Goal: Task Accomplishment & Management: Manage account settings

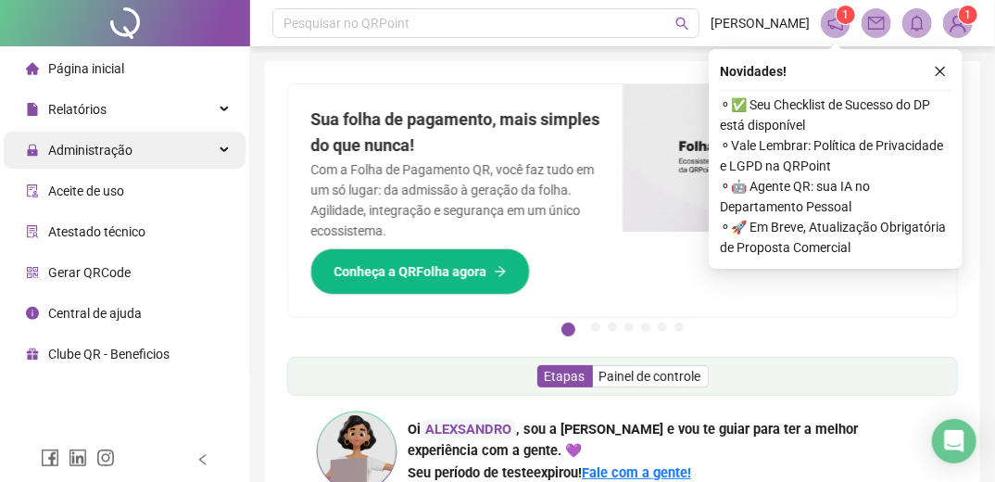
click at [91, 148] on span "Administração" at bounding box center [90, 150] width 84 height 15
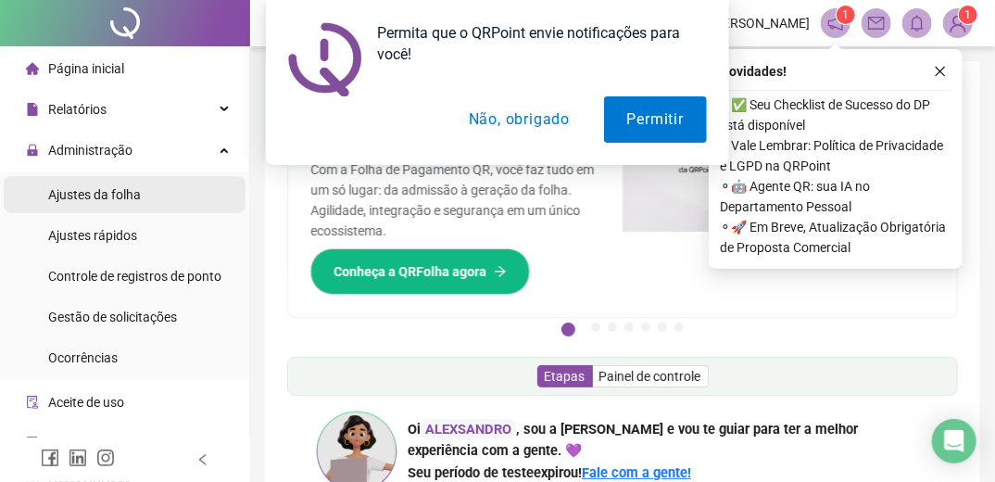
click at [118, 200] on span "Ajustes da folha" at bounding box center [94, 194] width 93 height 15
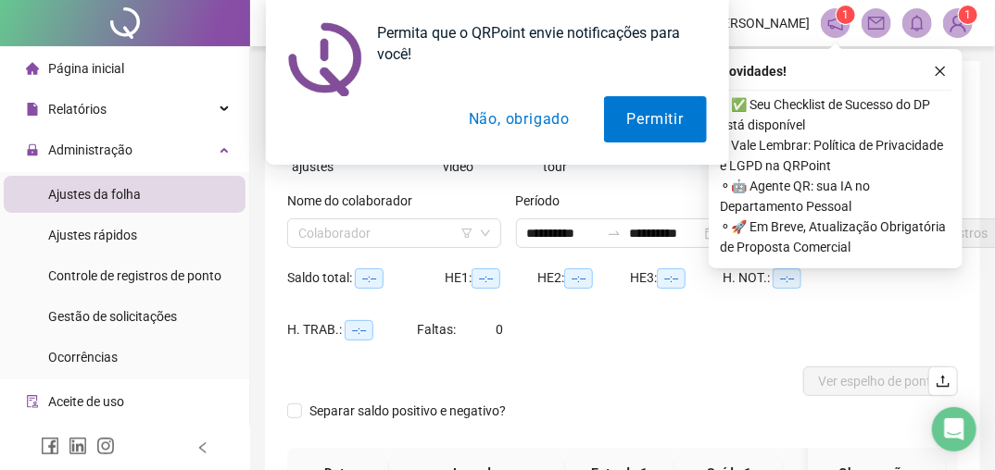
type input "**********"
click at [546, 113] on button "Não, obrigado" at bounding box center [518, 119] width 147 height 46
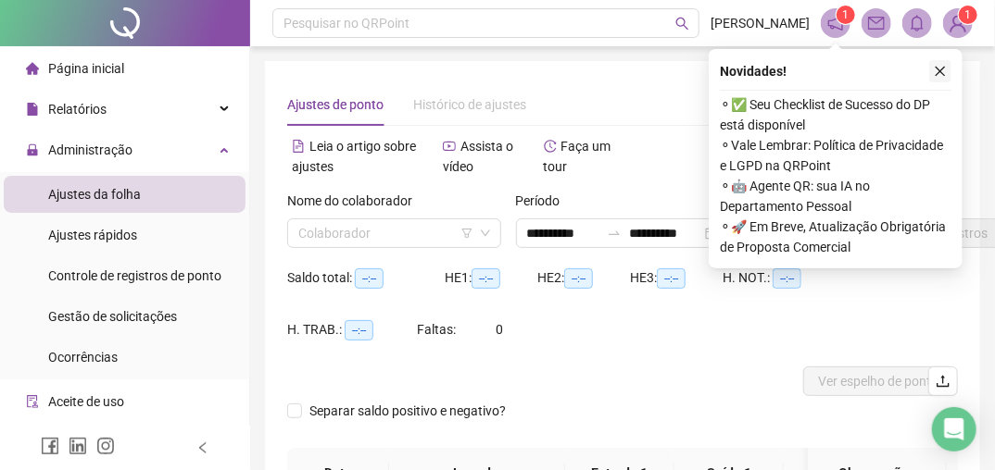
click at [940, 71] on icon "close" at bounding box center [940, 72] width 10 height 10
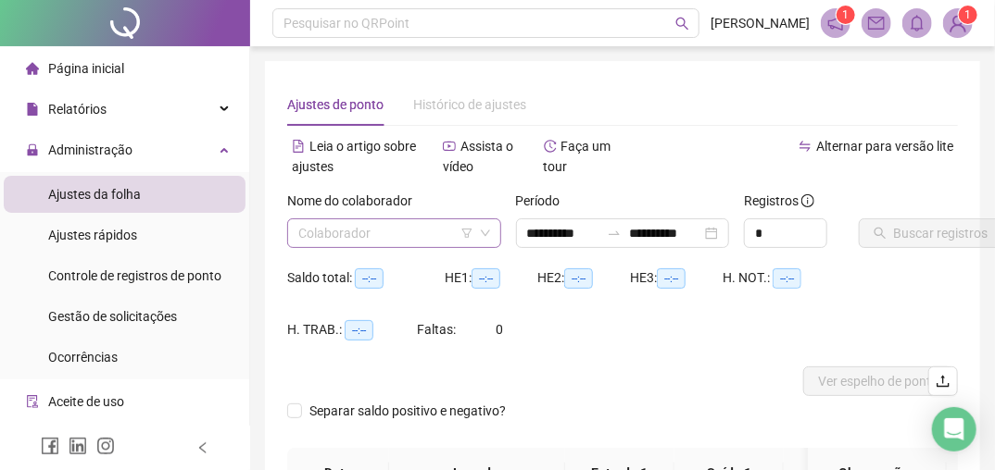
click at [378, 225] on input "search" at bounding box center [385, 233] width 175 height 28
click at [652, 333] on div "Saldo total: --:-- HE 1: --:-- HE 2: --:-- HE 3: --:-- H. NOT.: --:-- H. TRAB.:…" at bounding box center [622, 315] width 670 height 104
click at [359, 235] on input "search" at bounding box center [385, 233] width 175 height 28
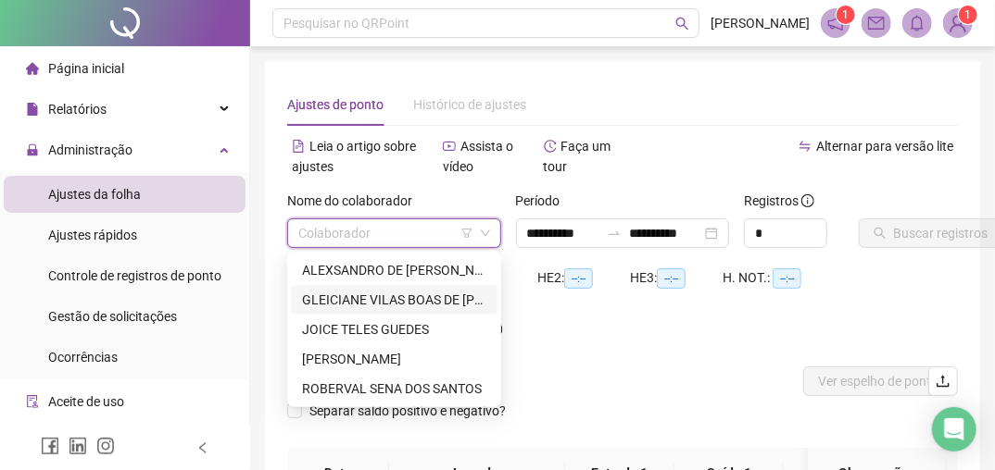
click at [380, 307] on div "GLEICIANE VILAS BOAS DE [PERSON_NAME]" at bounding box center [394, 300] width 184 height 20
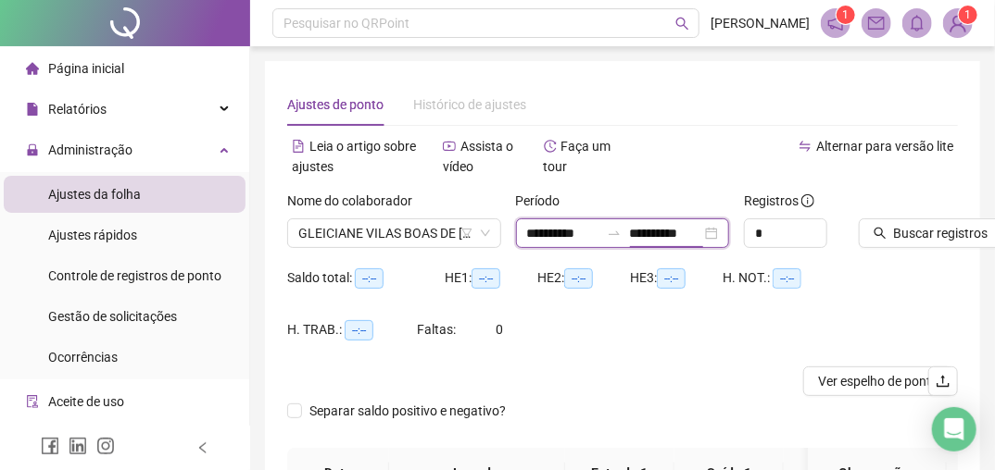
click at [694, 232] on input "**********" at bounding box center [665, 233] width 72 height 20
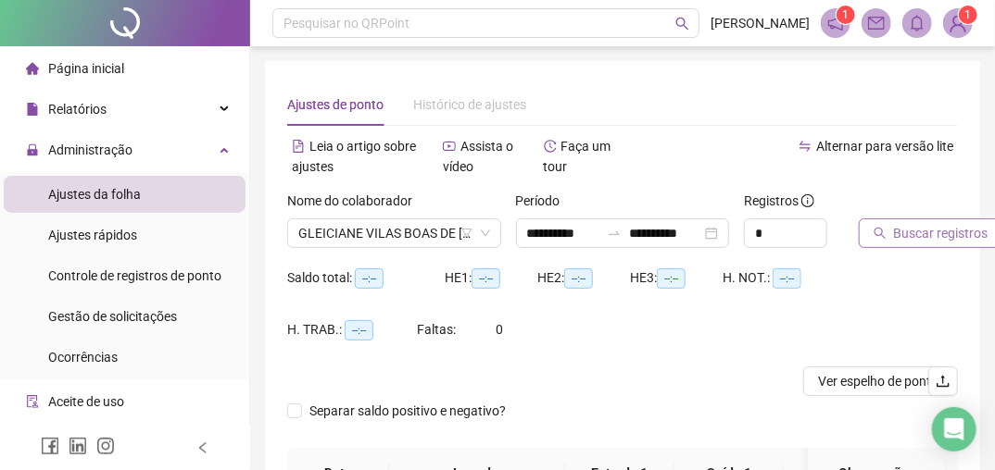
click at [944, 231] on span "Buscar registros" at bounding box center [941, 233] width 94 height 20
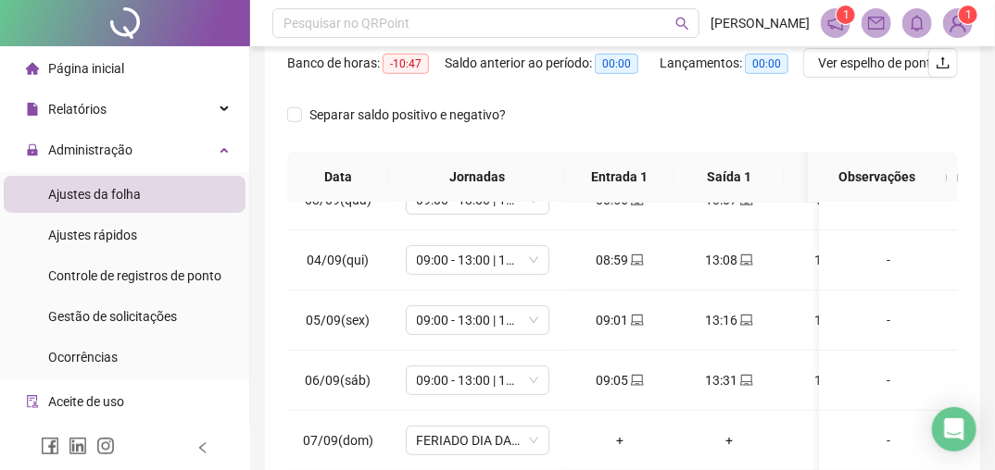
scroll to position [222, 0]
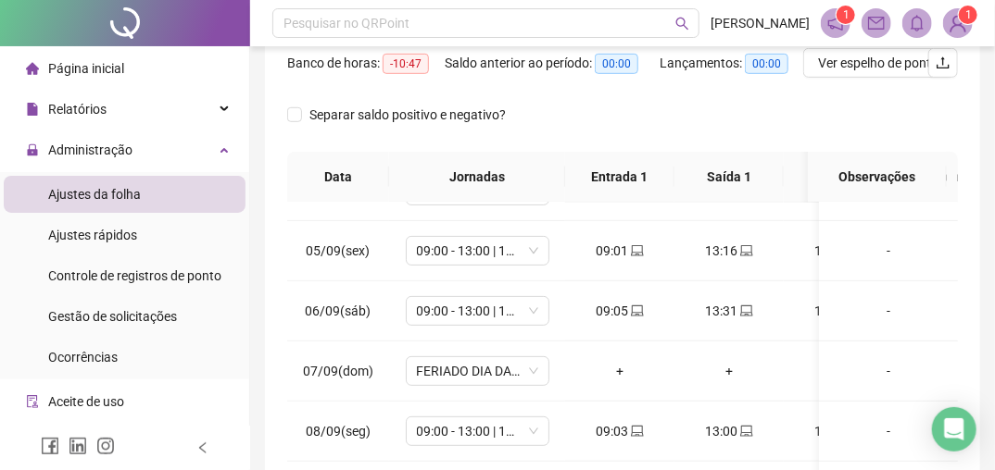
click at [37, 70] on icon "home" at bounding box center [32, 68] width 13 height 13
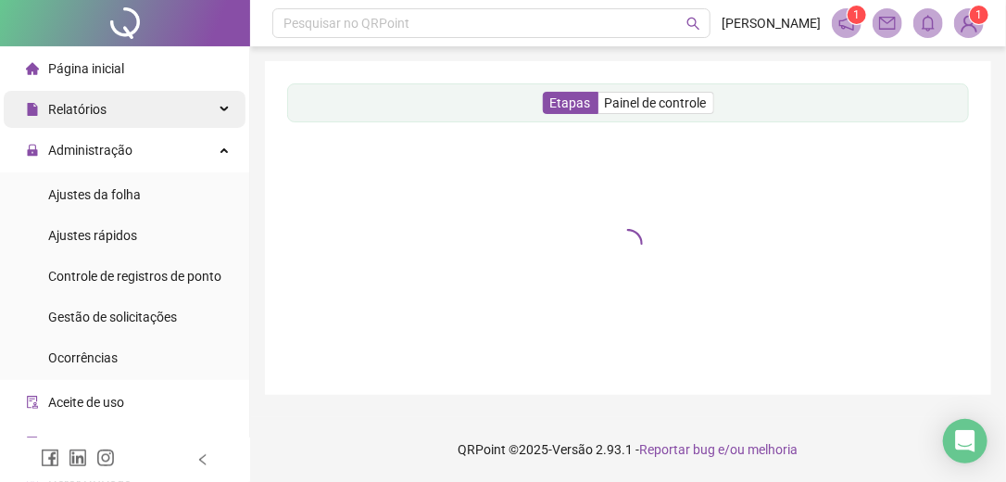
click at [92, 110] on span "Relatórios" at bounding box center [77, 109] width 58 height 15
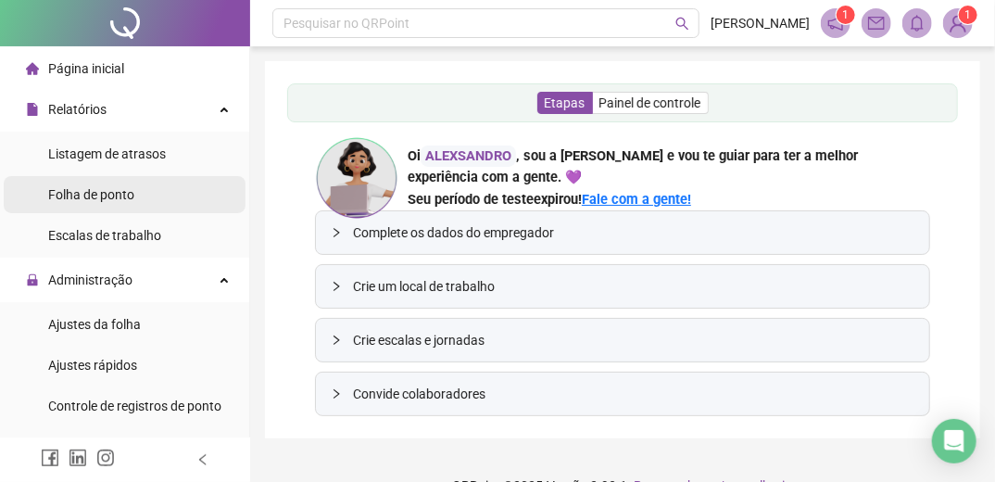
click at [105, 193] on span "Folha de ponto" at bounding box center [91, 194] width 86 height 15
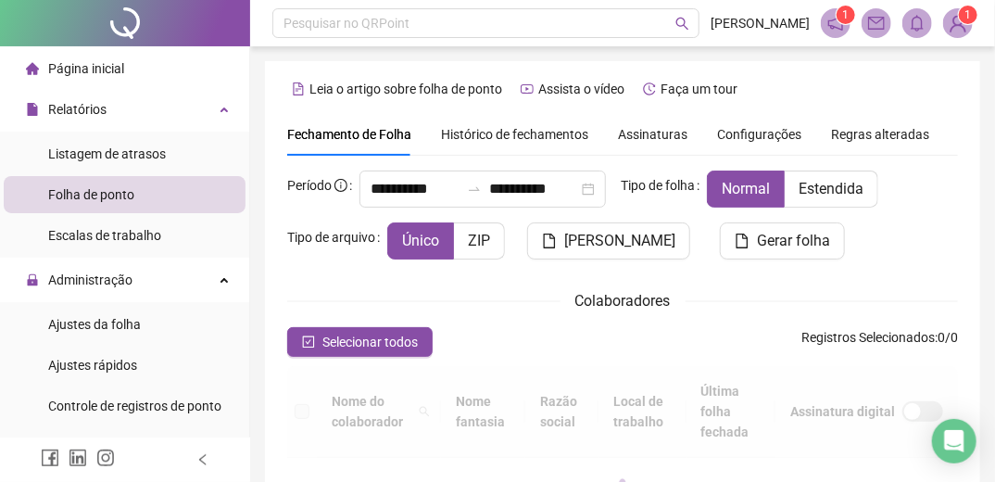
scroll to position [170, 0]
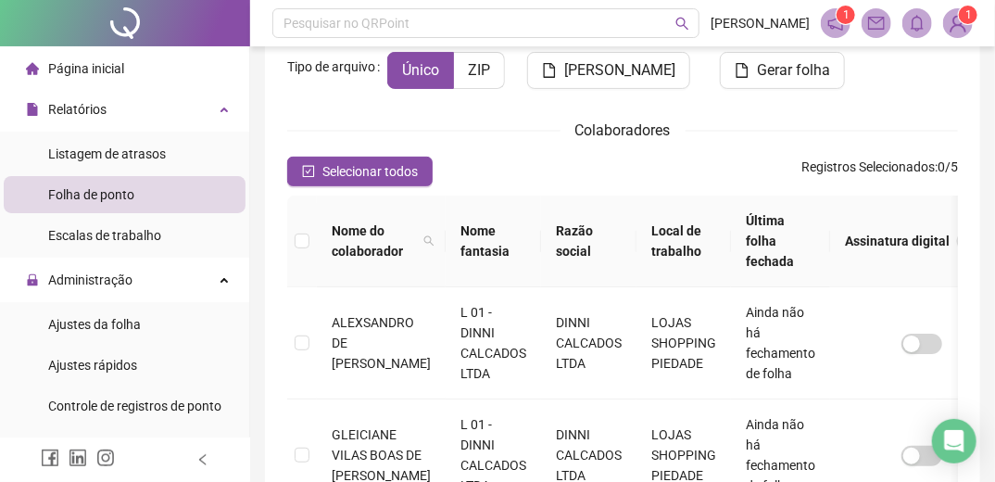
type input "**********"
click at [302, 227] on th at bounding box center [302, 241] width 30 height 92
click at [306, 203] on th at bounding box center [302, 241] width 30 height 92
click at [326, 202] on th "Nome do colaborador" at bounding box center [381, 241] width 129 height 92
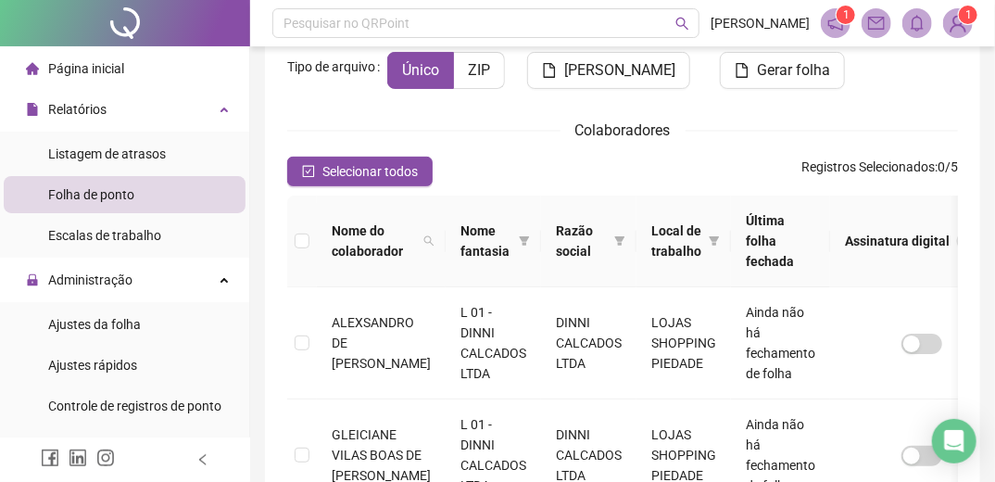
click at [293, 200] on th at bounding box center [302, 241] width 30 height 92
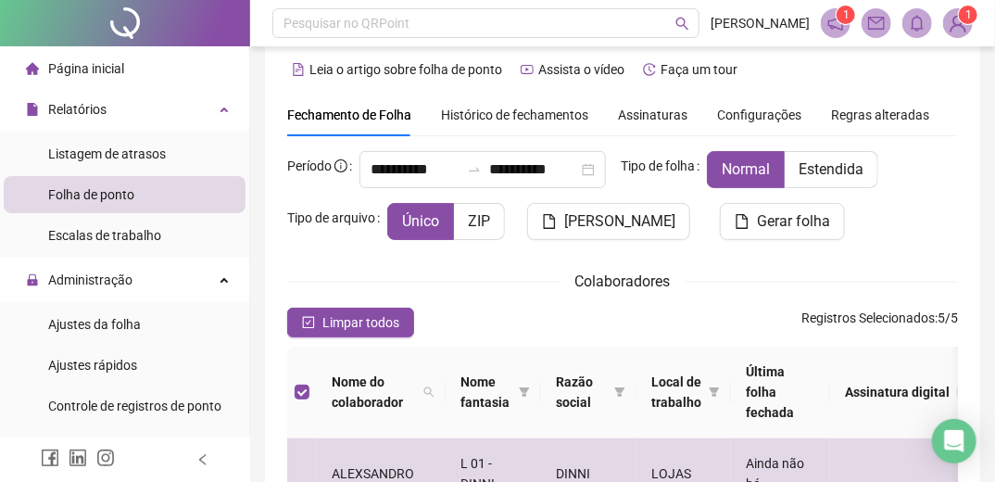
scroll to position [0, 0]
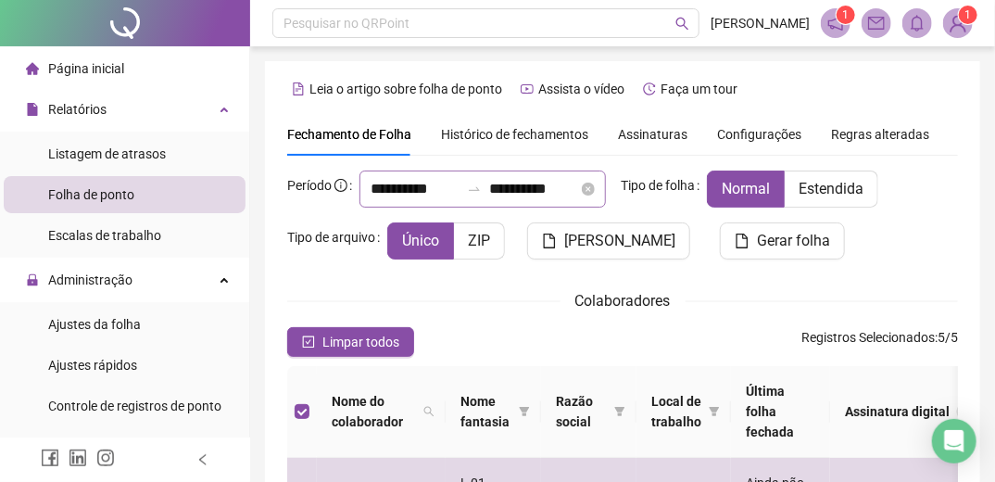
click at [462, 172] on div "**********" at bounding box center [482, 188] width 246 height 37
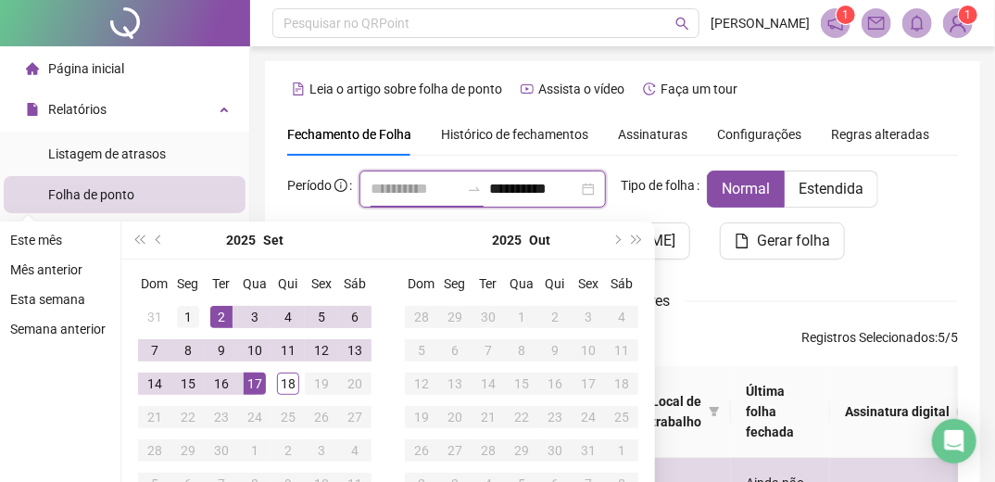
type input "**********"
click at [185, 311] on div "1" at bounding box center [188, 317] width 22 height 22
type input "**********"
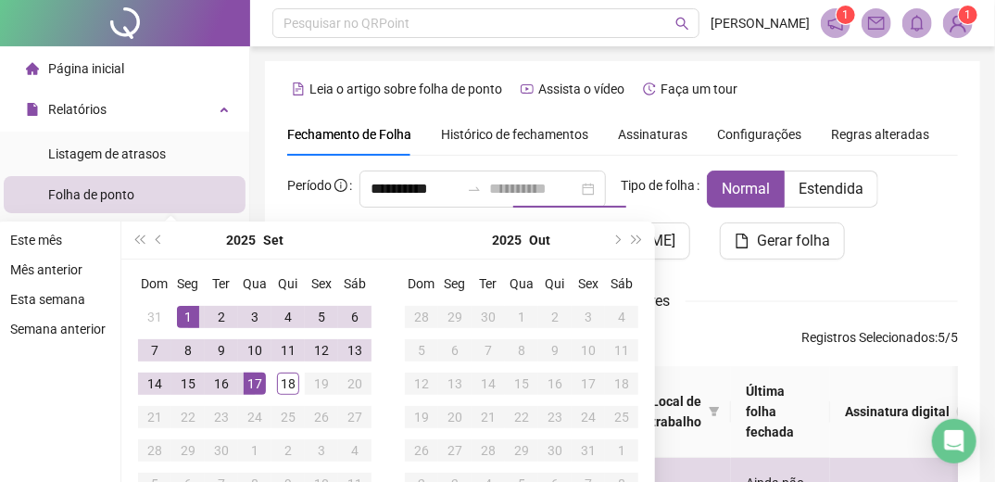
click at [259, 378] on div "17" at bounding box center [255, 383] width 22 height 22
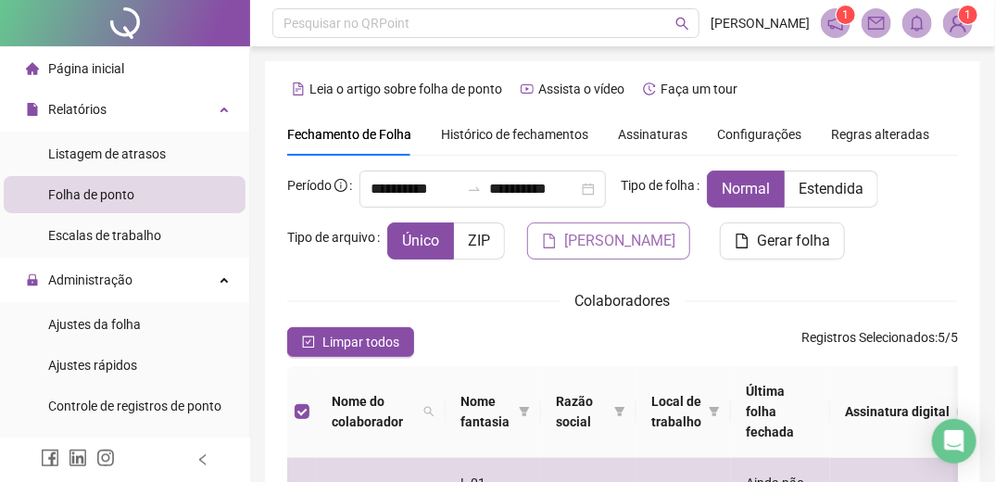
click at [618, 243] on span "Gerar espelho" at bounding box center [619, 241] width 111 height 22
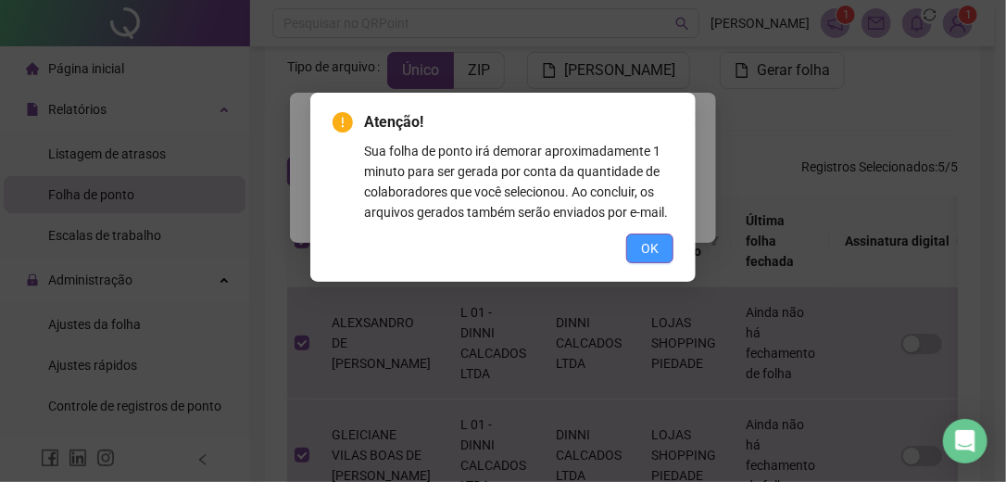
click at [640, 244] on button "OK" at bounding box center [649, 248] width 47 height 30
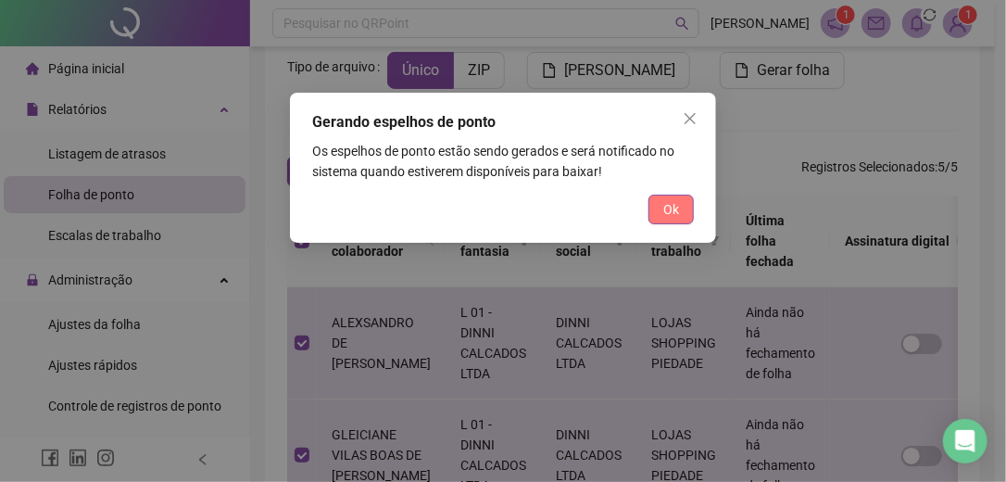
click at [670, 210] on span "Ok" at bounding box center [671, 209] width 16 height 20
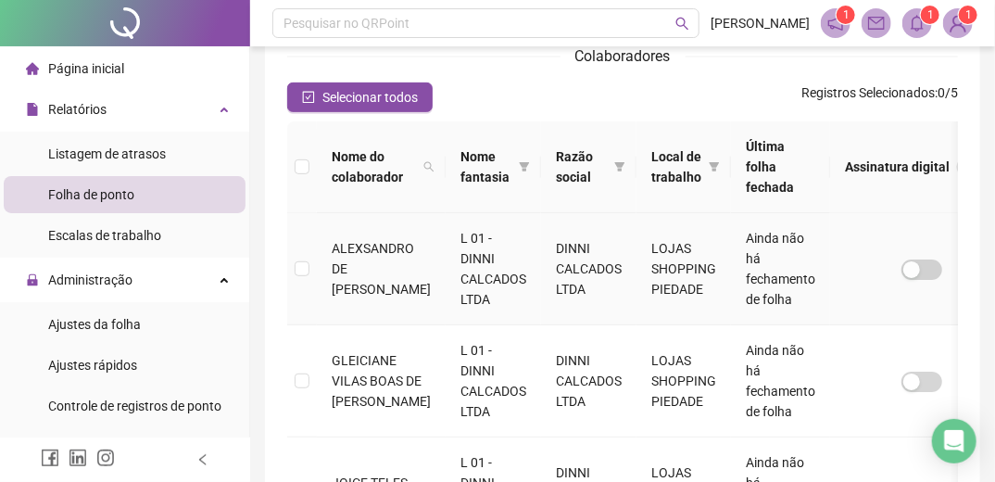
scroll to position [319, 0]
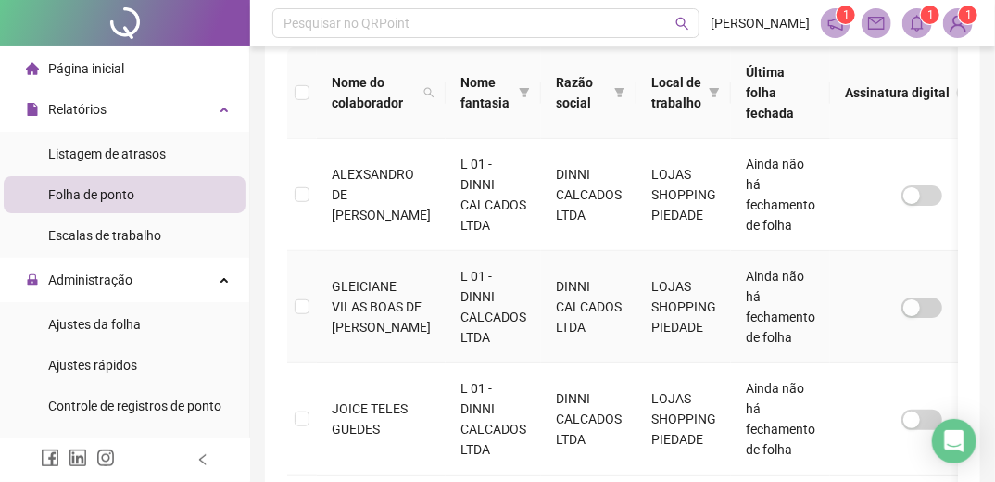
drag, startPoint x: 295, startPoint y: 292, endPoint x: 300, endPoint y: 282, distance: 11.2
click at [294, 291] on td at bounding box center [302, 307] width 30 height 112
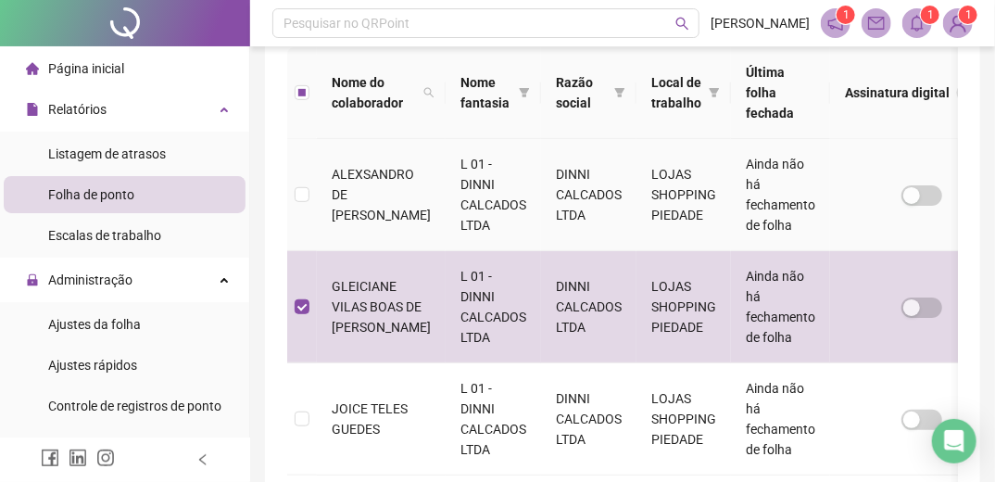
scroll to position [170, 0]
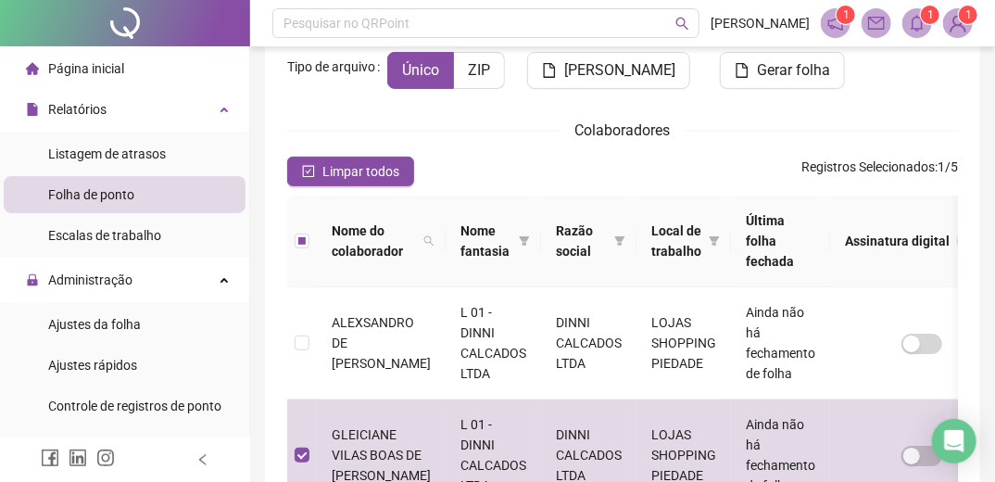
click at [300, 281] on th at bounding box center [302, 241] width 30 height 92
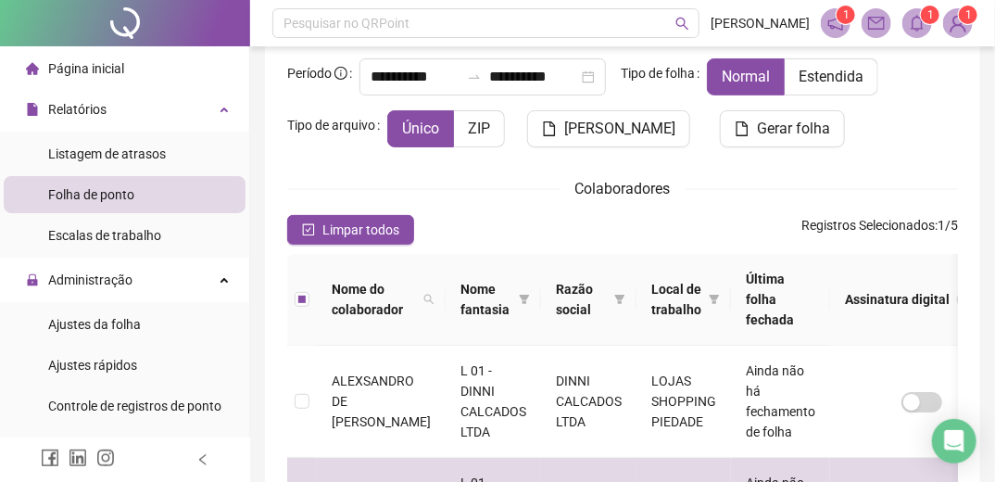
scroll to position [22, 0]
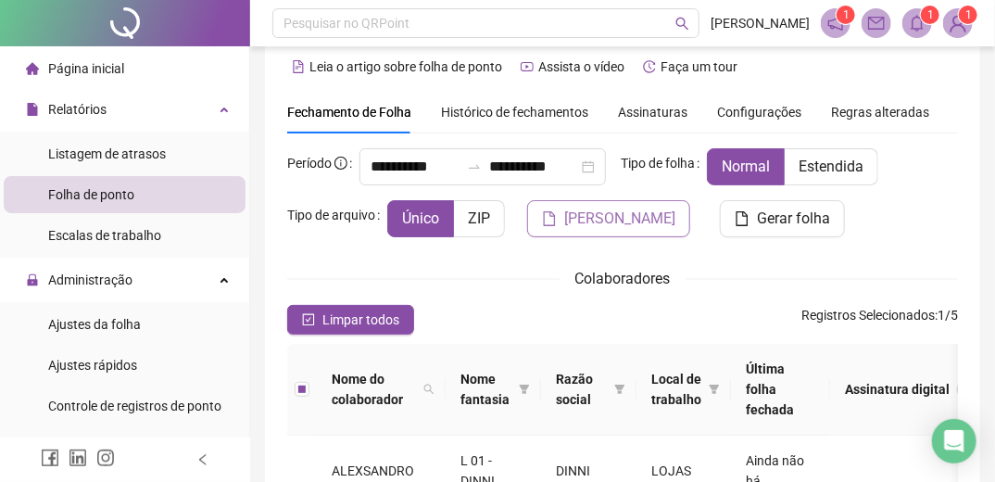
click at [592, 214] on span "Gerar espelho" at bounding box center [619, 218] width 111 height 22
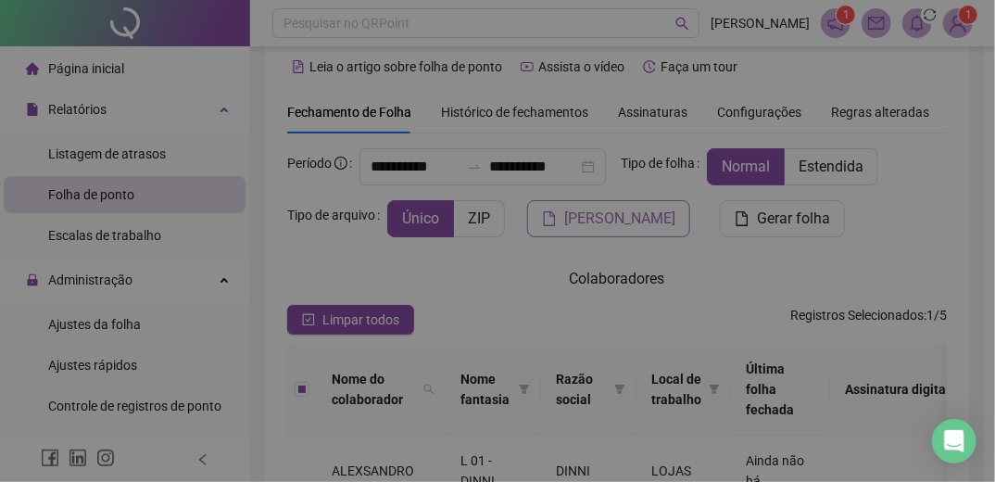
scroll to position [170, 0]
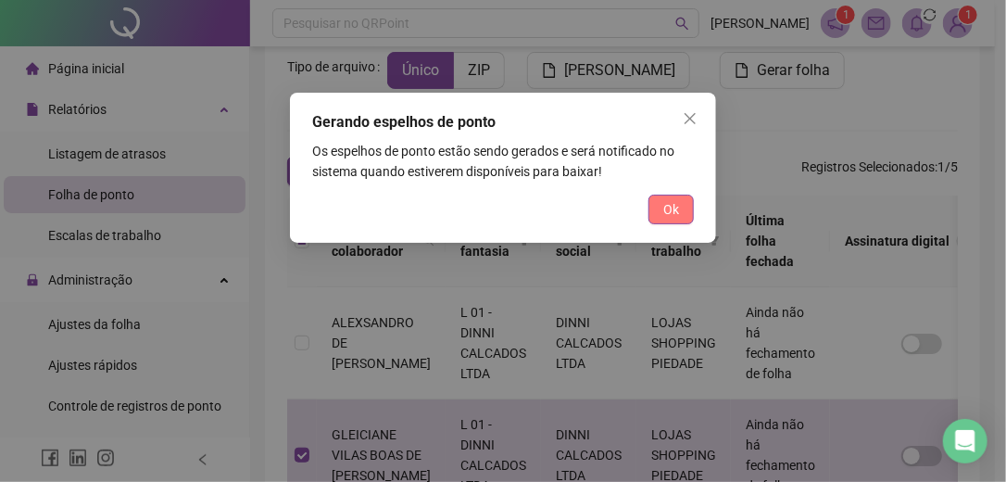
click at [670, 207] on span "Ok" at bounding box center [671, 209] width 16 height 20
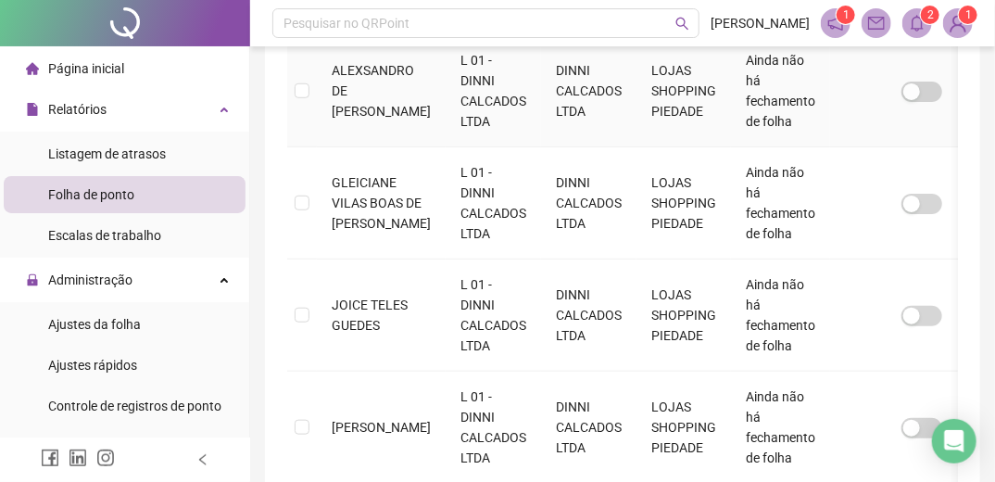
scroll to position [467, 0]
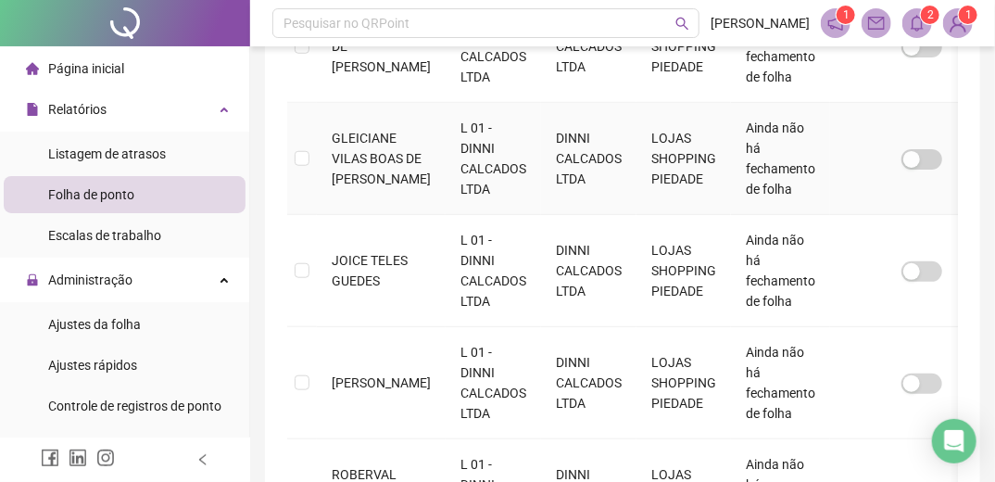
click at [299, 144] on td at bounding box center [302, 159] width 30 height 112
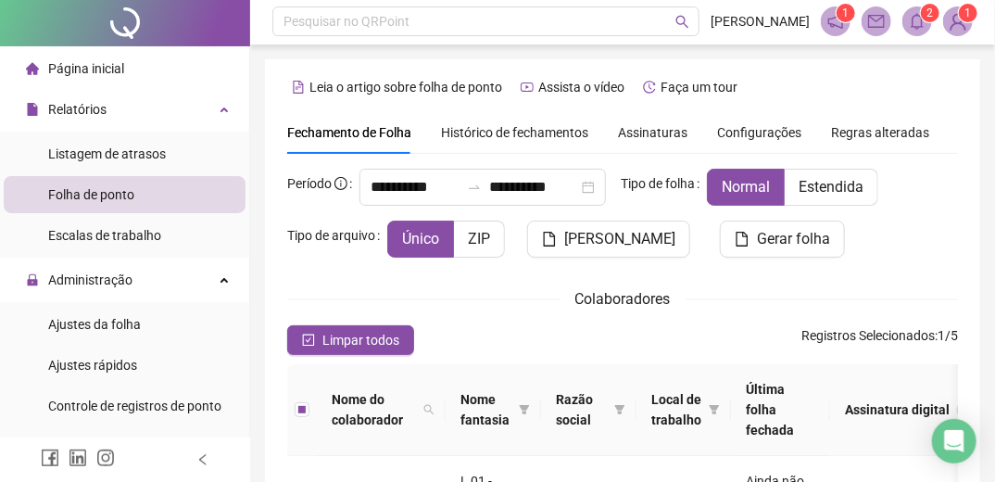
scroll to position [0, 0]
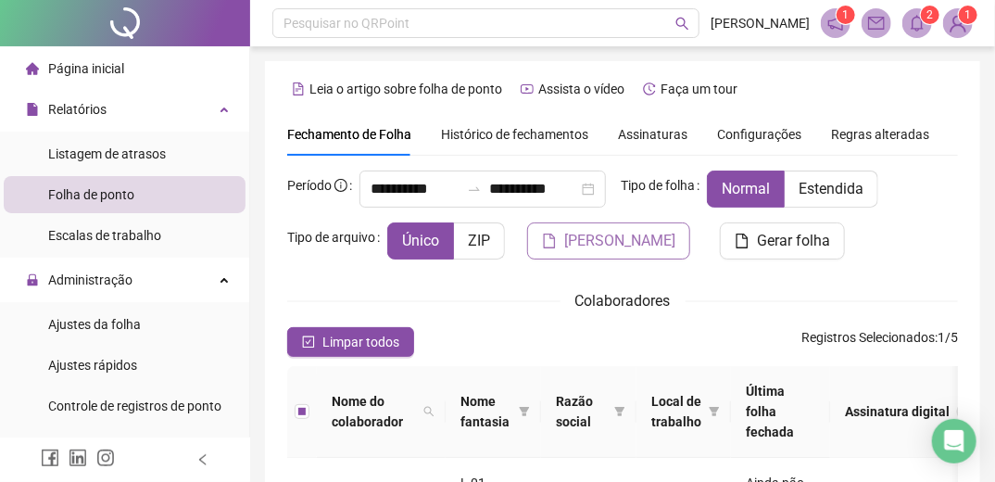
click at [618, 231] on span "Gerar espelho" at bounding box center [619, 241] width 111 height 22
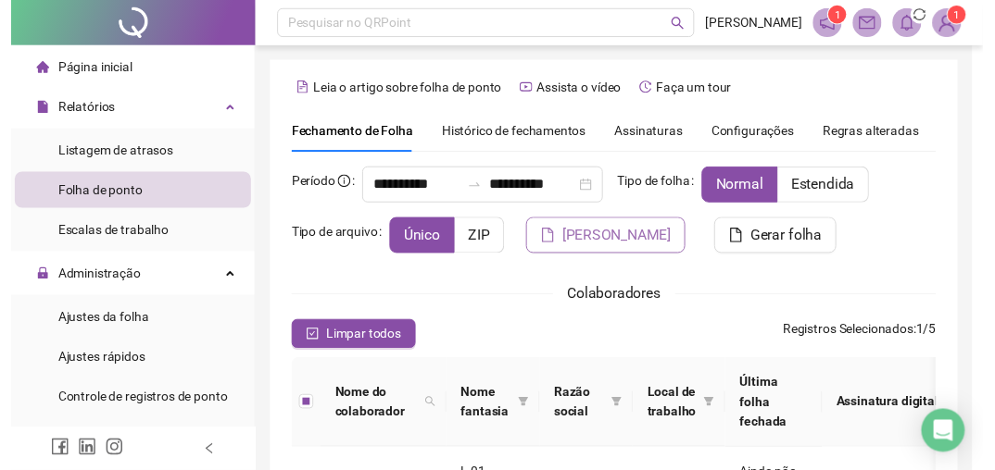
scroll to position [170, 0]
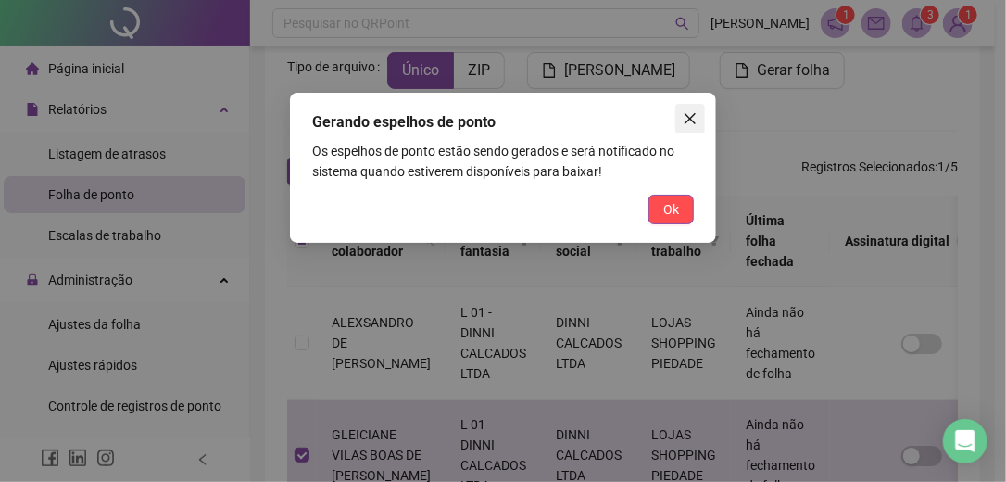
click at [689, 119] on icon "close" at bounding box center [689, 118] width 15 height 15
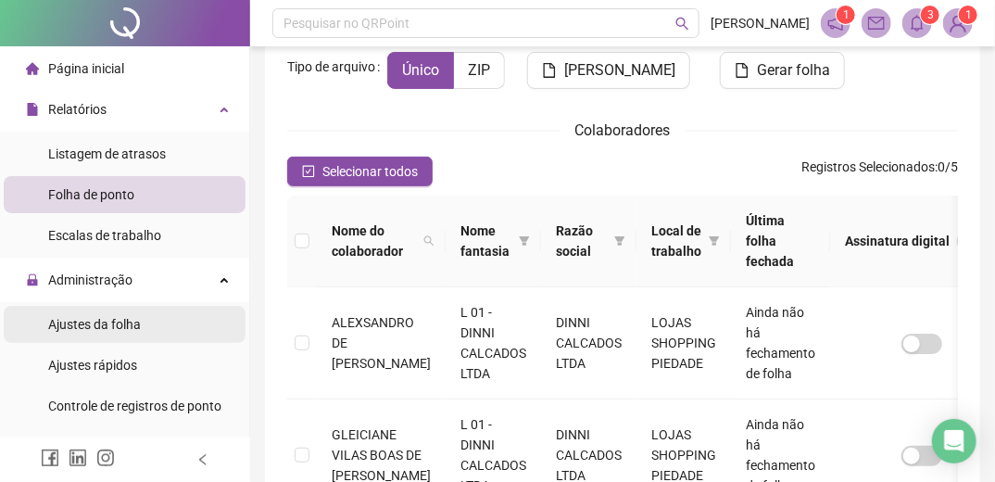
click at [127, 319] on span "Ajustes da folha" at bounding box center [94, 324] width 93 height 15
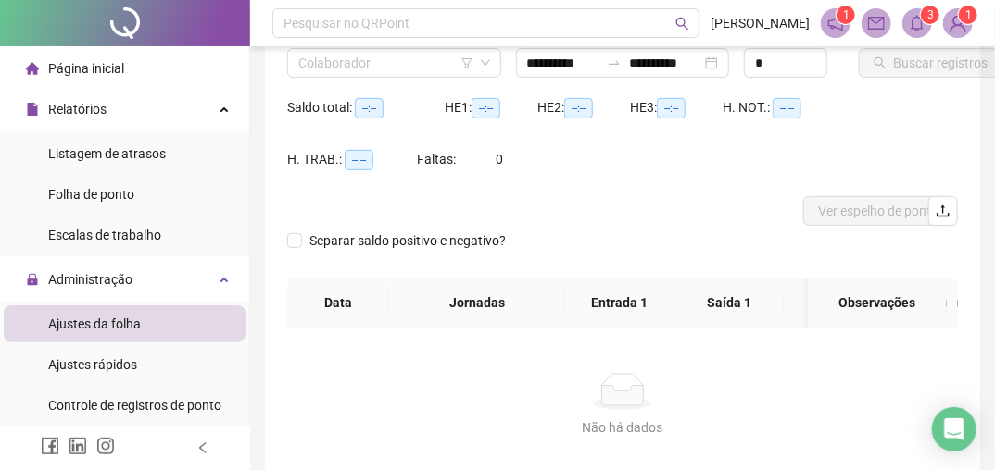
type input "**********"
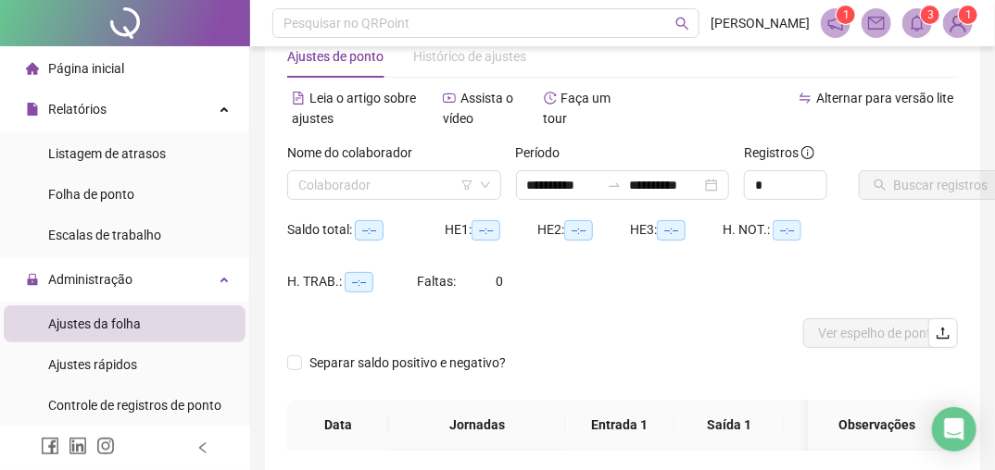
scroll to position [22, 0]
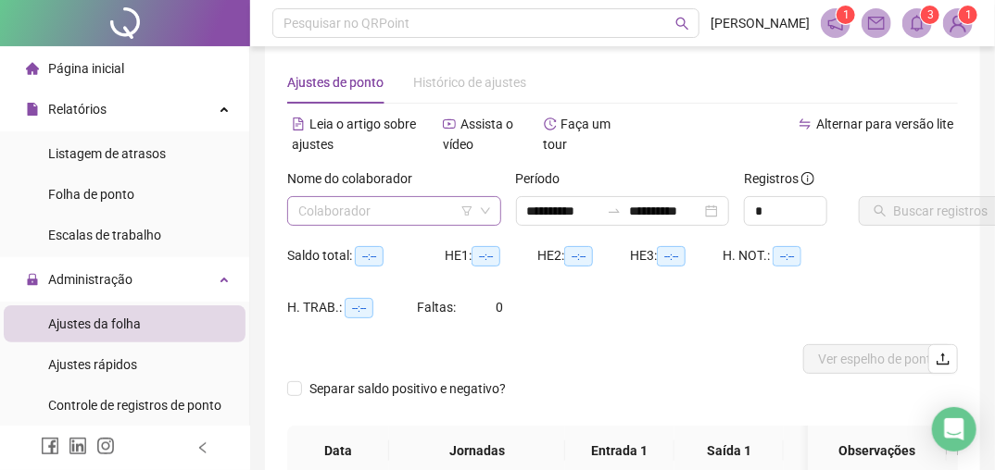
click at [408, 207] on input "search" at bounding box center [385, 211] width 175 height 28
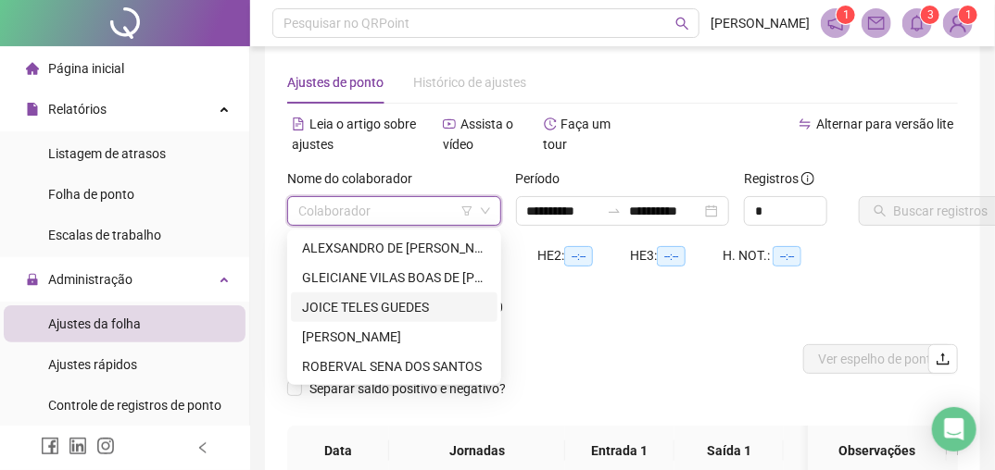
click at [396, 304] on div "JOICE TELES GUEDES" at bounding box center [394, 307] width 184 height 20
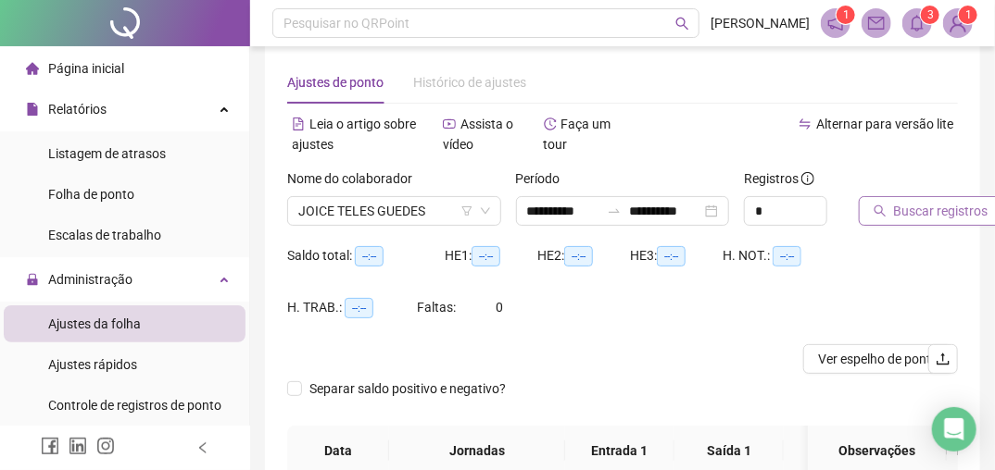
click at [911, 204] on span "Buscar registros" at bounding box center [941, 211] width 94 height 20
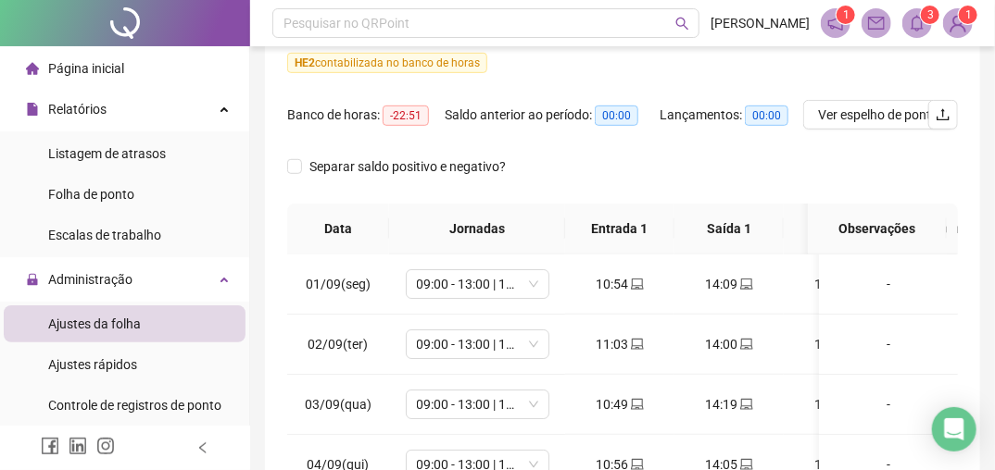
scroll to position [0, 0]
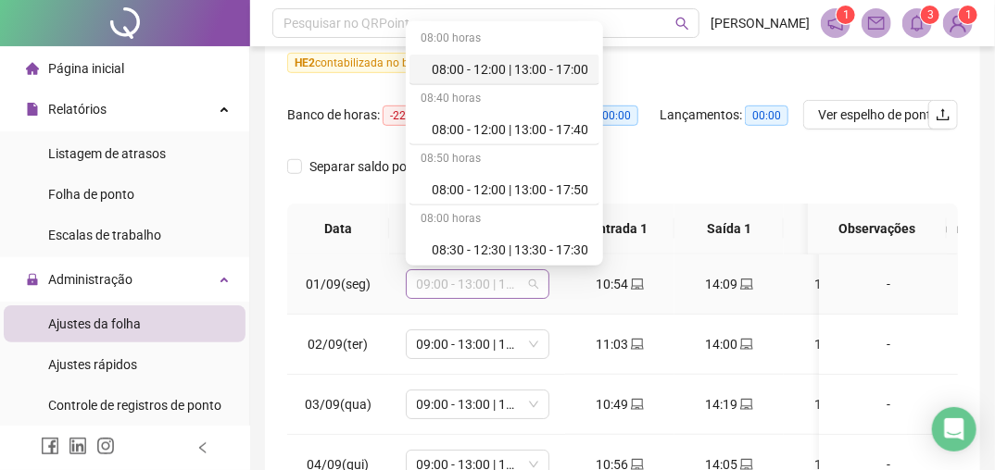
click at [463, 280] on span "09:00 - 13:00 | 14:00 - 17:00" at bounding box center [477, 284] width 121 height 28
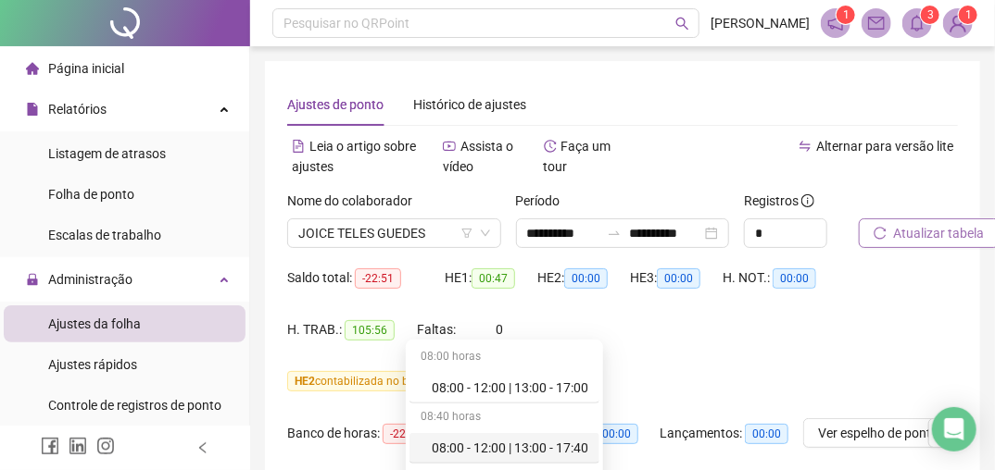
scroll to position [222, 0]
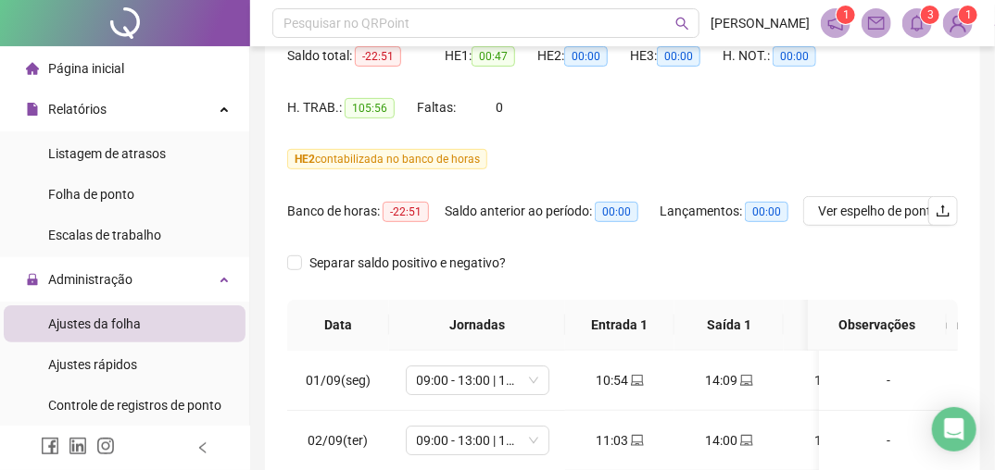
click at [717, 143] on div "Saldo total: -22:51 HE 1: 00:47 HE 2: 00:00 HE 3: 00:00 H. NOT.: 00:00 H. TRAB.…" at bounding box center [622, 93] width 670 height 104
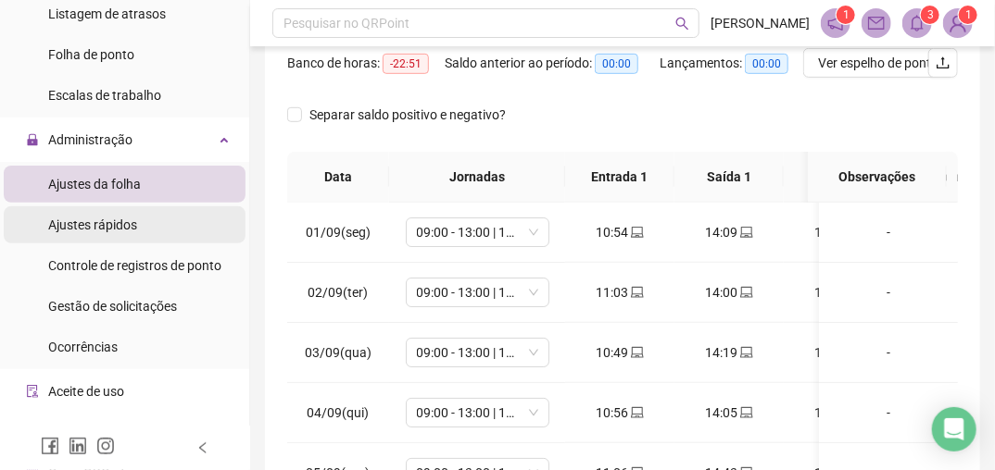
scroll to position [148, 0]
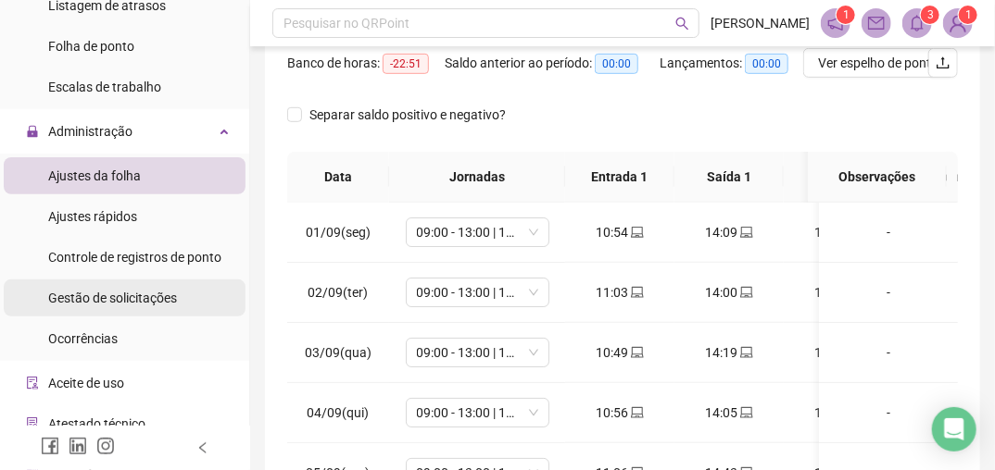
click at [97, 304] on span "Gestão de solicitações" at bounding box center [112, 298] width 129 height 15
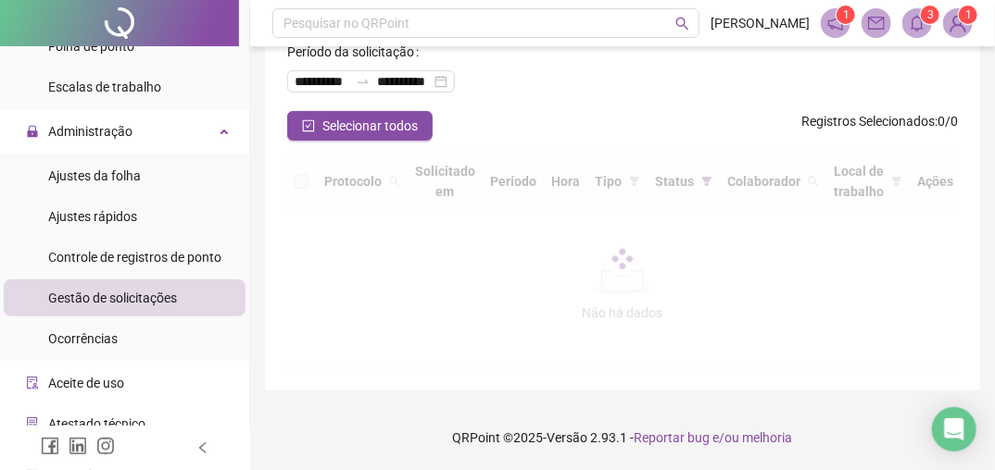
scroll to position [93, 0]
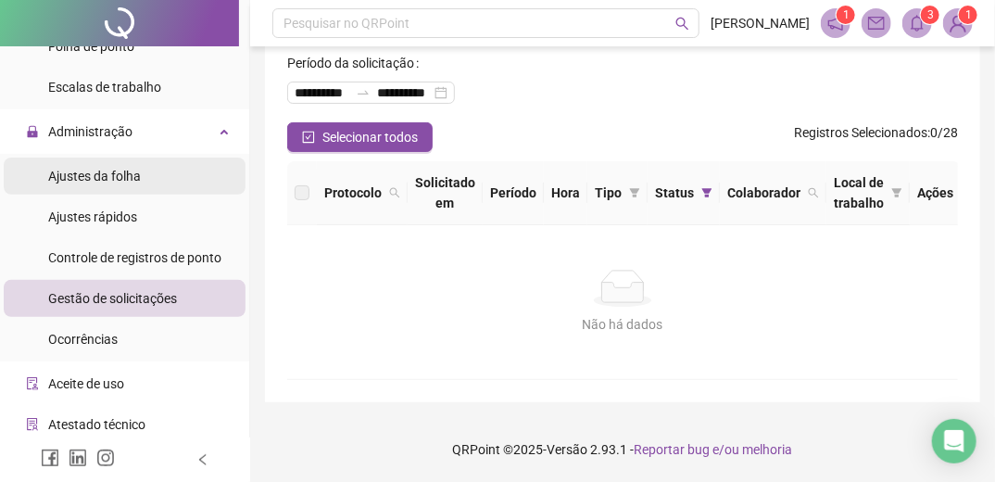
click at [92, 170] on span "Ajustes da folha" at bounding box center [94, 176] width 93 height 15
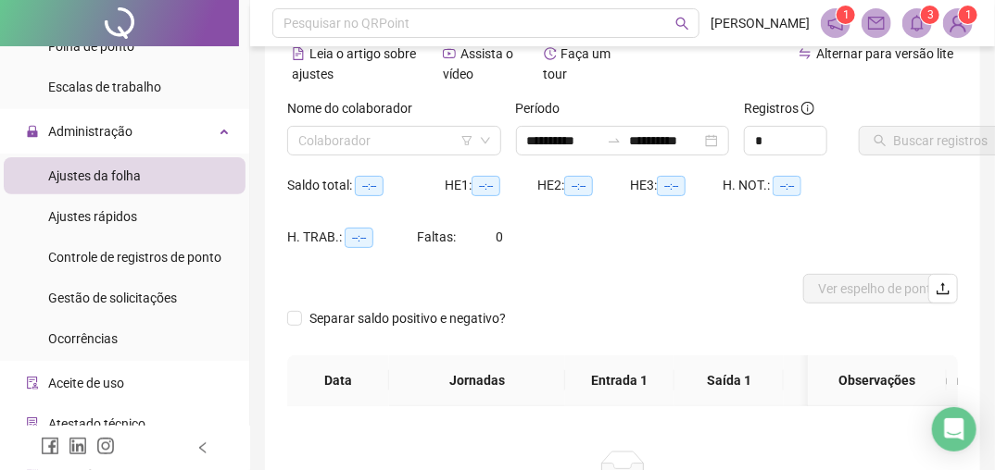
type input "**********"
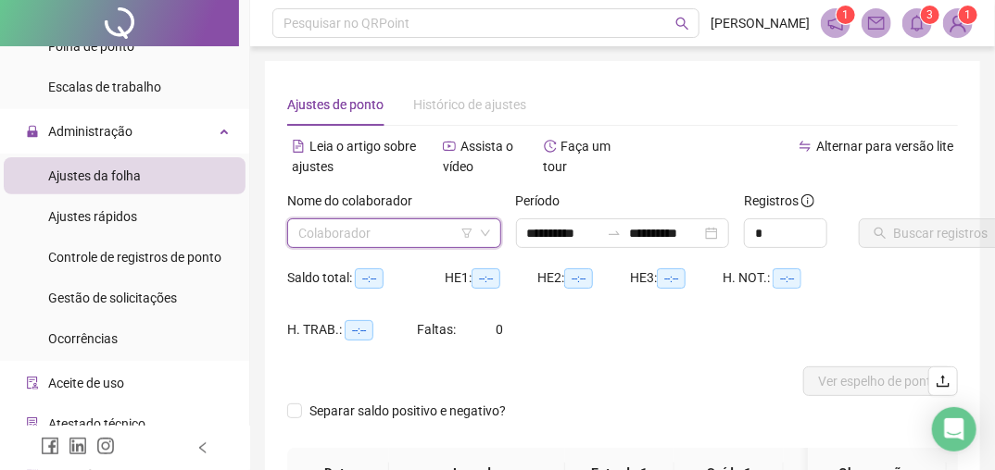
click at [337, 233] on input "search" at bounding box center [385, 233] width 175 height 28
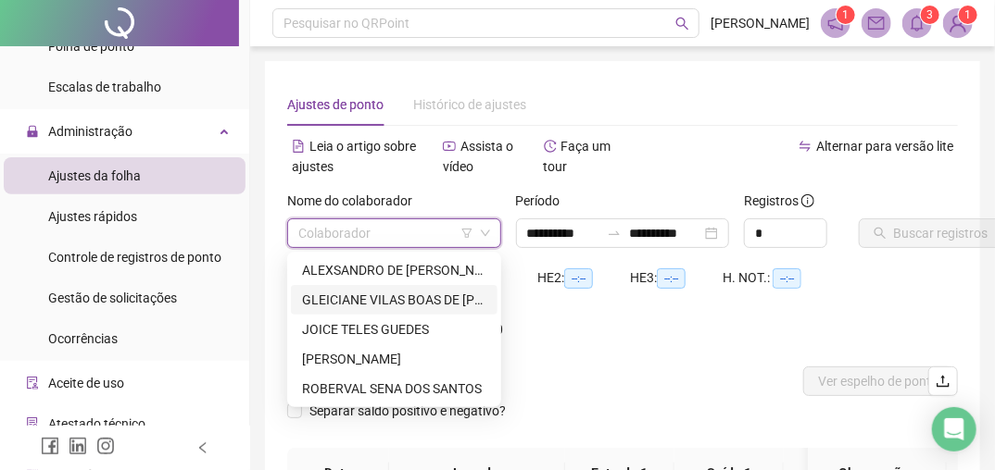
click at [371, 309] on div "GLEICIANE VILAS BOAS DE [PERSON_NAME]" at bounding box center [394, 300] width 184 height 20
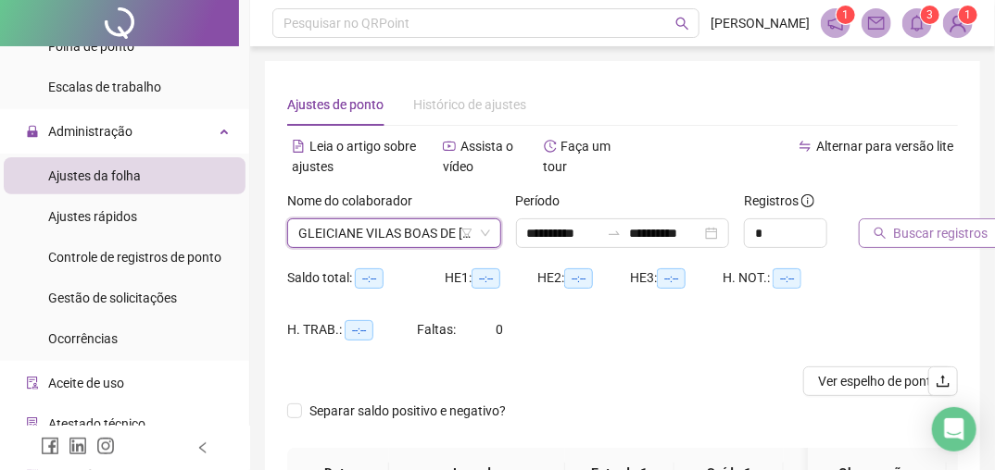
click at [933, 233] on span "Buscar registros" at bounding box center [941, 233] width 94 height 20
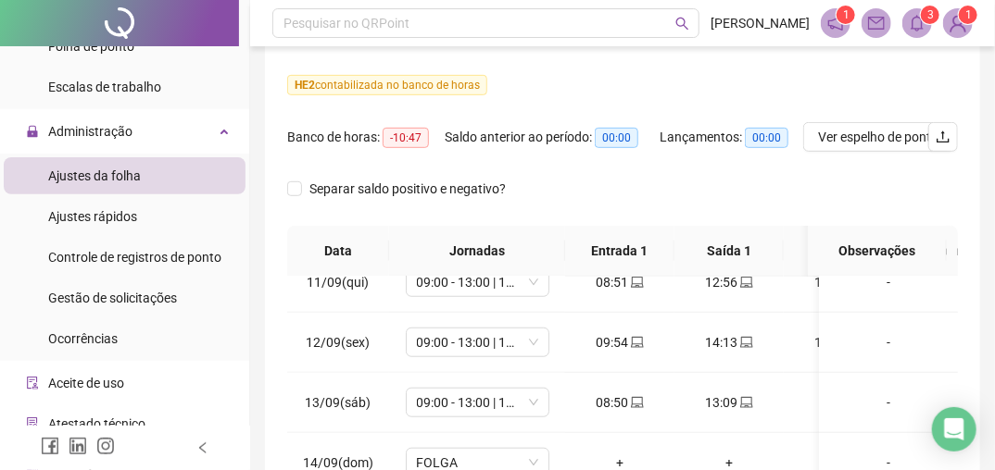
scroll to position [635, 0]
click at [895, 133] on span "Ver espelho de ponto" at bounding box center [878, 137] width 120 height 20
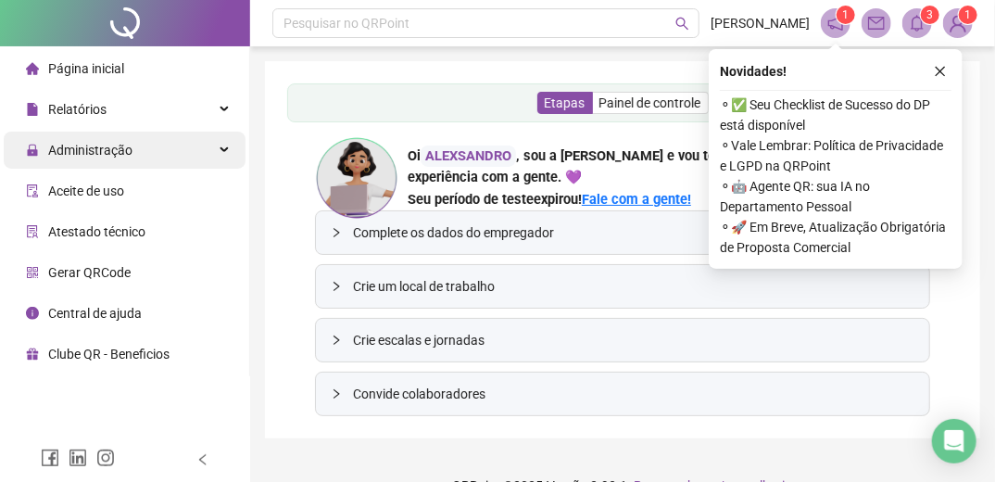
click at [80, 157] on span "Administração" at bounding box center [90, 150] width 84 height 15
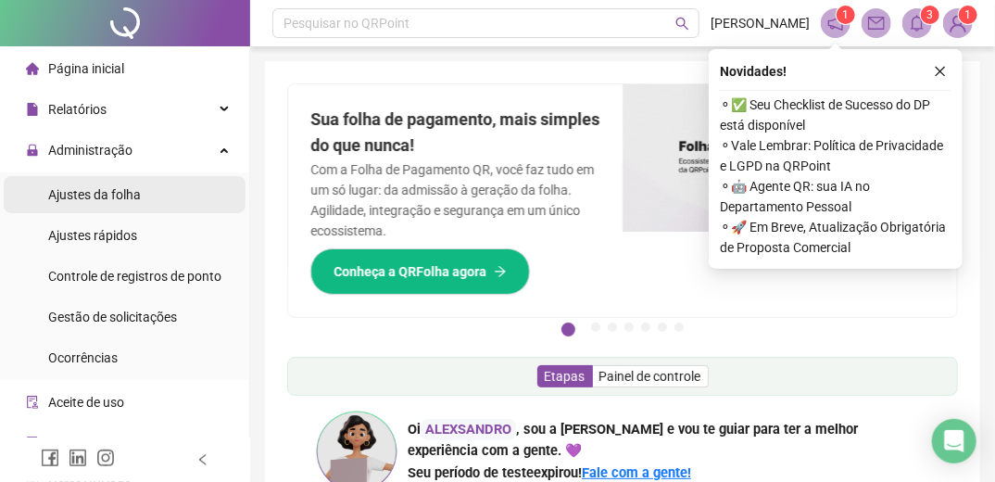
click at [124, 193] on span "Ajustes da folha" at bounding box center [94, 194] width 93 height 15
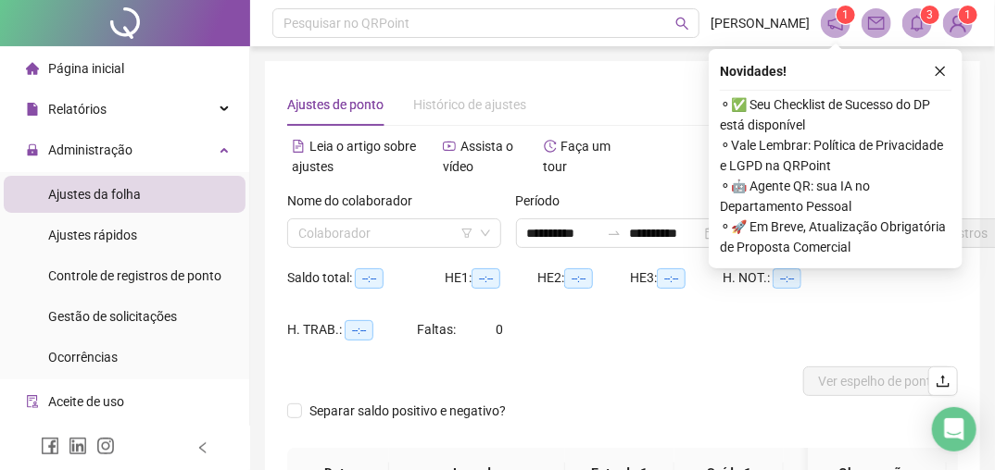
type input "**********"
drag, startPoint x: 124, startPoint y: 193, endPoint x: 193, endPoint y: 193, distance: 68.5
click at [146, 194] on li "Ajustes da folha" at bounding box center [125, 194] width 242 height 37
click at [316, 241] on input "search" at bounding box center [385, 233] width 175 height 28
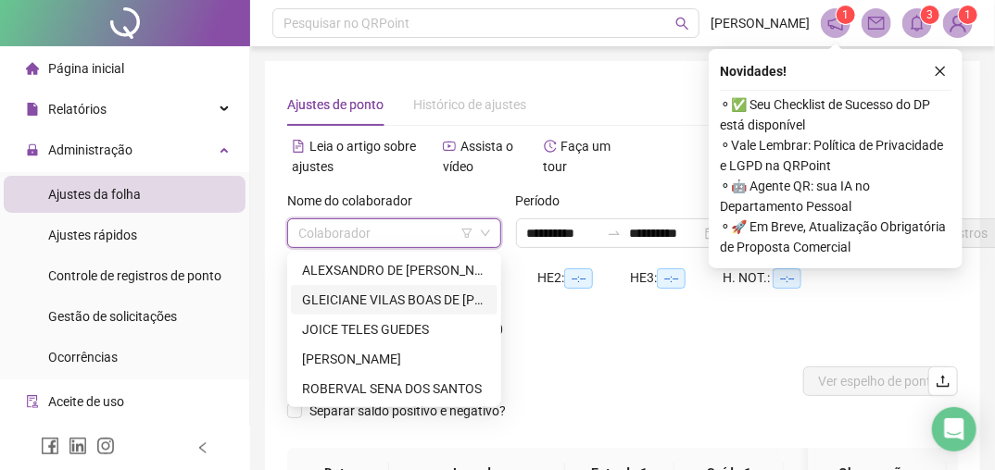
click at [393, 301] on div "GLEICIANE VILAS BOAS DE [PERSON_NAME]" at bounding box center [394, 300] width 184 height 20
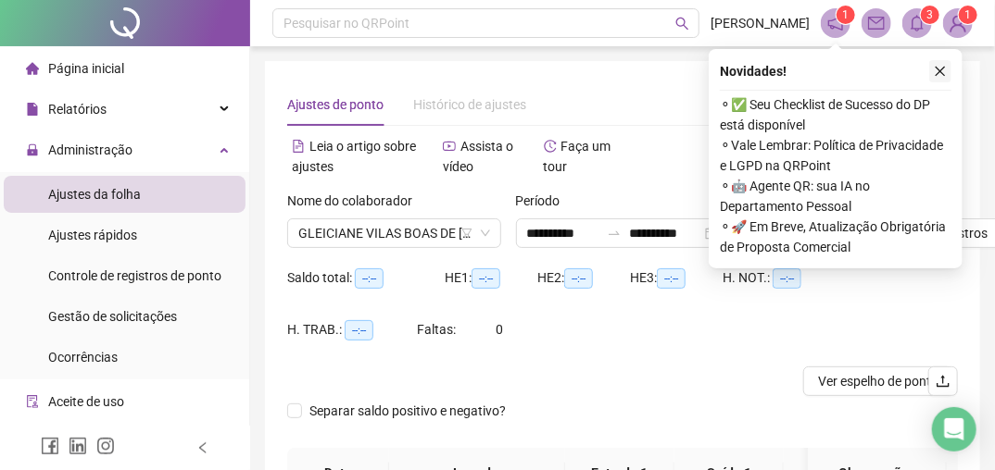
click at [935, 68] on icon "close" at bounding box center [939, 71] width 13 height 13
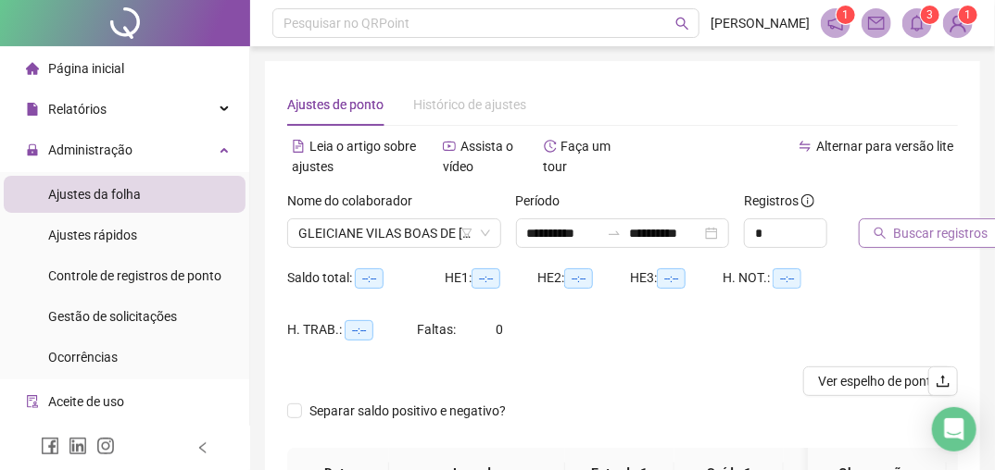
click at [910, 228] on span "Buscar registros" at bounding box center [941, 233] width 94 height 20
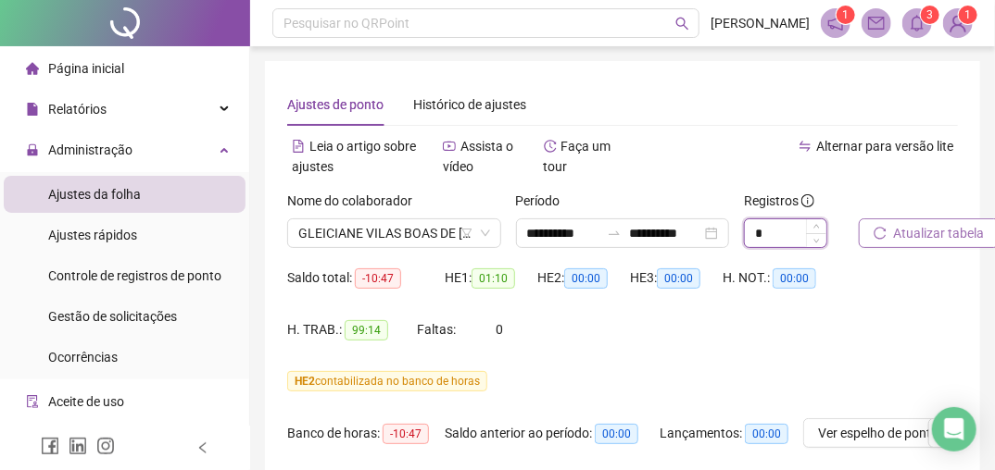
click at [785, 236] on input "*" at bounding box center [785, 233] width 81 height 28
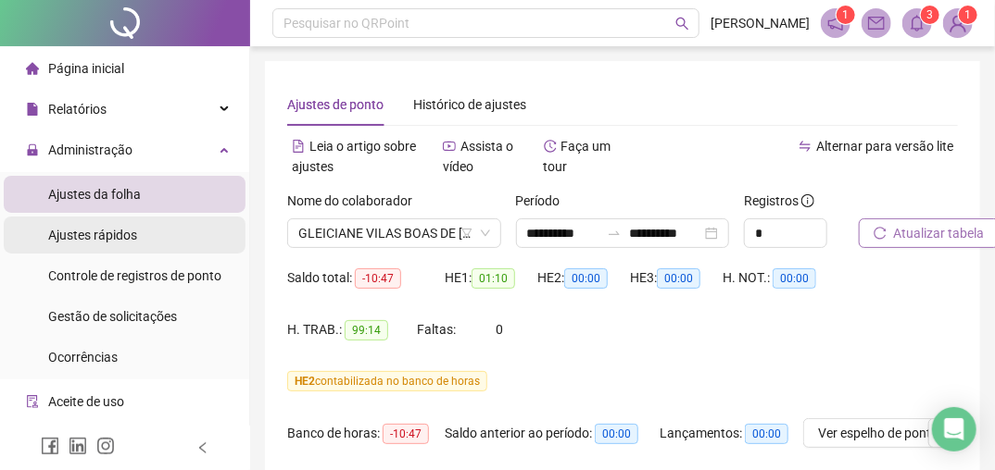
click at [85, 230] on span "Ajustes rápidos" at bounding box center [92, 235] width 89 height 15
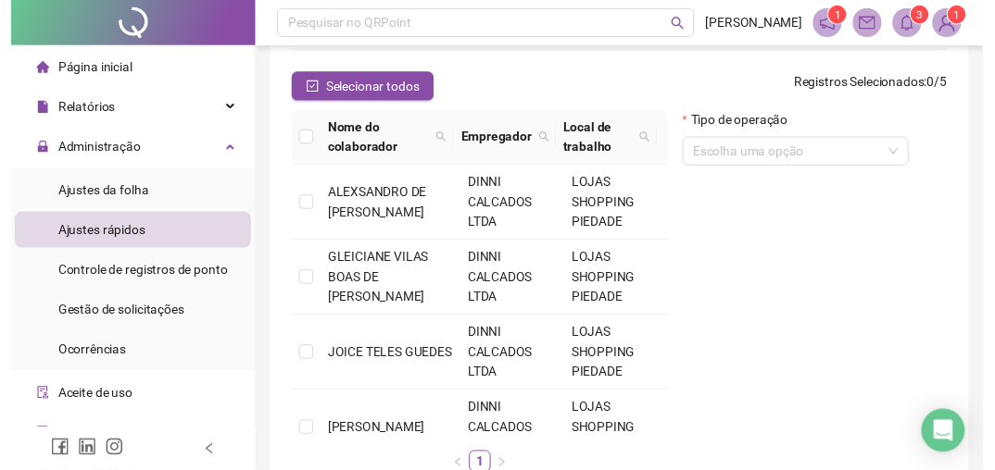
scroll to position [222, 0]
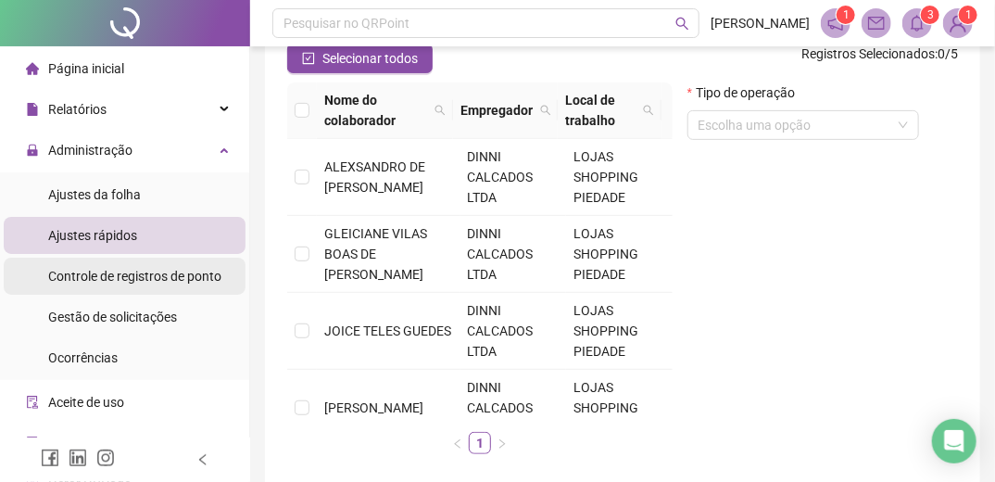
click at [105, 282] on span "Controle de registros de ponto" at bounding box center [134, 276] width 173 height 15
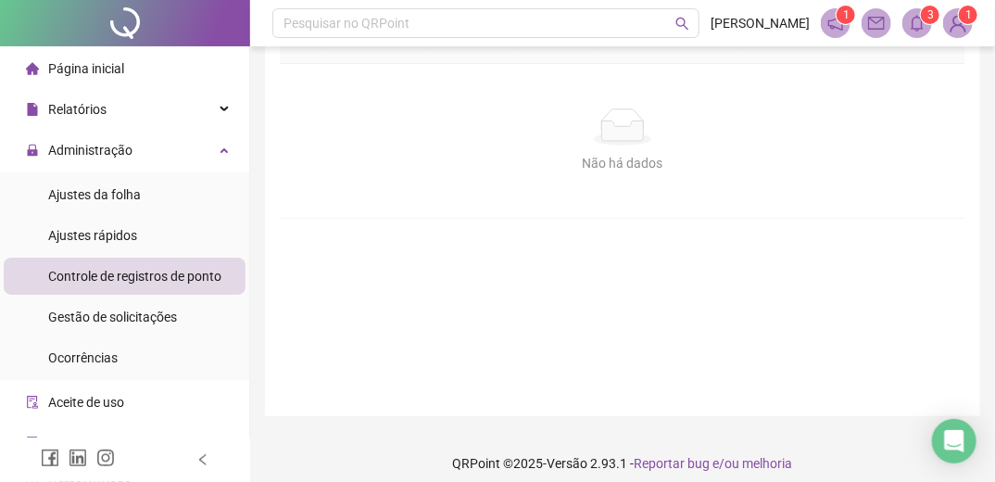
drag, startPoint x: 122, startPoint y: 194, endPoint x: 48, endPoint y: 274, distance: 109.5
click at [122, 193] on span "Ajustes da folha" at bounding box center [94, 194] width 93 height 15
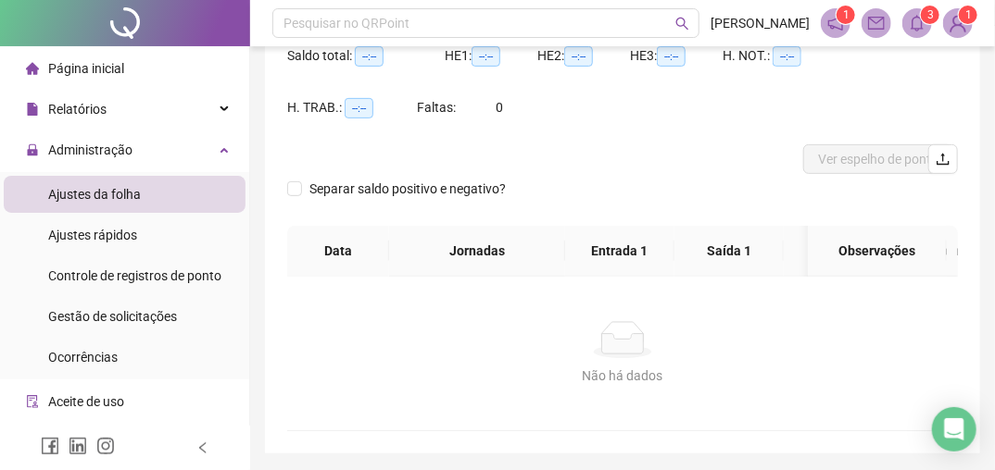
type input "**********"
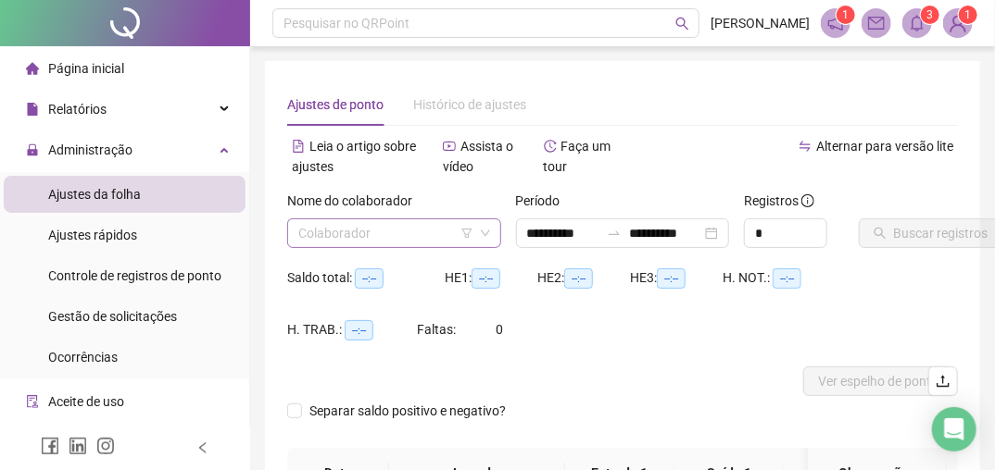
click at [337, 233] on input "search" at bounding box center [385, 233] width 175 height 28
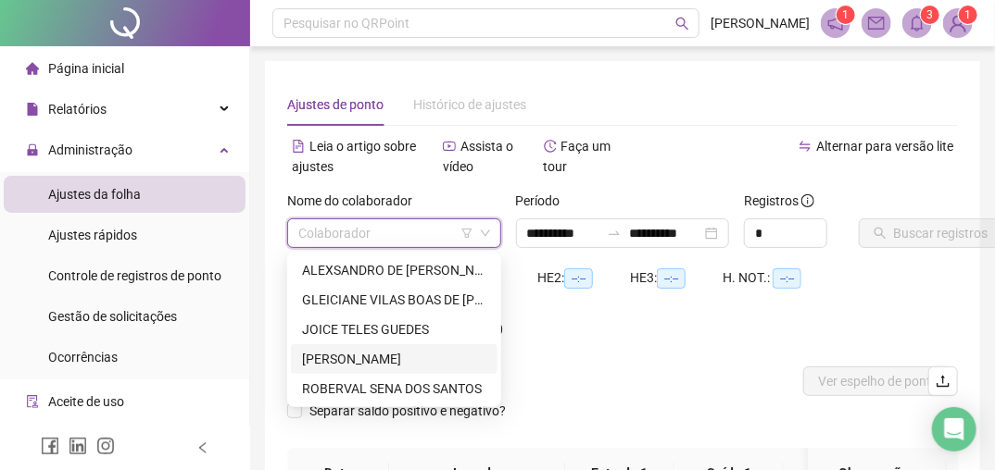
click at [329, 352] on div "[PERSON_NAME]" at bounding box center [394, 359] width 184 height 20
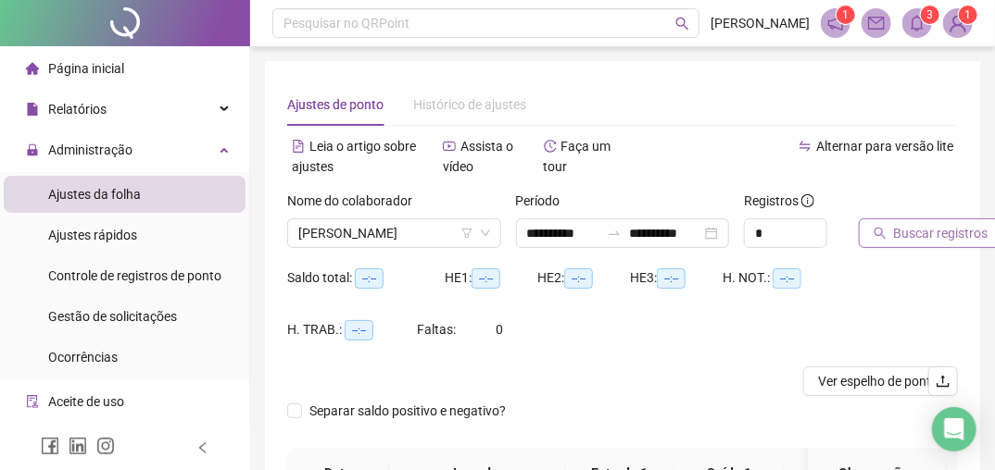
click at [886, 226] on button "Buscar registros" at bounding box center [930, 234] width 144 height 30
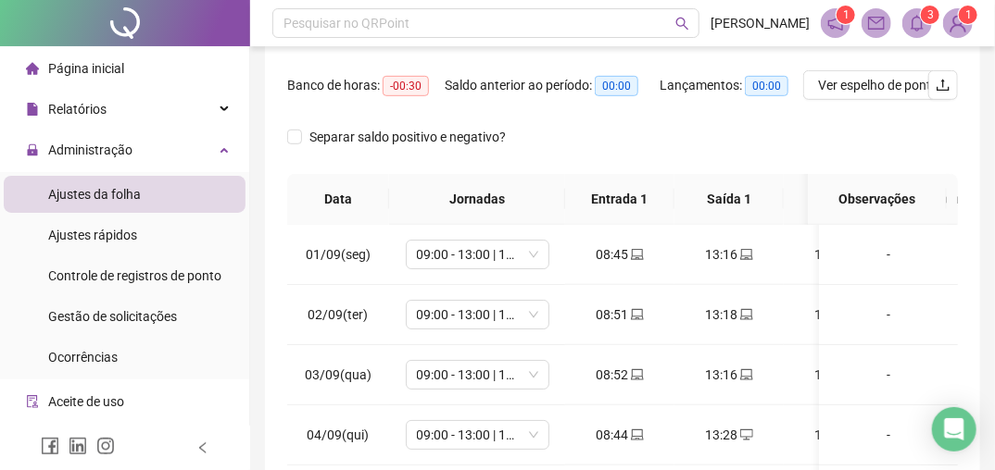
scroll to position [370, 0]
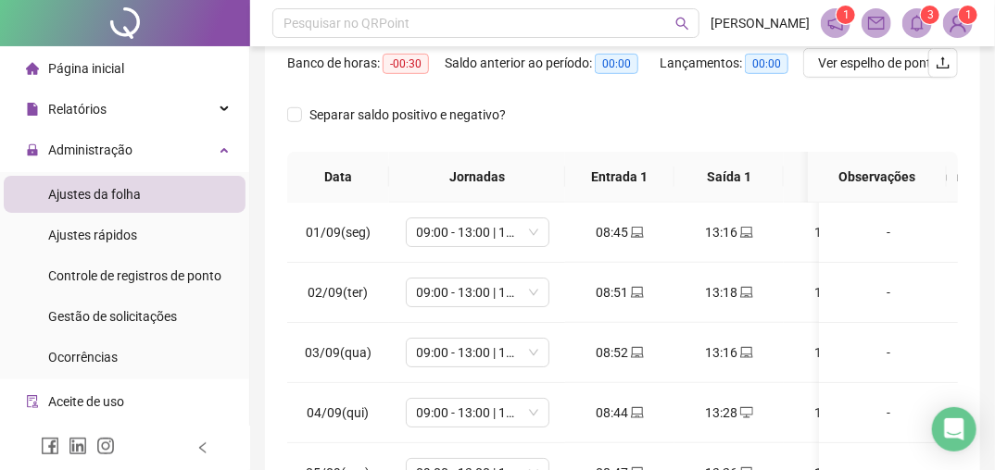
click at [791, 171] on th "Entrada 2" at bounding box center [837, 177] width 109 height 51
click at [791, 172] on th "Entrada 2" at bounding box center [837, 177] width 109 height 51
drag, startPoint x: 791, startPoint y: 172, endPoint x: 818, endPoint y: 168, distance: 27.3
click at [818, 168] on th "Observações" at bounding box center [877, 177] width 139 height 51
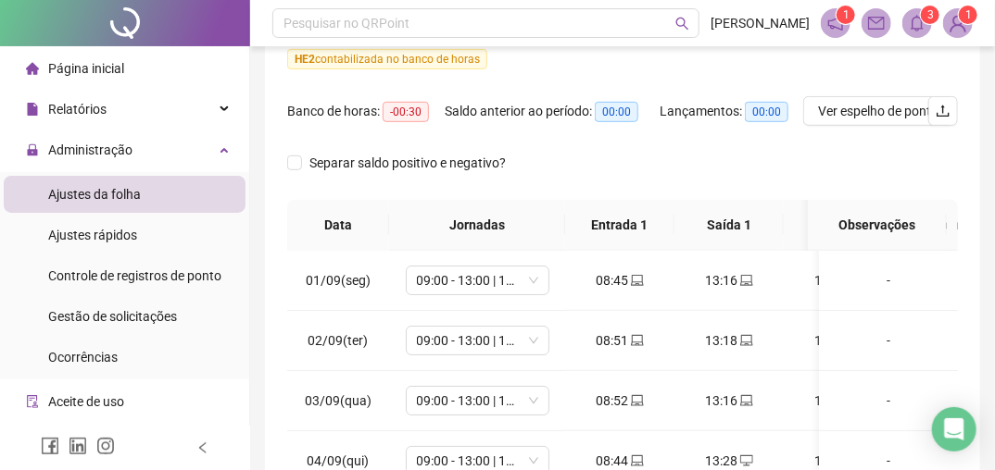
scroll to position [296, 0]
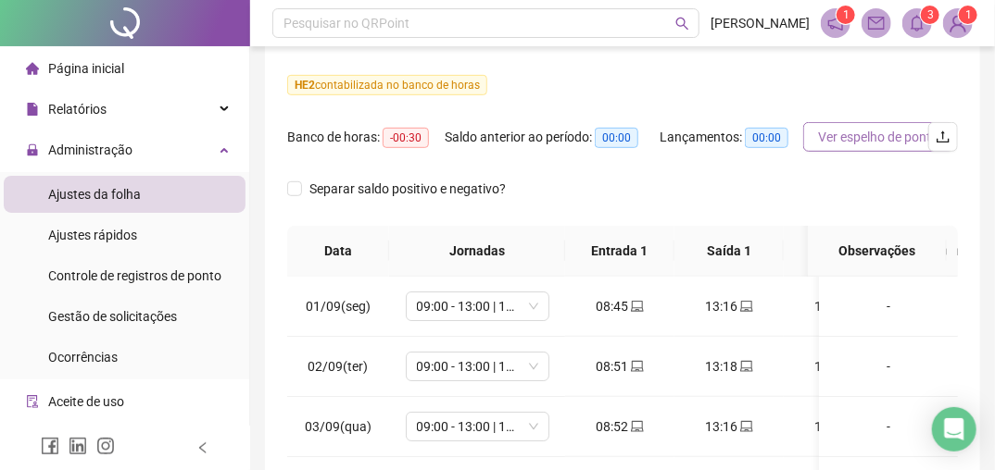
click at [885, 133] on span "Ver espelho de ponto" at bounding box center [878, 137] width 120 height 20
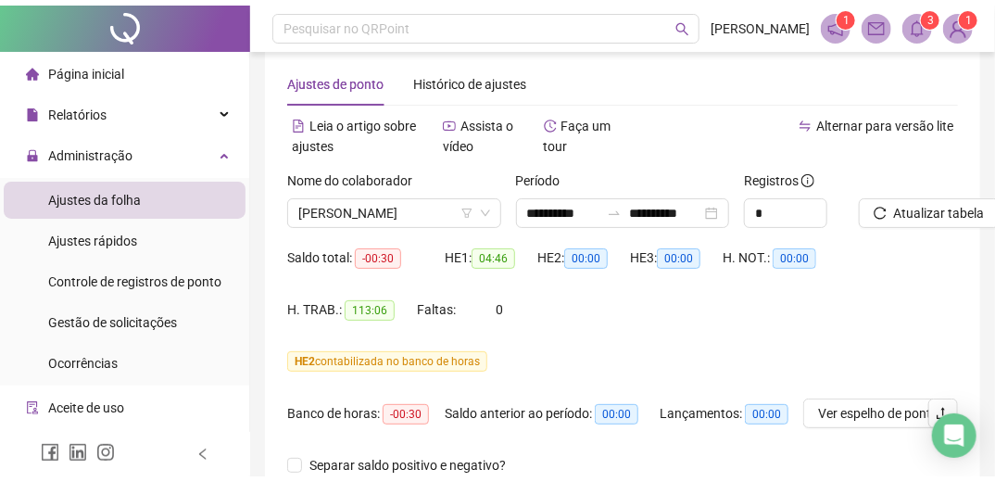
scroll to position [0, 0]
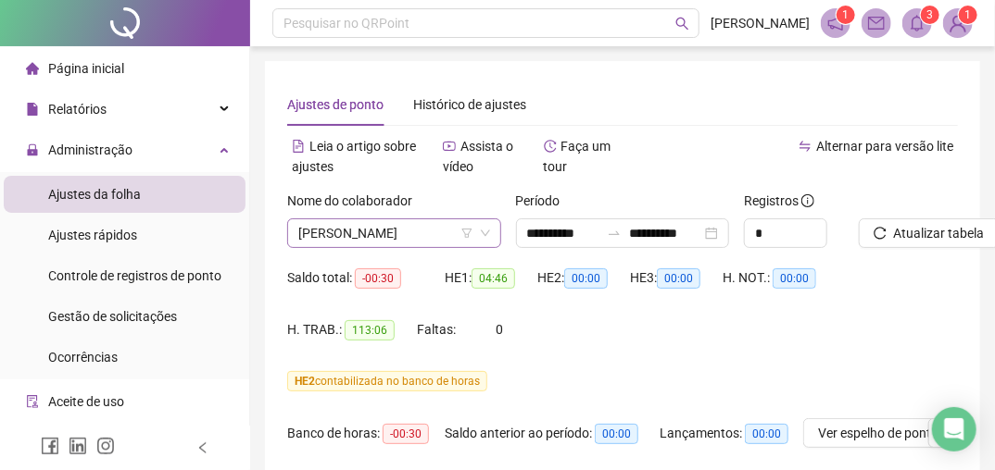
click at [453, 231] on span "[PERSON_NAME]" at bounding box center [394, 233] width 192 height 28
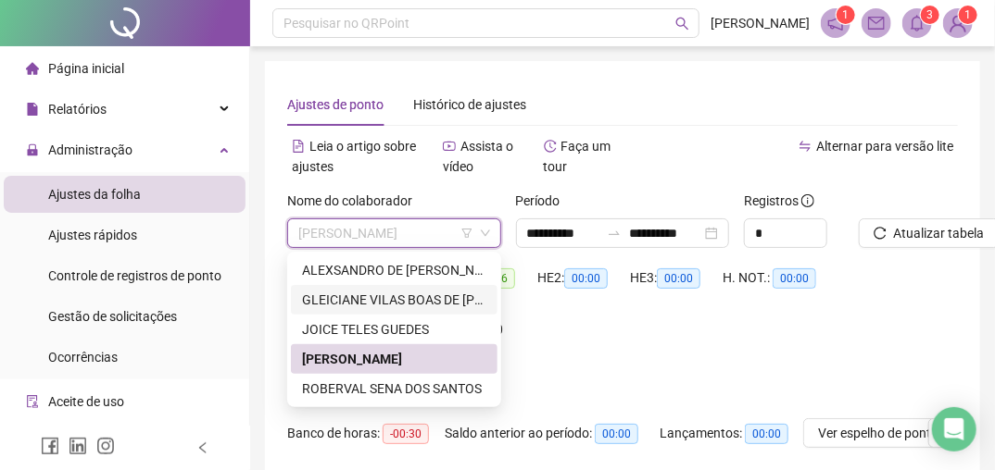
click at [389, 288] on div "GLEICIANE VILAS BOAS DE [PERSON_NAME]" at bounding box center [394, 300] width 207 height 30
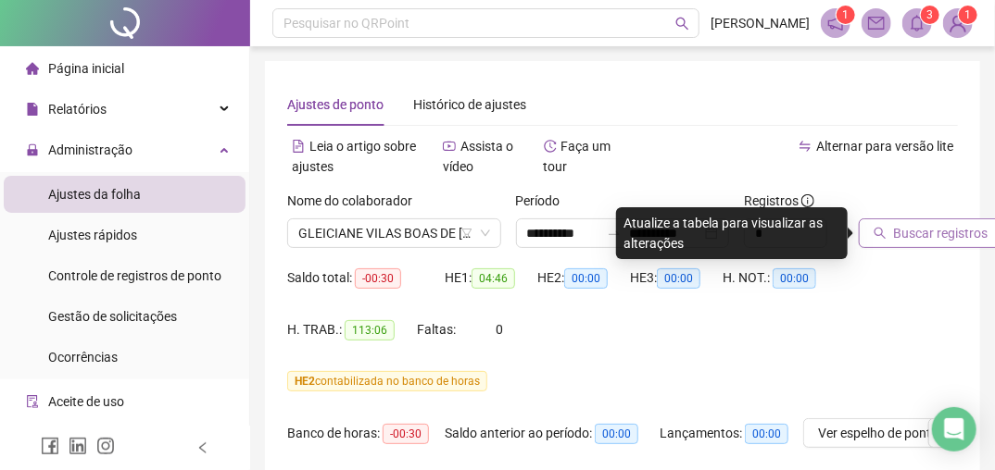
click at [955, 233] on span "Buscar registros" at bounding box center [941, 233] width 94 height 20
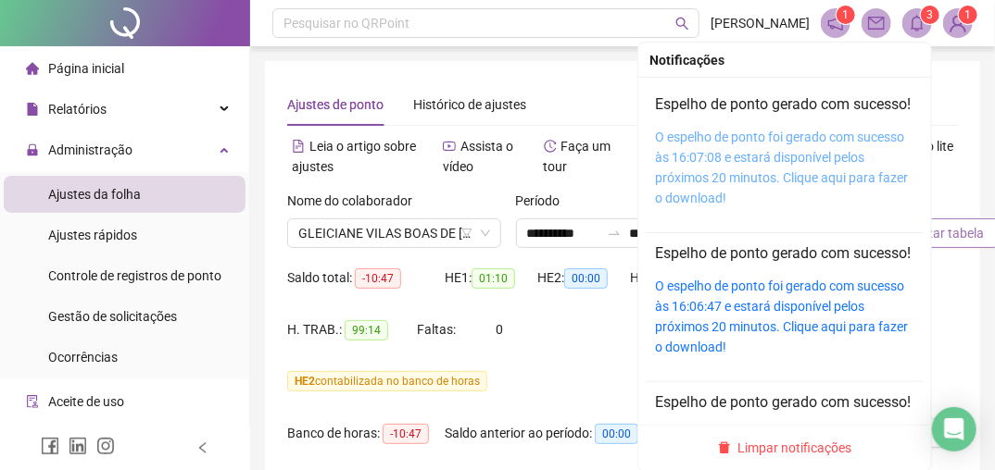
click at [773, 170] on link "O espelho de ponto foi gerado com sucesso às 16:07:08 e estará disponível pelos…" at bounding box center [781, 168] width 253 height 76
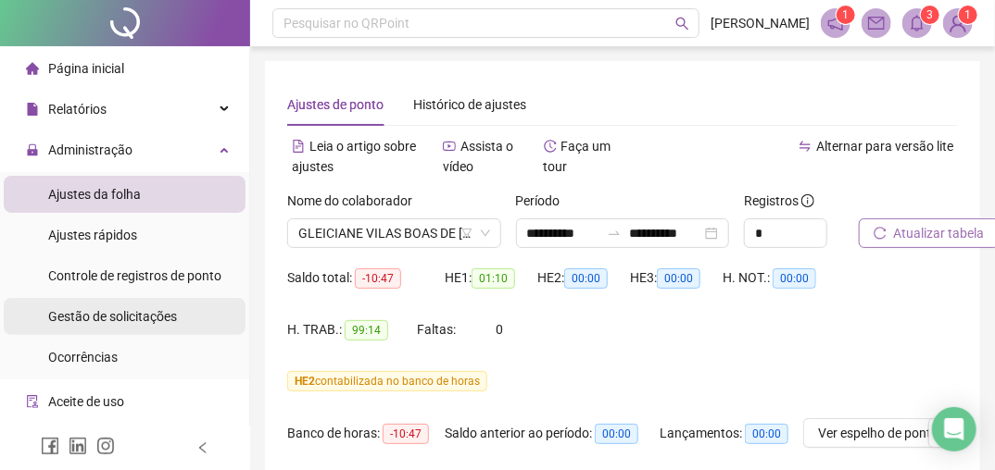
click at [110, 311] on span "Gestão de solicitações" at bounding box center [112, 316] width 129 height 15
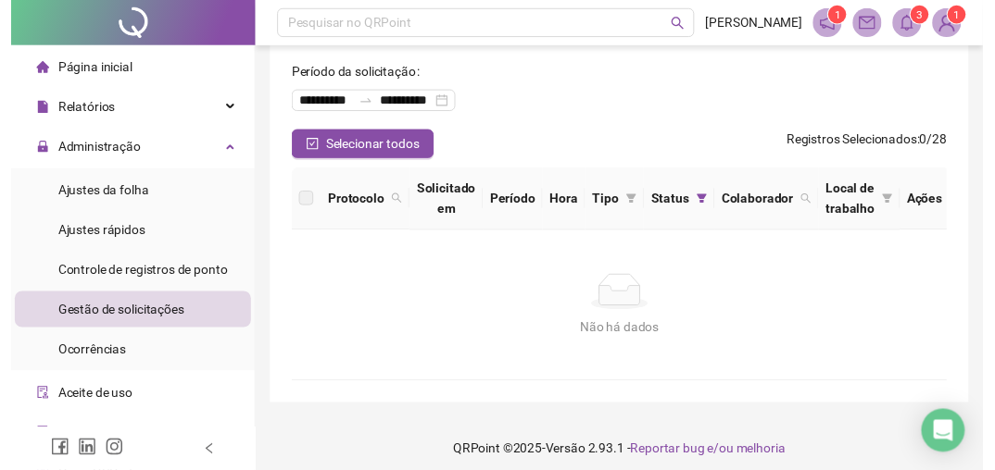
scroll to position [93, 0]
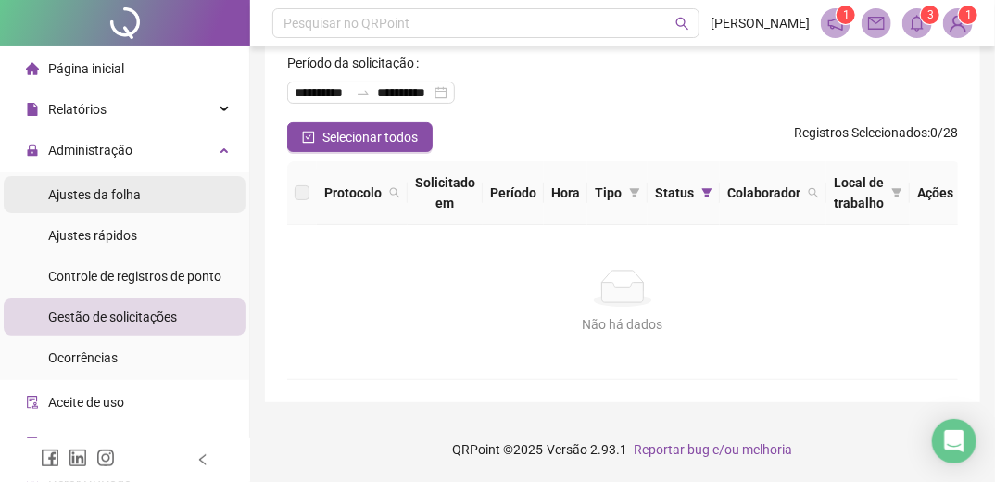
click at [97, 195] on span "Ajustes da folha" at bounding box center [94, 194] width 93 height 15
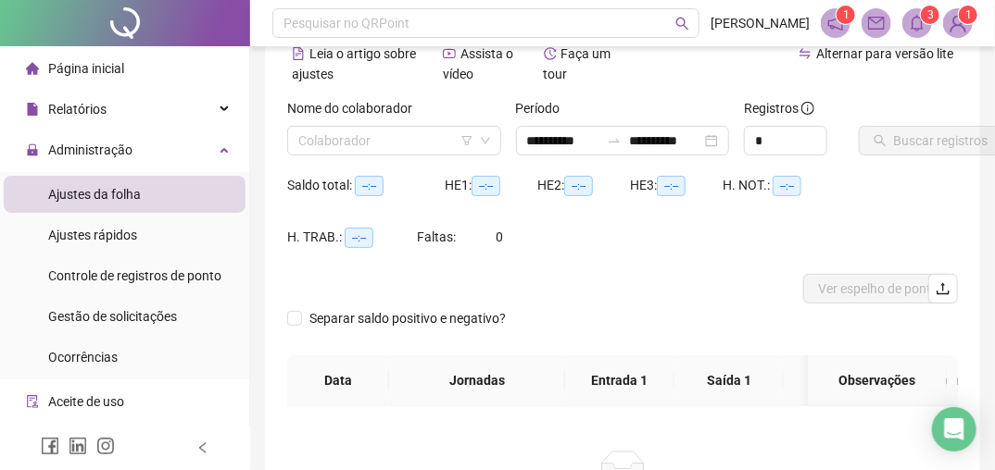
type input "**********"
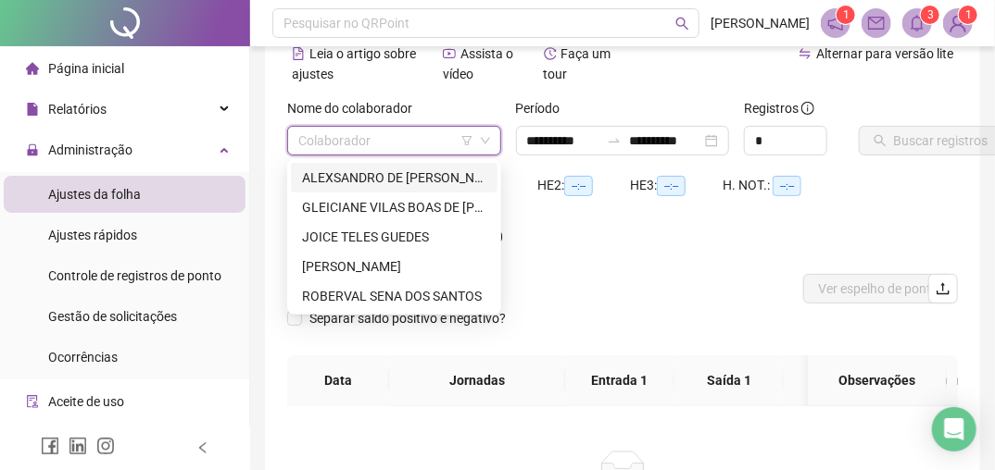
click at [366, 140] on input "search" at bounding box center [385, 141] width 175 height 28
click at [338, 232] on div "JOICE TELES GUEDES" at bounding box center [394, 237] width 184 height 20
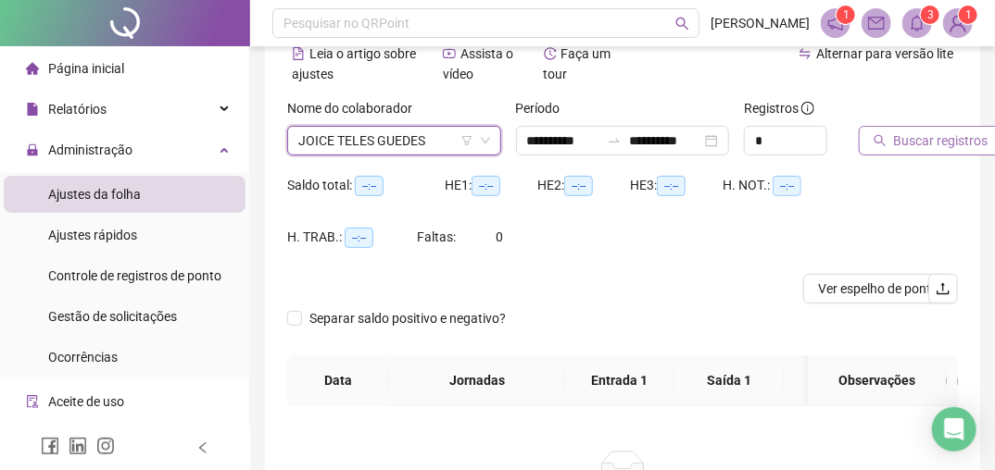
click at [930, 137] on span "Buscar registros" at bounding box center [941, 141] width 94 height 20
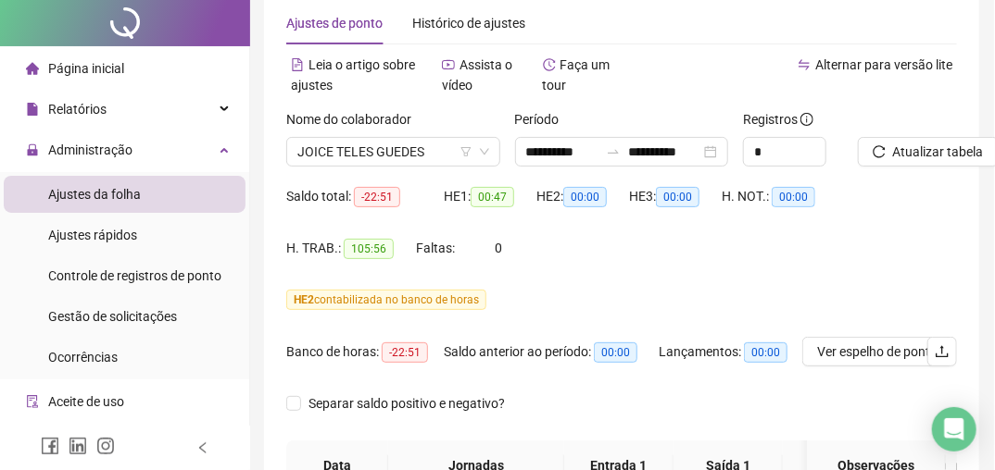
scroll to position [0, 1]
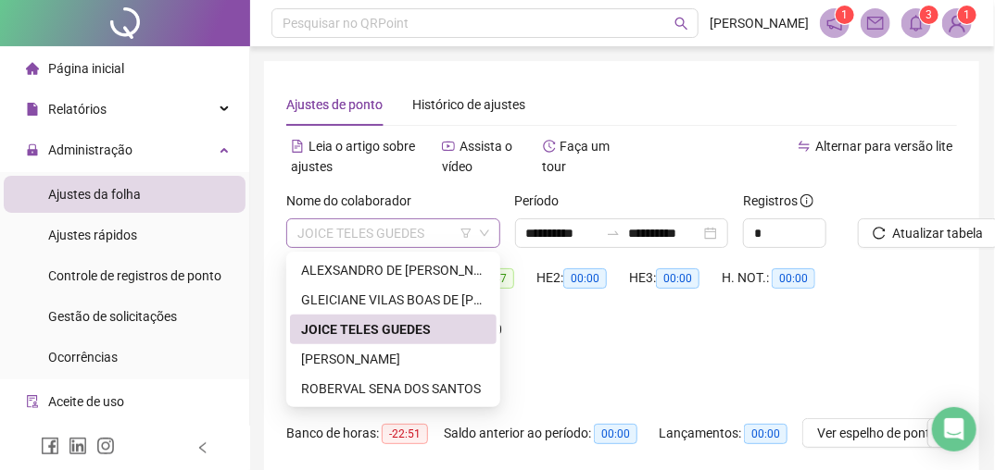
click at [432, 239] on span "JOICE TELES GUEDES" at bounding box center [393, 233] width 192 height 28
click at [407, 304] on div "GLEICIANE VILAS BOAS DE [PERSON_NAME]" at bounding box center [393, 300] width 184 height 20
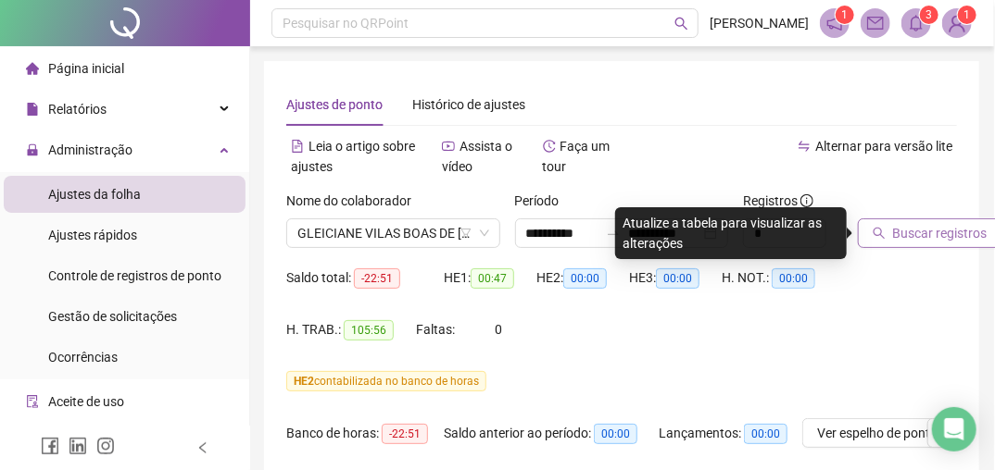
click at [957, 228] on span "Buscar registros" at bounding box center [940, 233] width 94 height 20
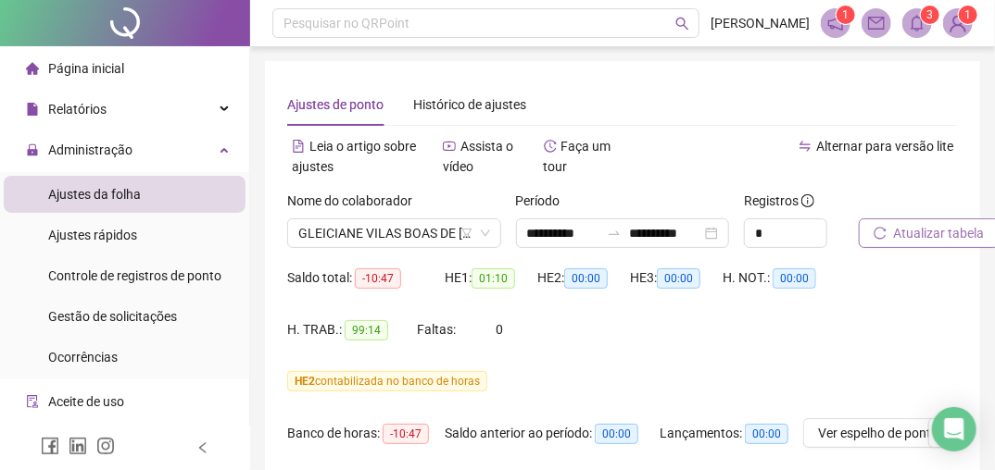
click at [858, 352] on div "Saldo total: -10:47 HE 1: 01:10 HE 2: 00:00 HE 3: 00:00 H. NOT.: 00:00 H. TRAB.…" at bounding box center [622, 315] width 670 height 104
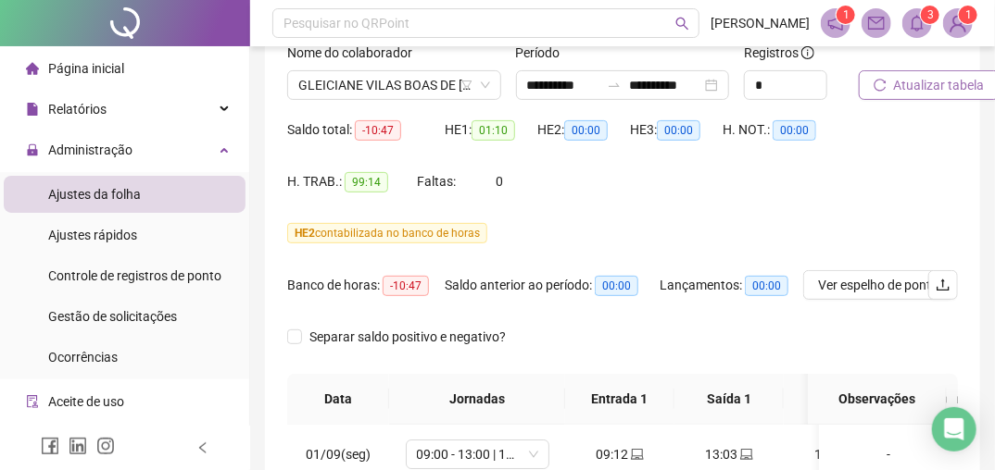
scroll to position [119, 0]
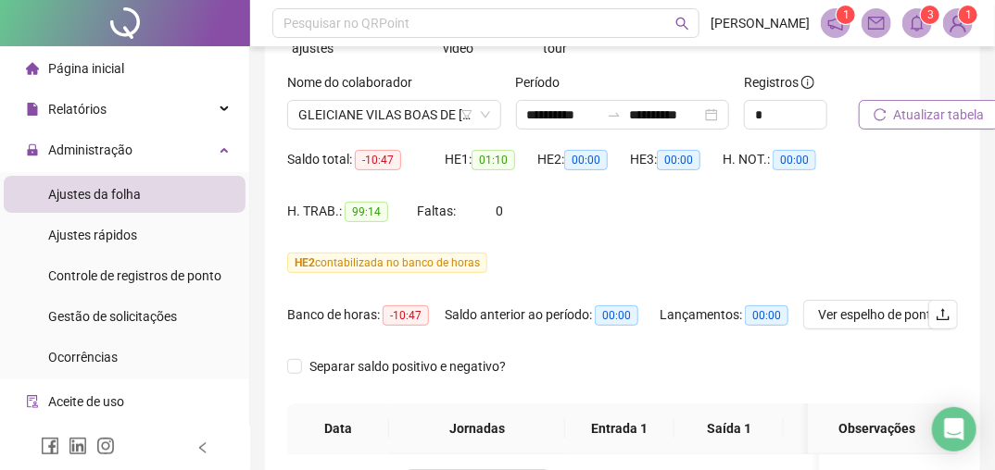
click at [798, 238] on div "Saldo total: -10:47 HE 1: 01:10 HE 2: 00:00 HE 3: 00:00 H. NOT.: 00:00 H. TRAB.…" at bounding box center [622, 196] width 670 height 104
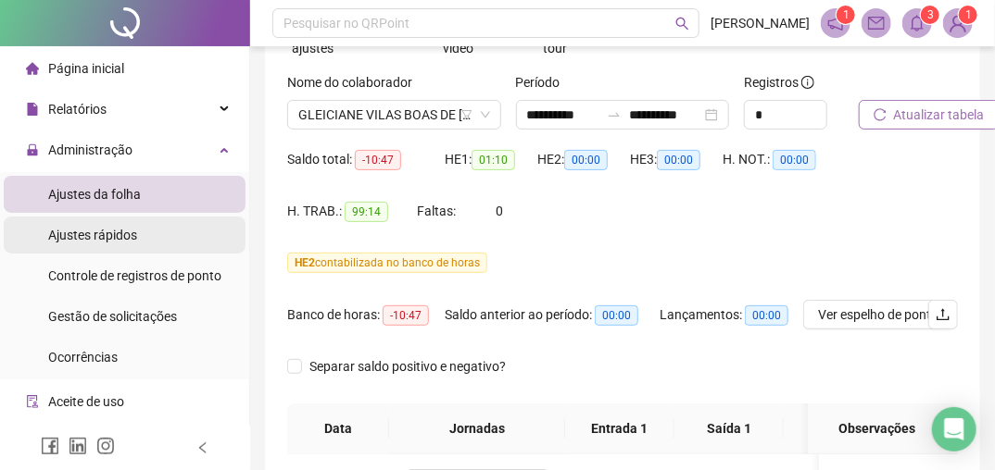
click at [120, 236] on span "Ajustes rápidos" at bounding box center [92, 235] width 89 height 15
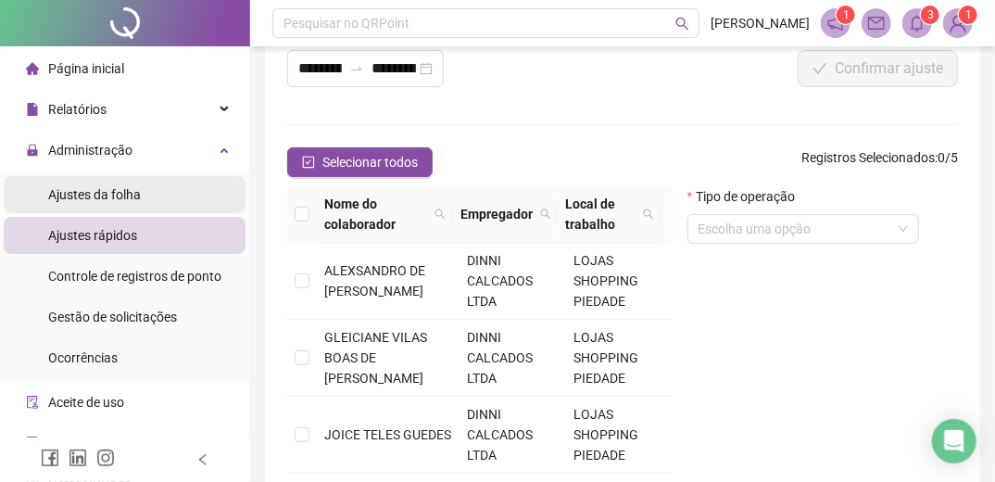
click at [86, 188] on span "Ajustes da folha" at bounding box center [94, 194] width 93 height 15
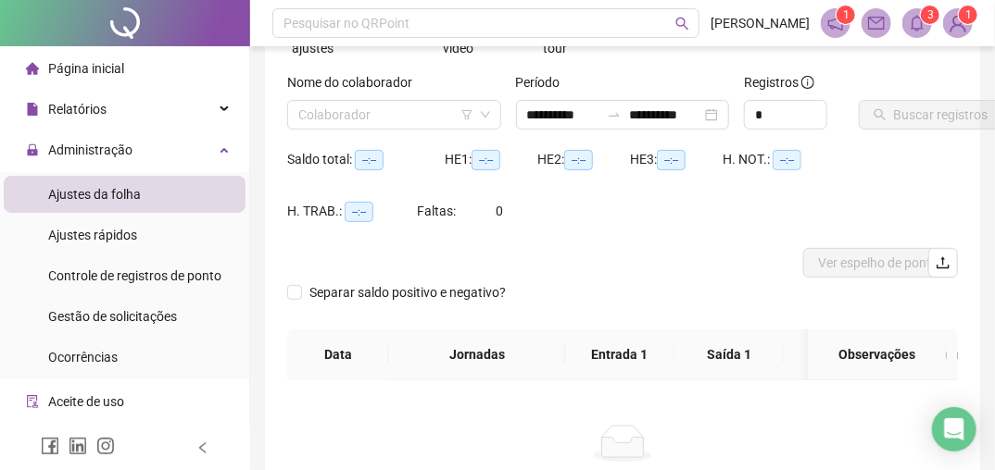
type input "**********"
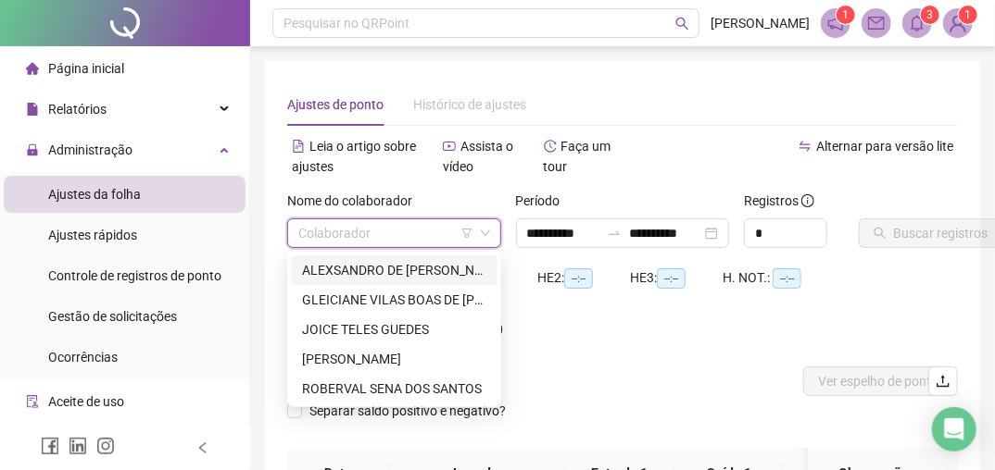
click at [345, 225] on input "search" at bounding box center [385, 233] width 175 height 28
click at [369, 325] on div "JOICE TELES GUEDES" at bounding box center [394, 329] width 184 height 20
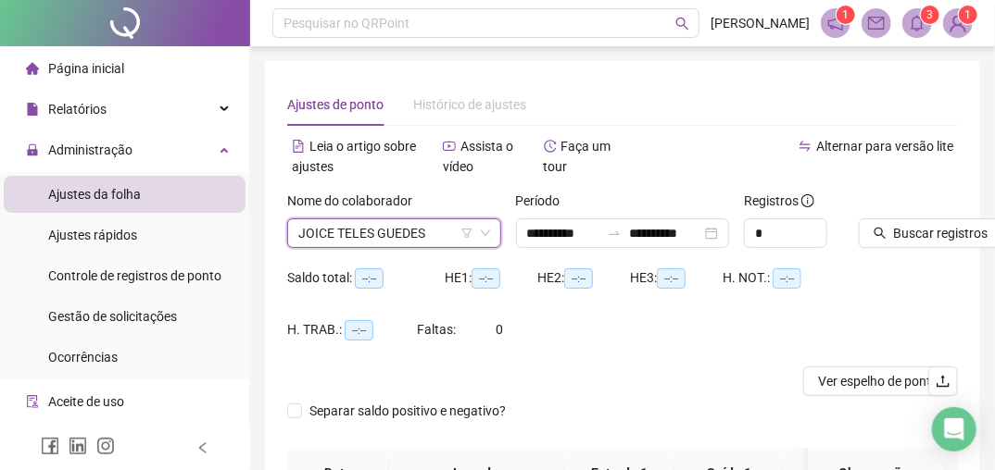
scroll to position [0, 4]
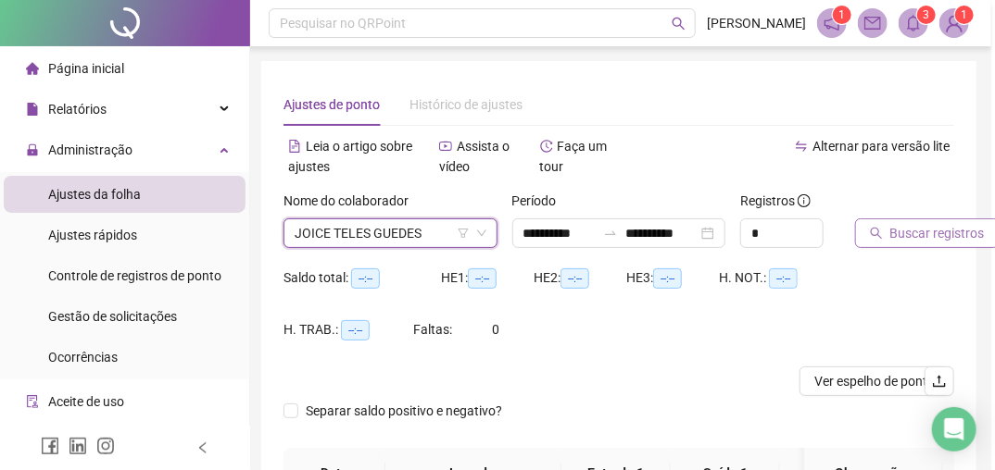
click at [926, 232] on span "Buscar registros" at bounding box center [937, 233] width 94 height 20
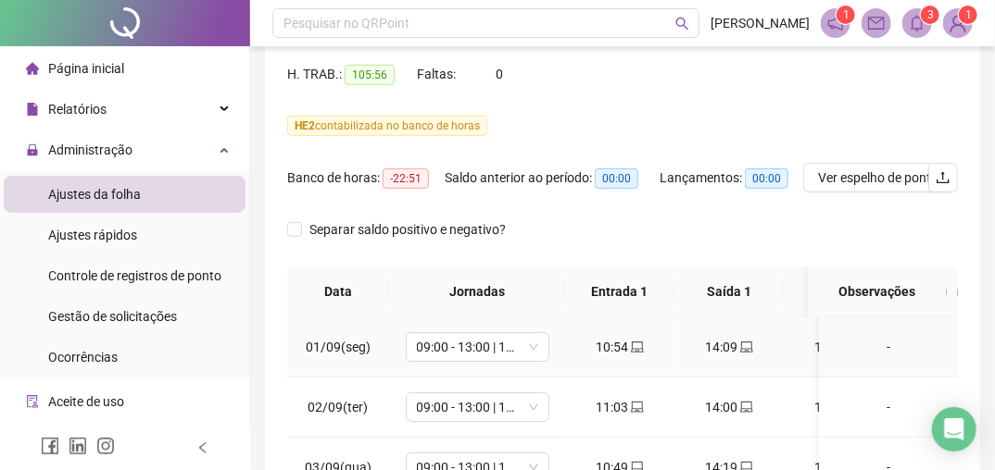
scroll to position [296, 0]
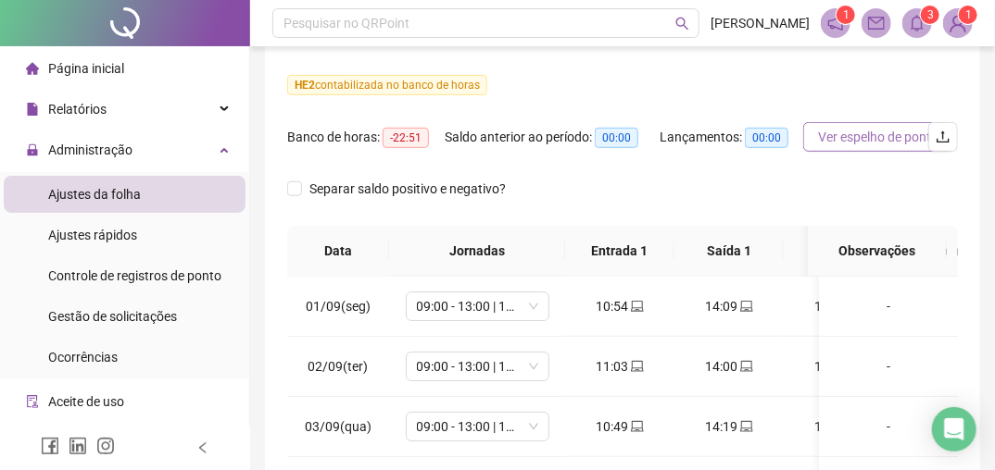
click at [858, 132] on span "Ver espelho de ponto" at bounding box center [878, 137] width 120 height 20
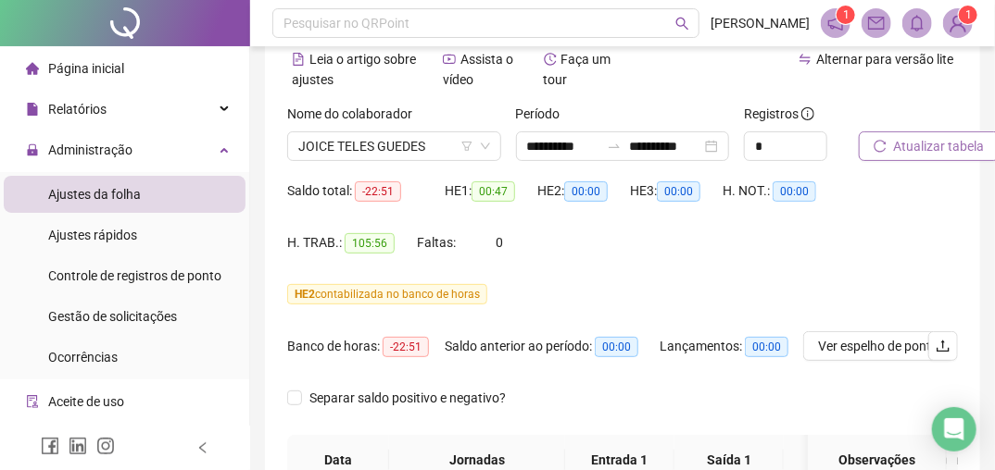
scroll to position [148, 0]
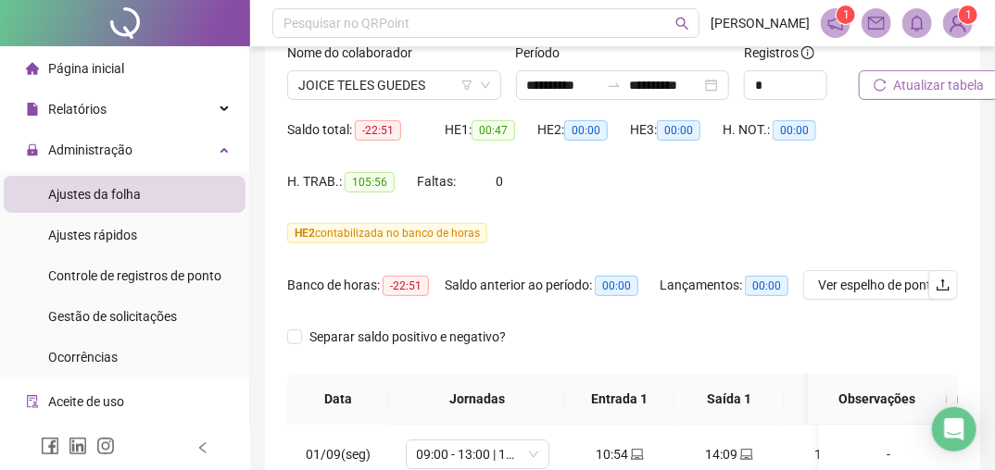
click at [304, 235] on span "HE 2" at bounding box center [304, 233] width 20 height 13
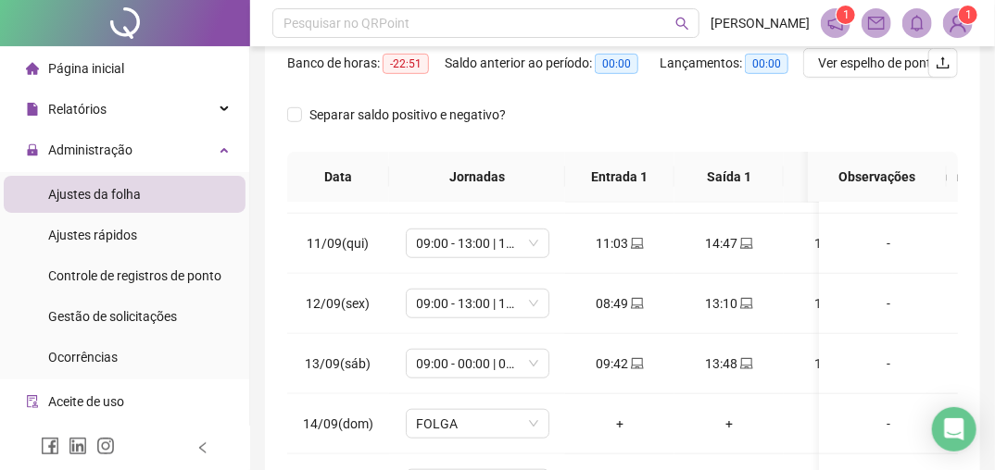
scroll to position [593, 0]
click at [807, 184] on th "Entrada 2" at bounding box center [837, 177] width 109 height 51
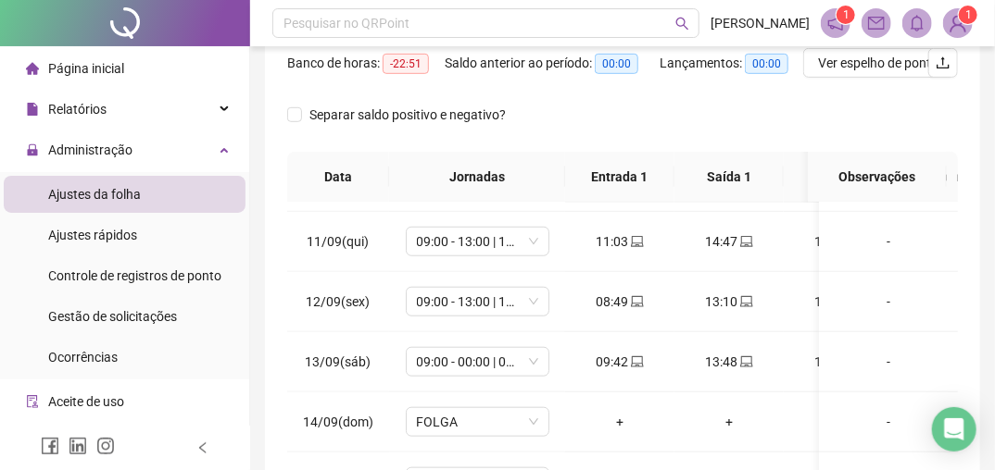
click at [807, 184] on th "Entrada 2" at bounding box center [837, 177] width 109 height 51
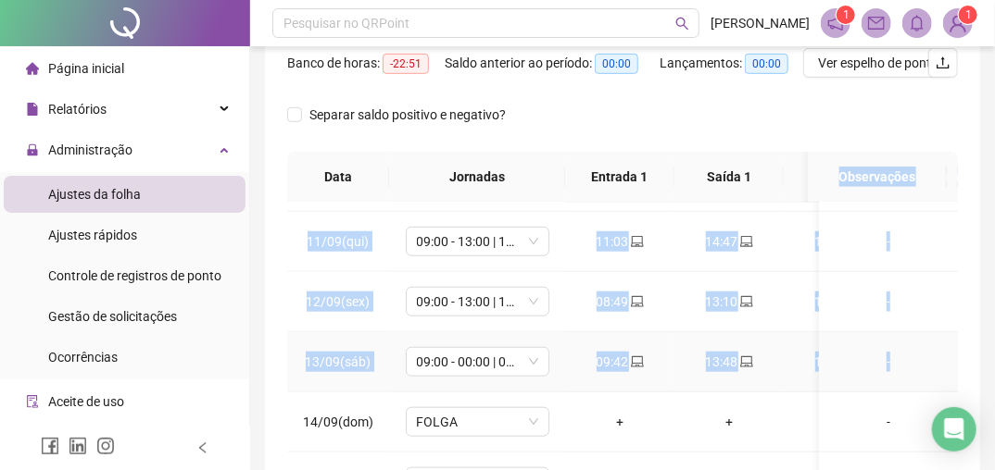
drag, startPoint x: 807, startPoint y: 184, endPoint x: 815, endPoint y: 342, distance: 157.6
click at [815, 342] on div "Data Jornadas Entrada 1 Saída 1 Entrada 2 Saída 2 Observações 01/09(seg) 09:00 …" at bounding box center [622, 375] width 670 height 446
drag, startPoint x: 815, startPoint y: 342, endPoint x: 774, endPoint y: 276, distance: 77.4
click at [774, 276] on td "13:10" at bounding box center [728, 302] width 109 height 60
click at [785, 170] on th "Entrada 2" at bounding box center [837, 177] width 109 height 51
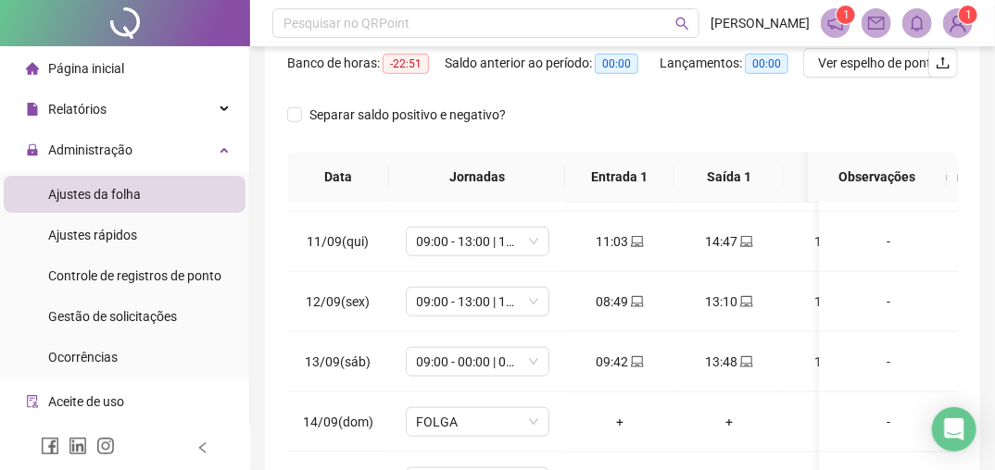
click at [790, 193] on th "Entrada 2" at bounding box center [837, 177] width 109 height 51
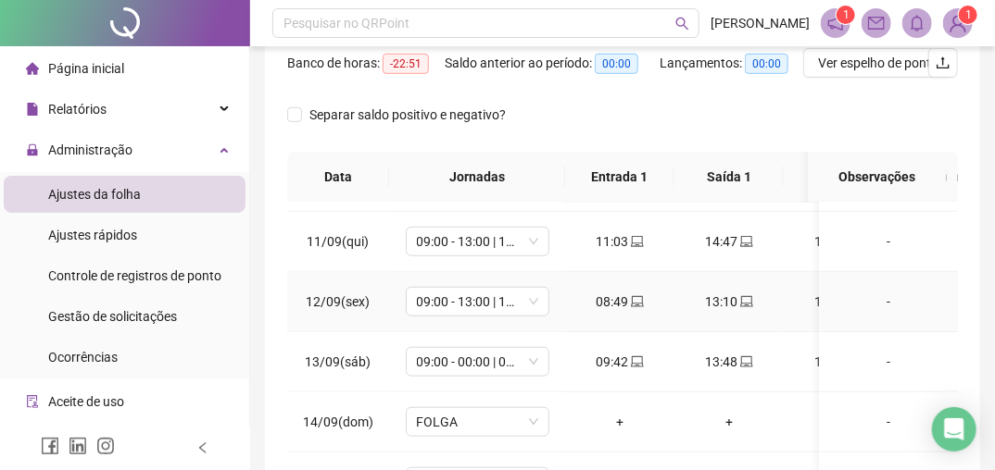
drag, startPoint x: 790, startPoint y: 193, endPoint x: 793, endPoint y: 285, distance: 92.6
click at [793, 285] on td "14:12" at bounding box center [837, 302] width 109 height 60
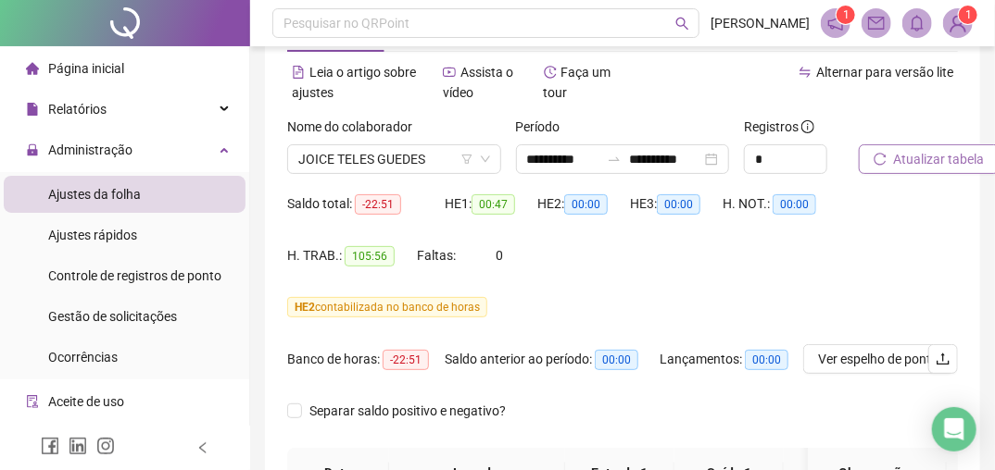
scroll to position [0, 0]
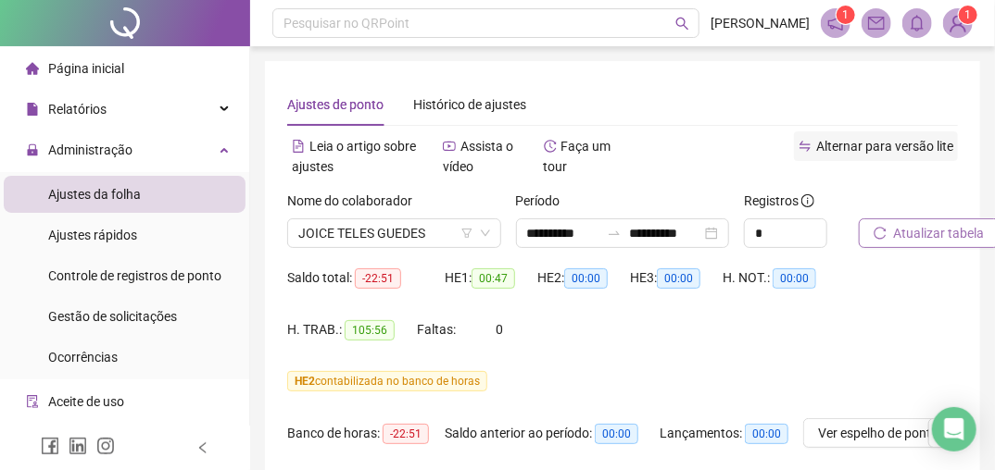
click at [883, 147] on span "Alternar para versão lite" at bounding box center [884, 146] width 137 height 15
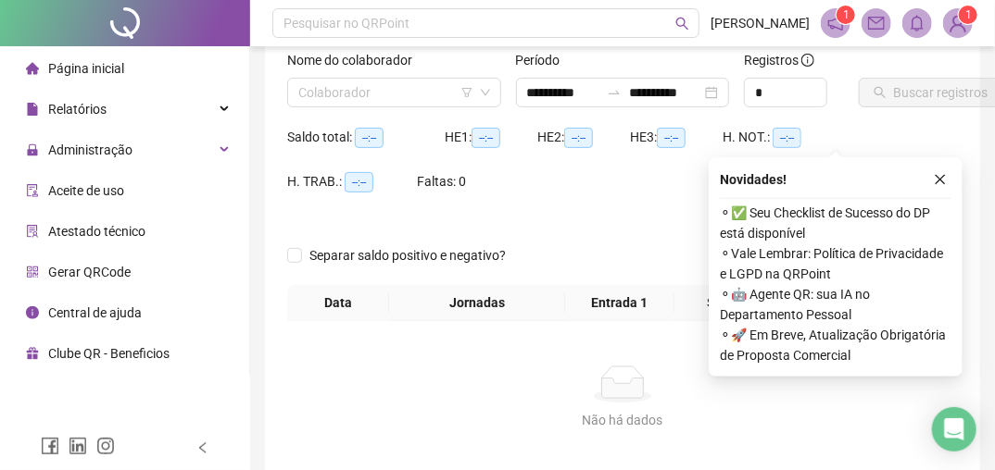
scroll to position [259, 0]
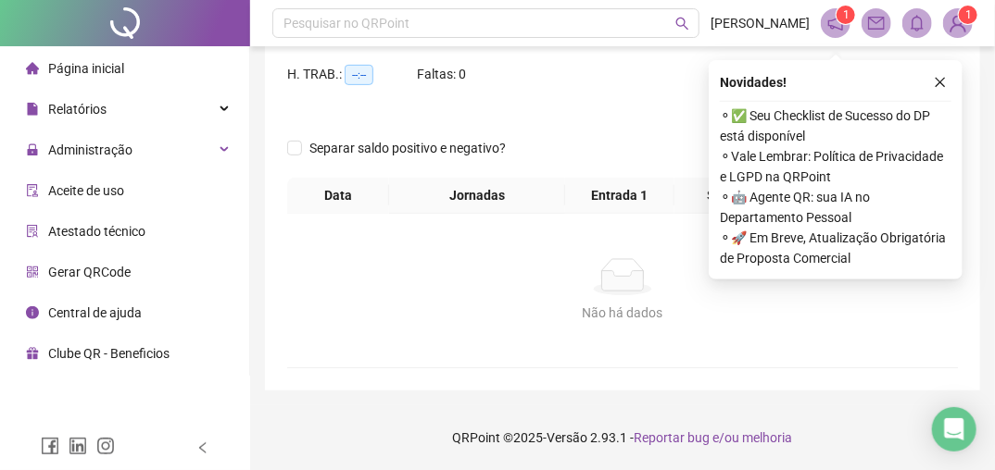
click at [623, 111] on div at bounding box center [538, 119] width 503 height 30
click at [941, 76] on icon "close" at bounding box center [939, 82] width 13 height 13
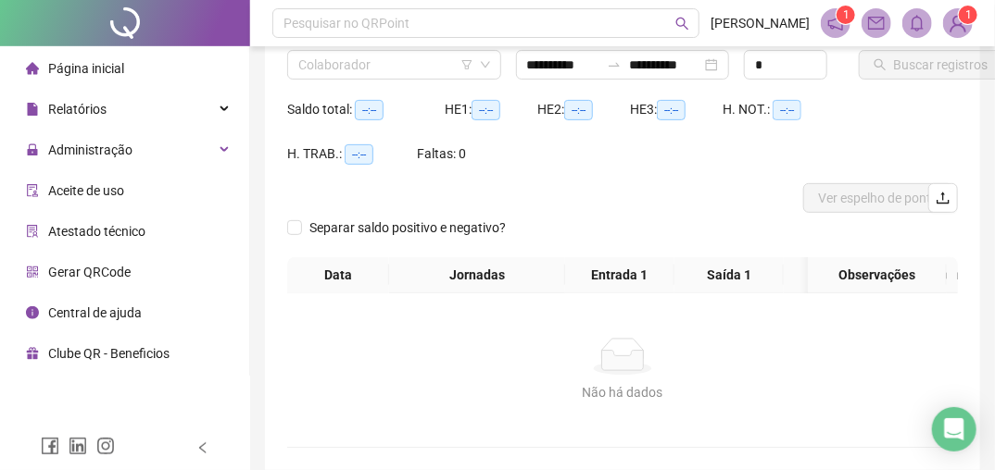
scroll to position [0, 0]
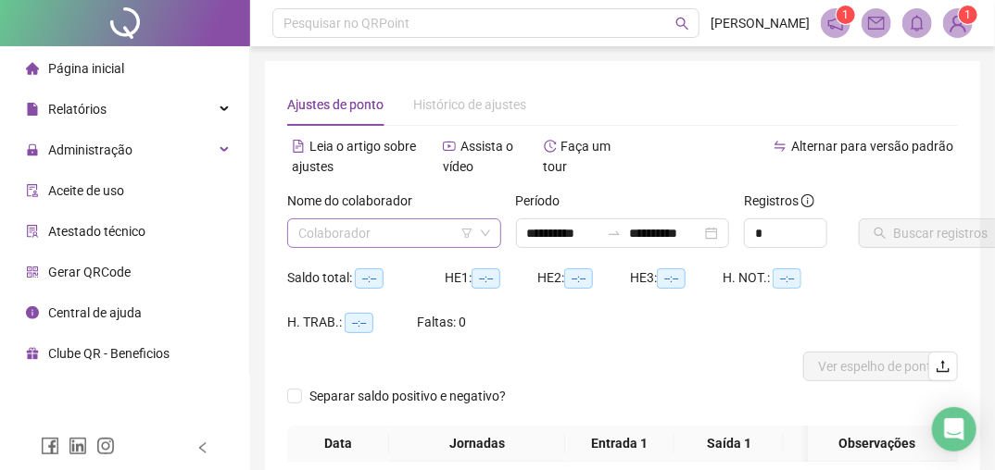
click at [372, 236] on input "search" at bounding box center [385, 233] width 175 height 28
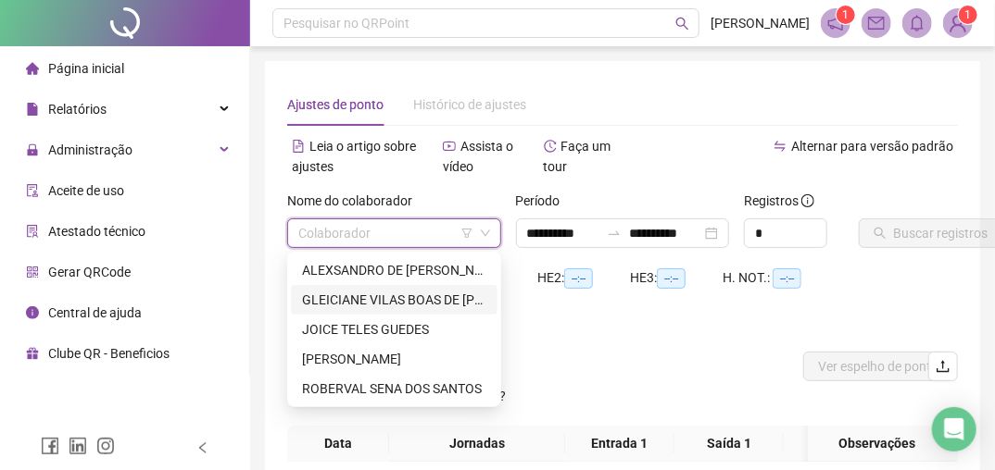
click at [376, 297] on div "GLEICIANE VILAS BOAS DE [PERSON_NAME]" at bounding box center [394, 300] width 184 height 20
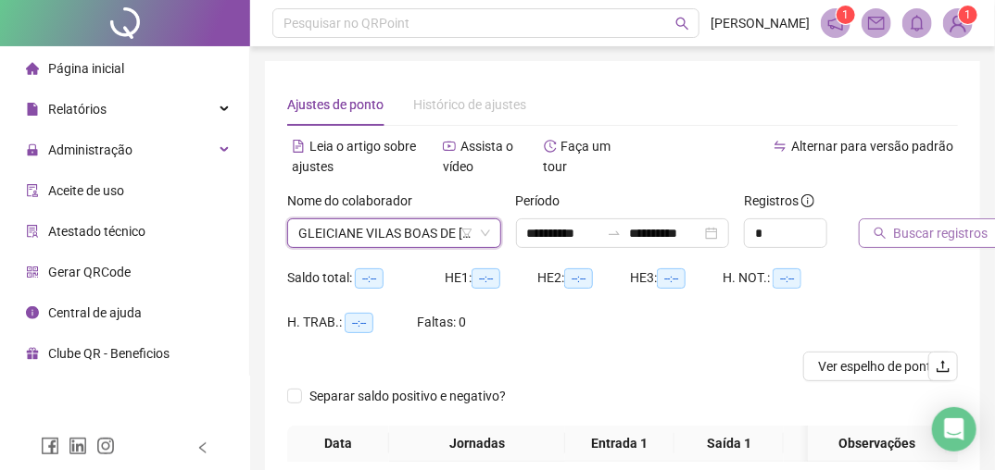
click at [897, 232] on span "Buscar registros" at bounding box center [941, 233] width 94 height 20
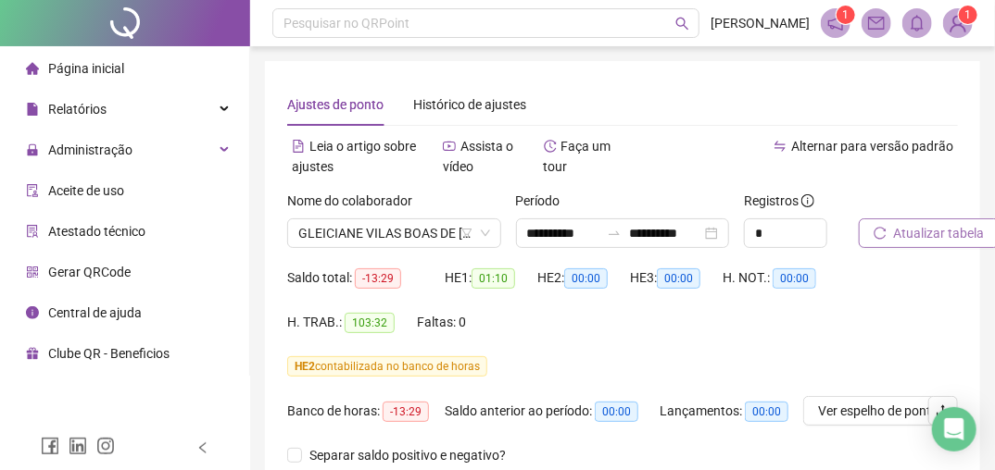
click at [896, 231] on span "Atualizar tabela" at bounding box center [939, 233] width 91 height 20
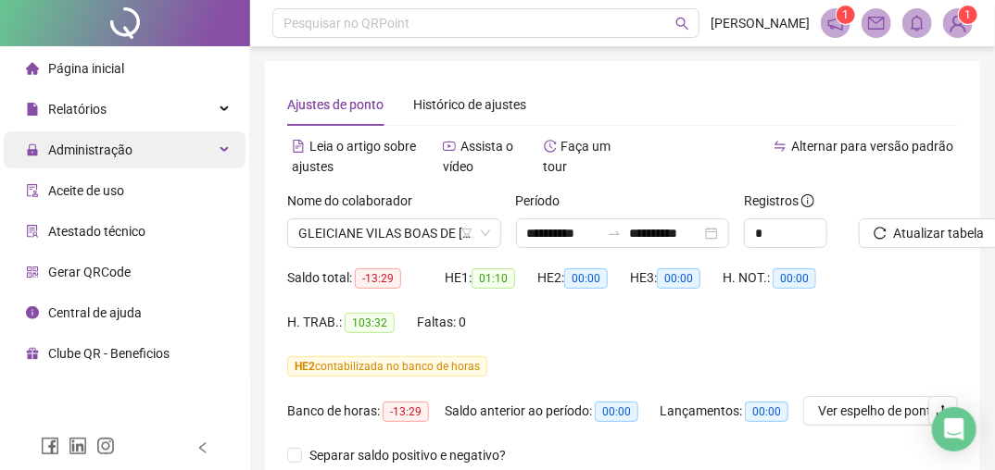
click at [89, 157] on span "Administração" at bounding box center [90, 150] width 84 height 15
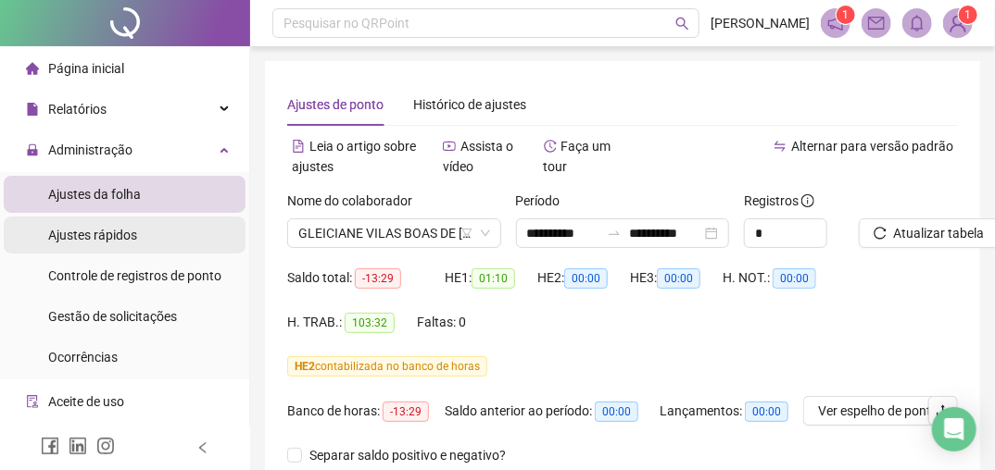
click at [93, 241] on span "Ajustes rápidos" at bounding box center [92, 235] width 89 height 15
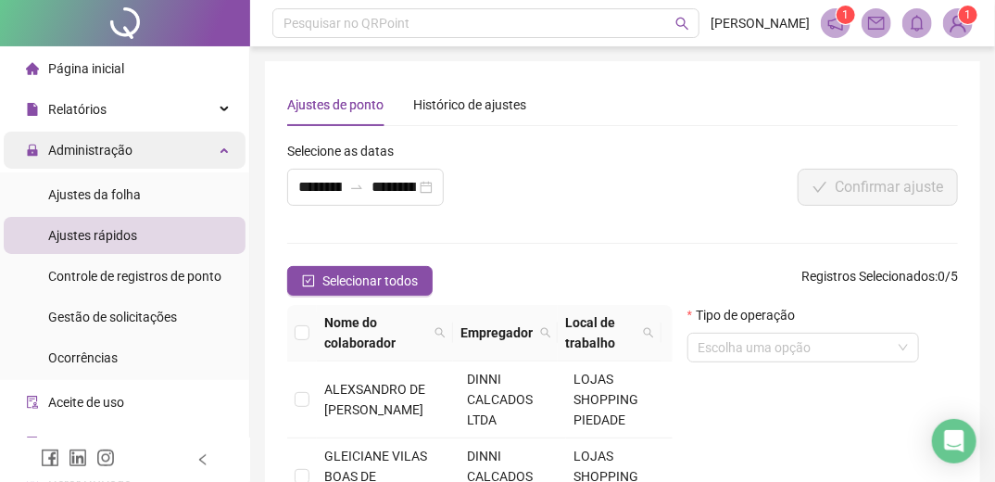
click at [116, 157] on span "Administração" at bounding box center [90, 150] width 84 height 15
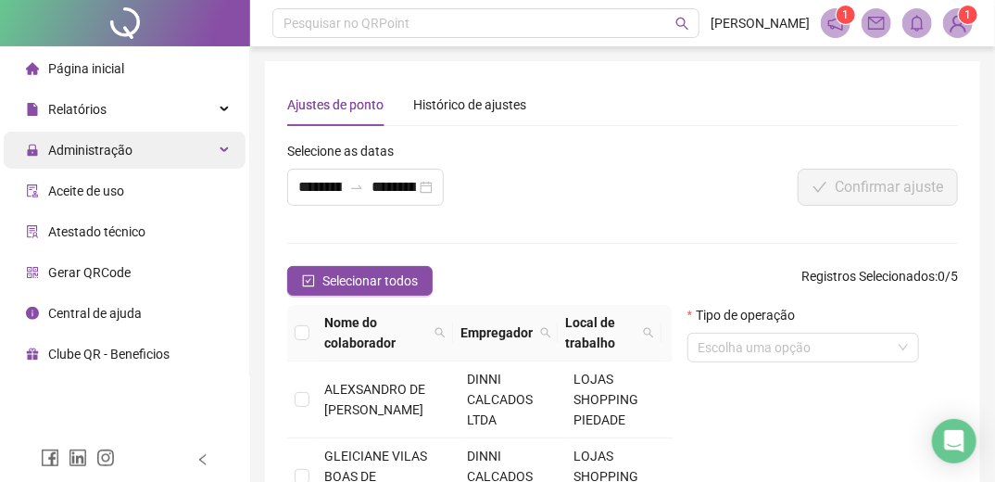
click at [118, 161] on span "Administração" at bounding box center [79, 149] width 106 height 37
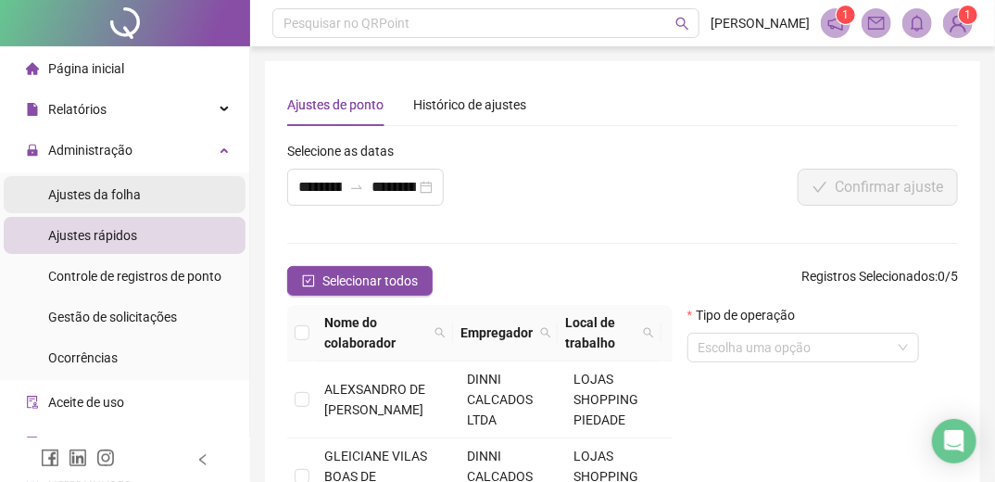
click at [105, 198] on span "Ajustes da folha" at bounding box center [94, 194] width 93 height 15
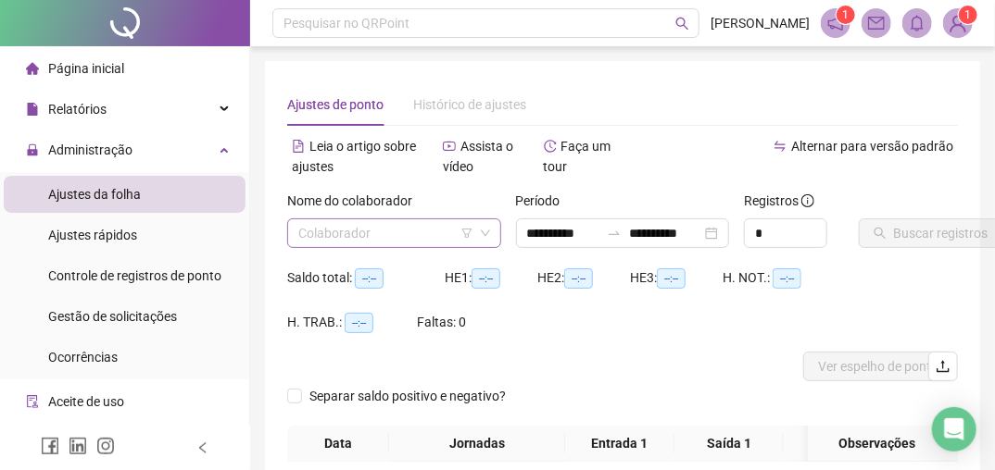
click at [494, 237] on div "Colaborador" at bounding box center [394, 234] width 214 height 30
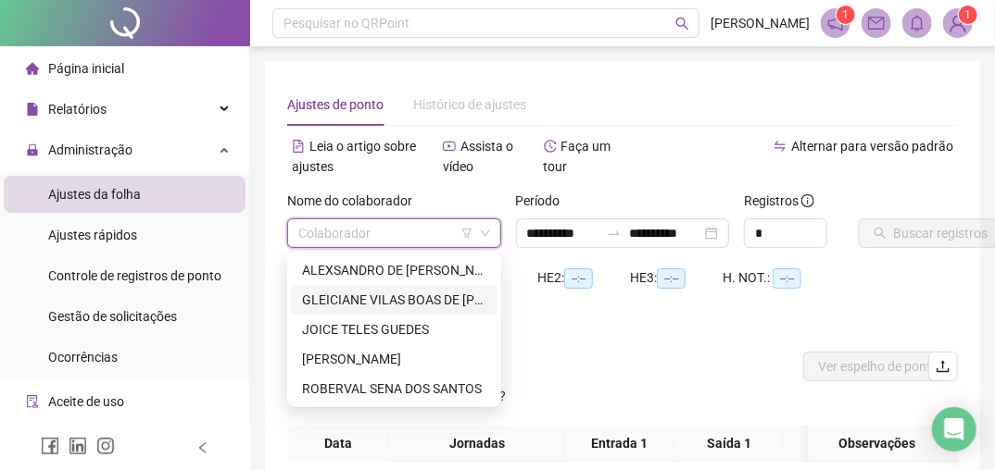
click at [395, 294] on div "GLEICIANE VILAS BOAS DE [PERSON_NAME]" at bounding box center [394, 300] width 184 height 20
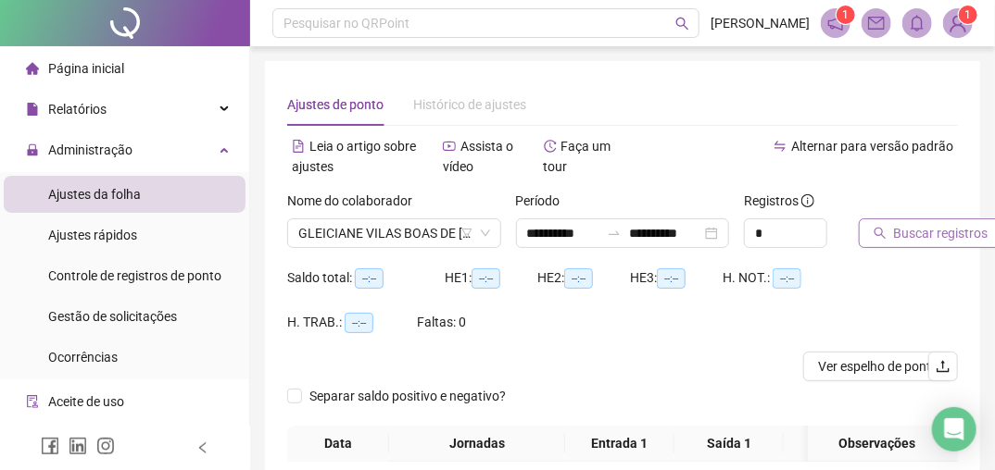
click at [908, 237] on span "Buscar registros" at bounding box center [941, 233] width 94 height 20
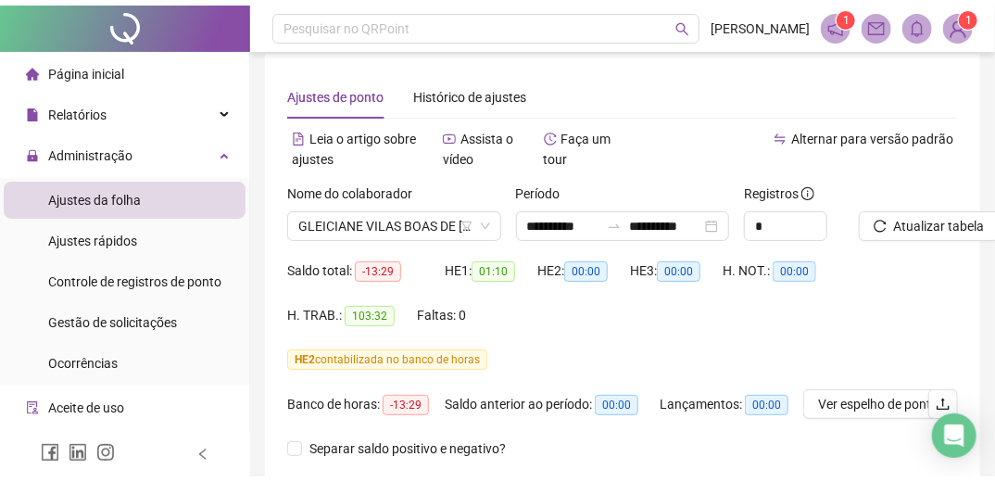
scroll to position [6, 0]
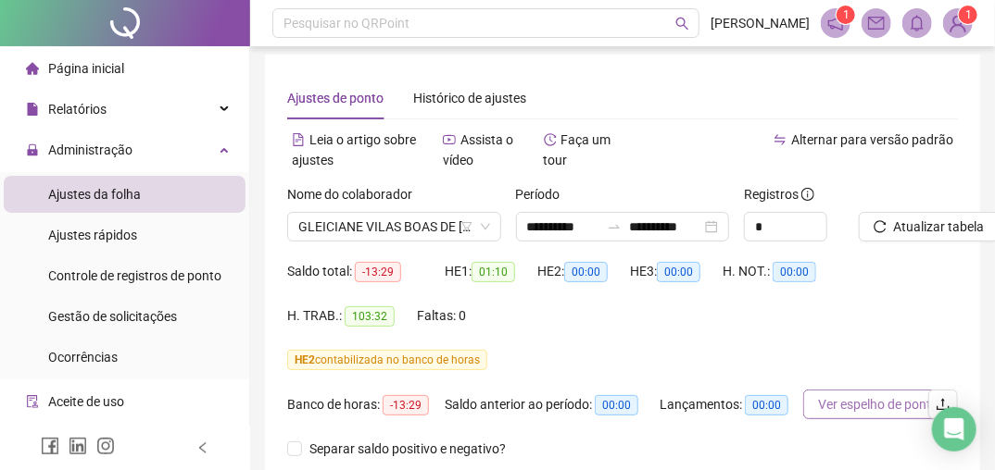
click at [859, 405] on span "Ver espelho de ponto" at bounding box center [878, 404] width 120 height 20
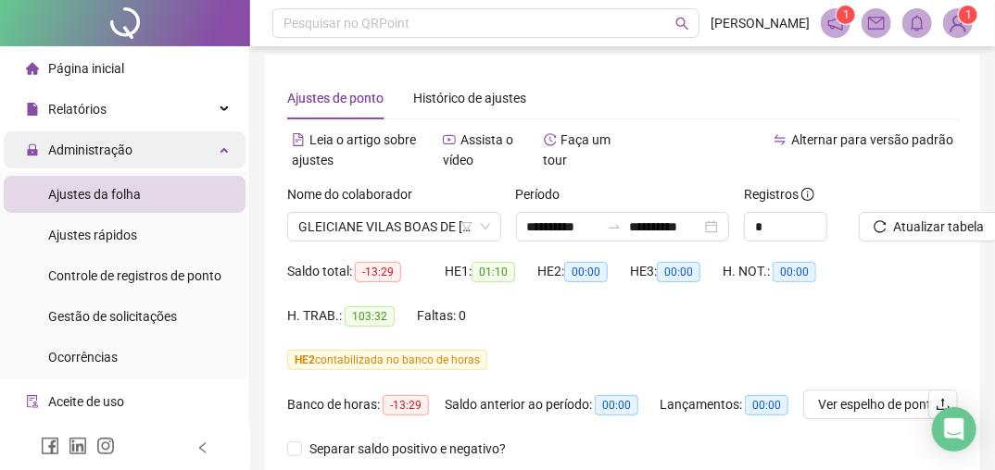
click at [122, 151] on span "Administração" at bounding box center [90, 150] width 84 height 15
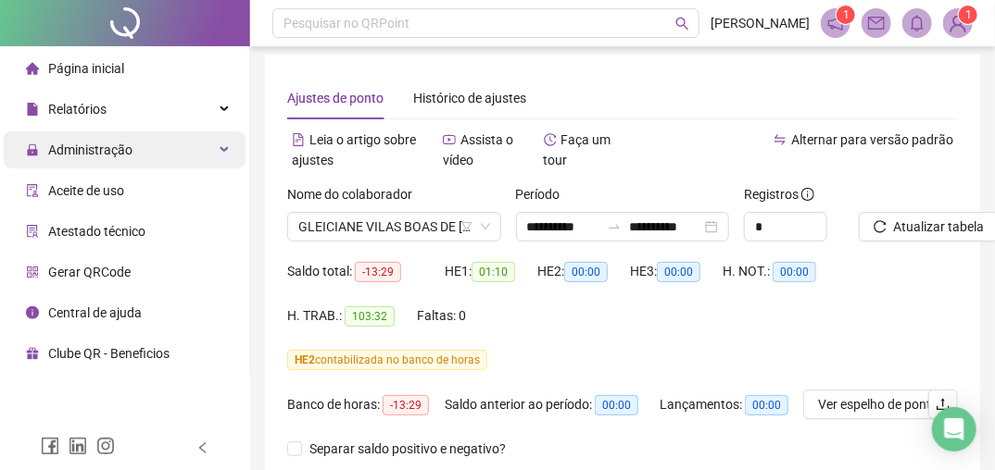
click at [119, 151] on span "Administração" at bounding box center [90, 150] width 84 height 15
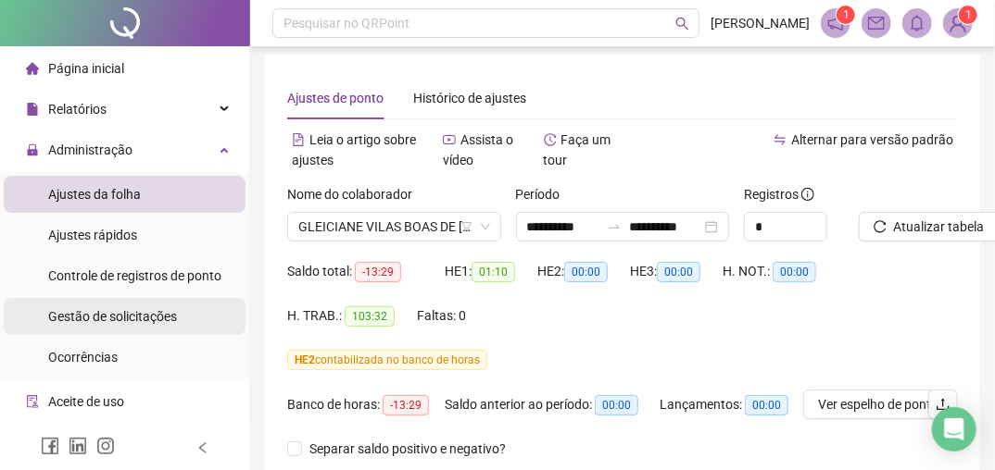
click at [122, 318] on span "Gestão de solicitações" at bounding box center [112, 316] width 129 height 15
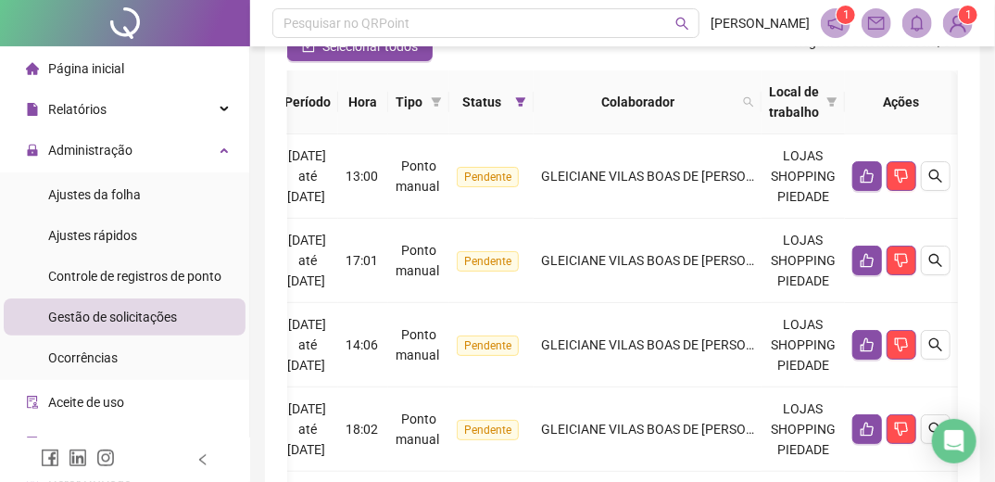
scroll to position [188, 0]
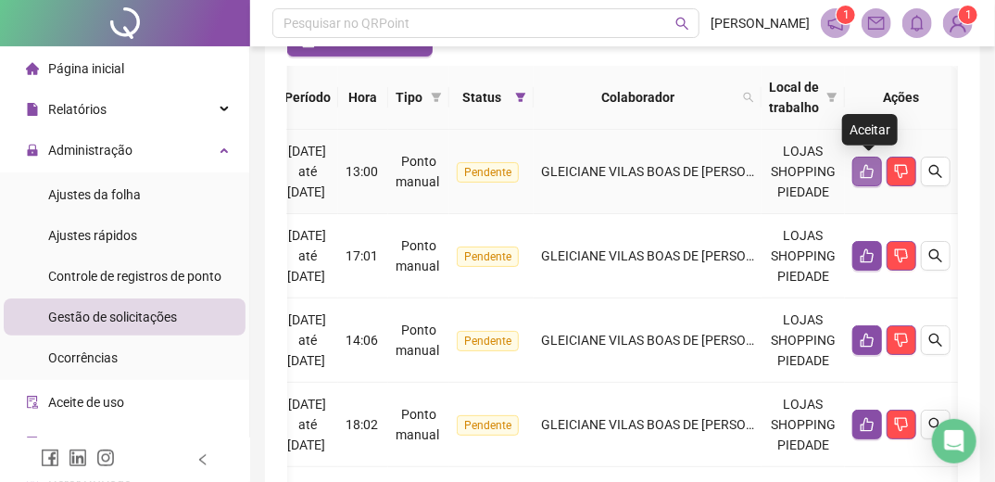
click at [868, 169] on icon "like" at bounding box center [866, 171] width 15 height 15
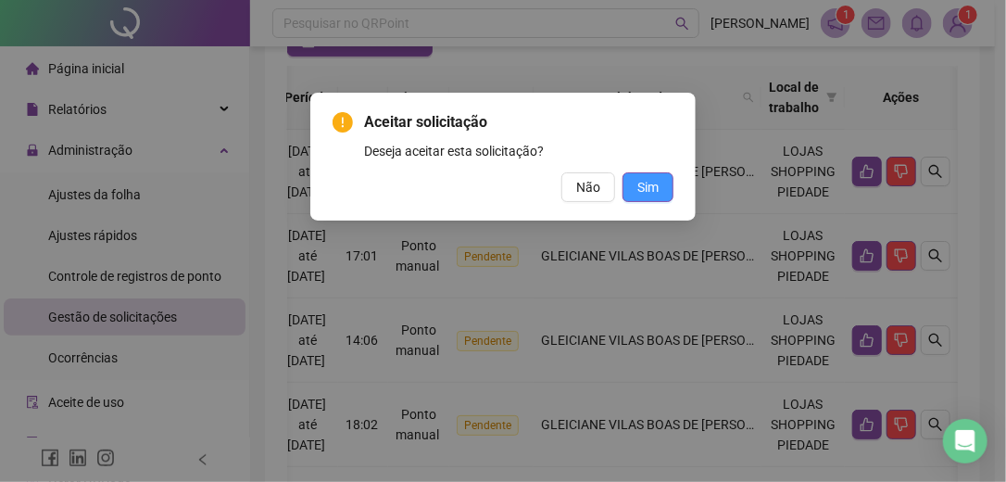
click at [641, 188] on span "Sim" at bounding box center [647, 187] width 21 height 20
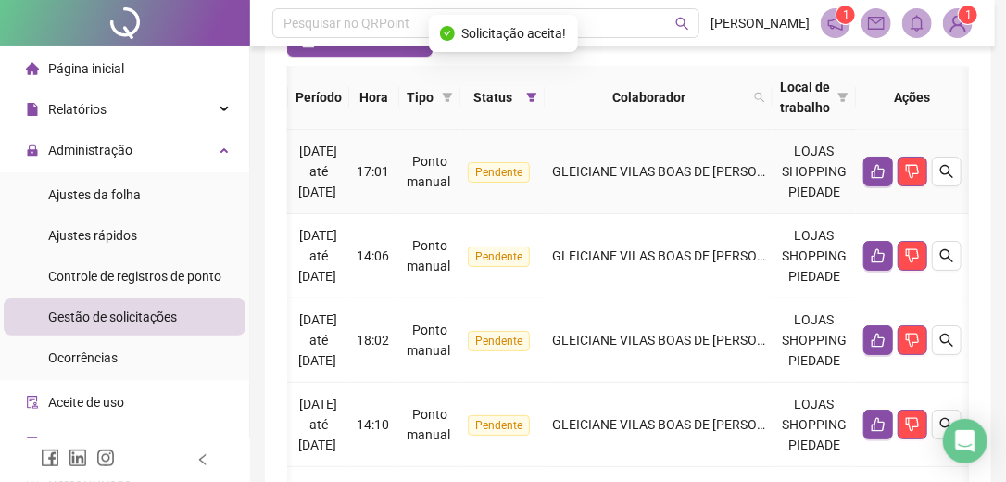
scroll to position [0, 200]
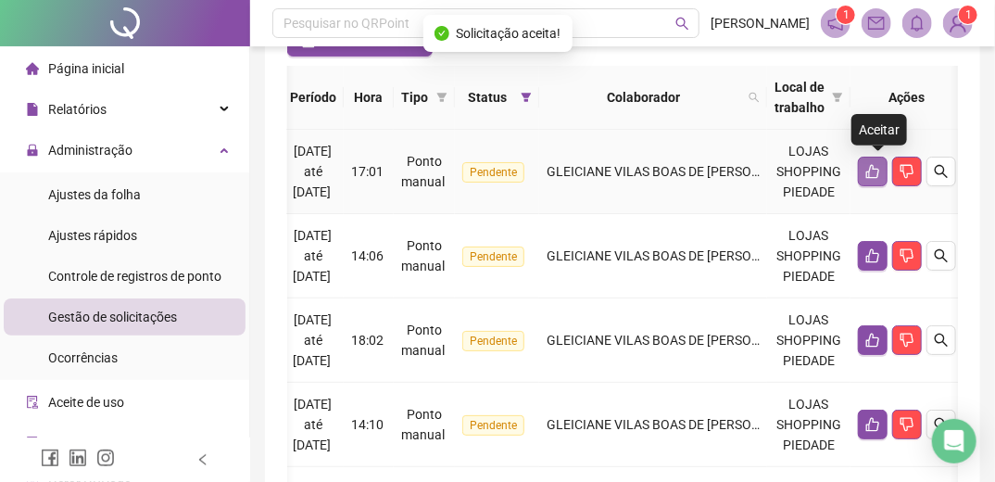
click at [878, 176] on icon "like" at bounding box center [872, 171] width 15 height 15
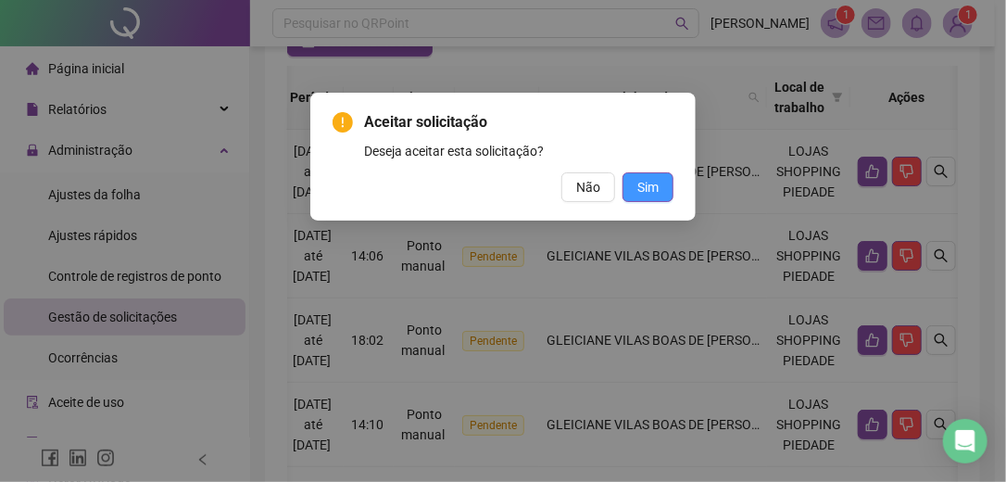
click at [659, 189] on button "Sim" at bounding box center [647, 187] width 51 height 30
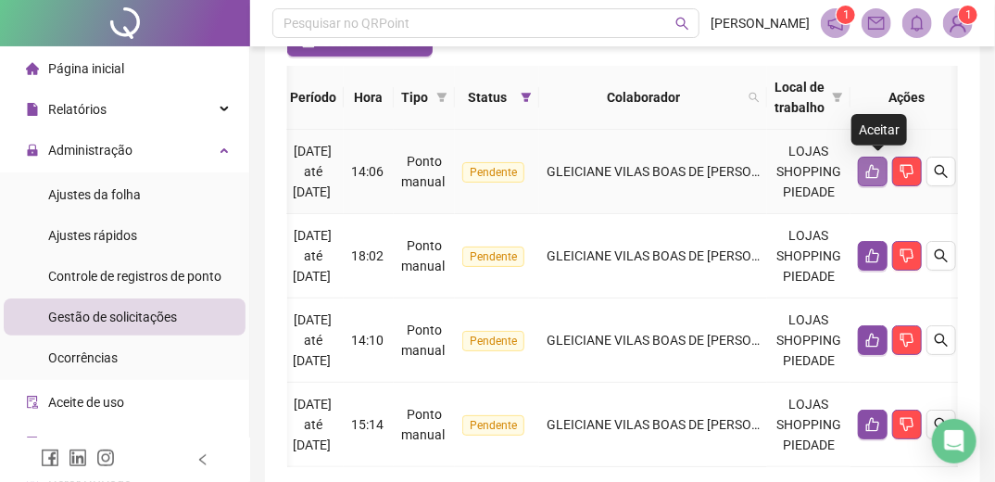
click at [870, 170] on button "button" at bounding box center [873, 172] width 30 height 30
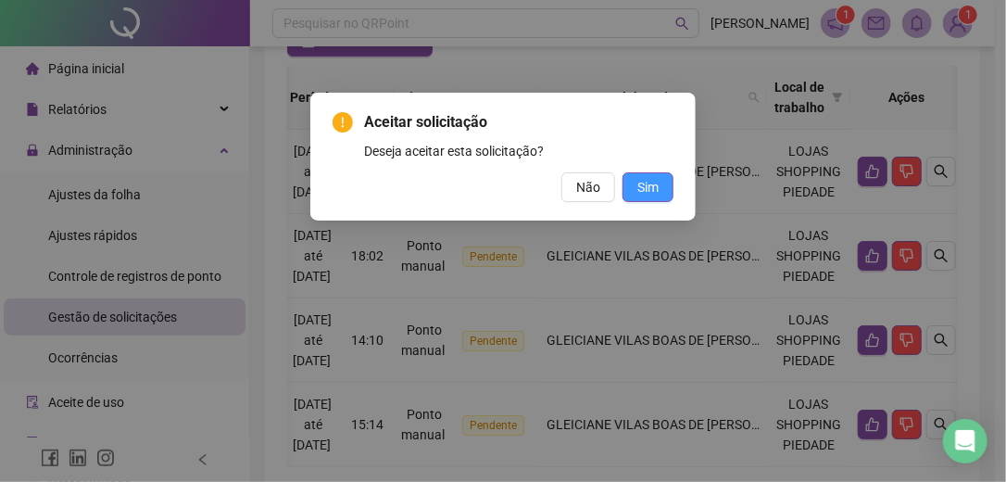
click at [635, 182] on button "Sim" at bounding box center [647, 187] width 51 height 30
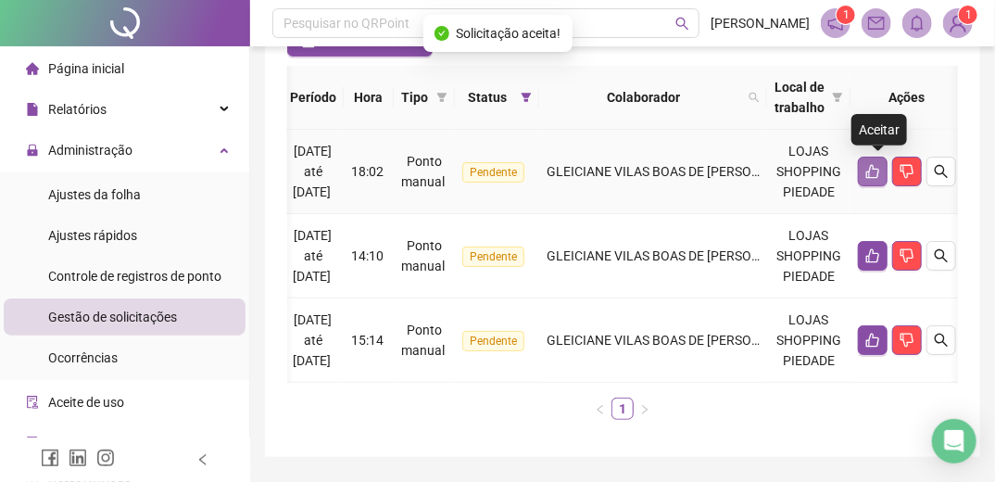
click at [874, 164] on icon "like" at bounding box center [872, 171] width 15 height 15
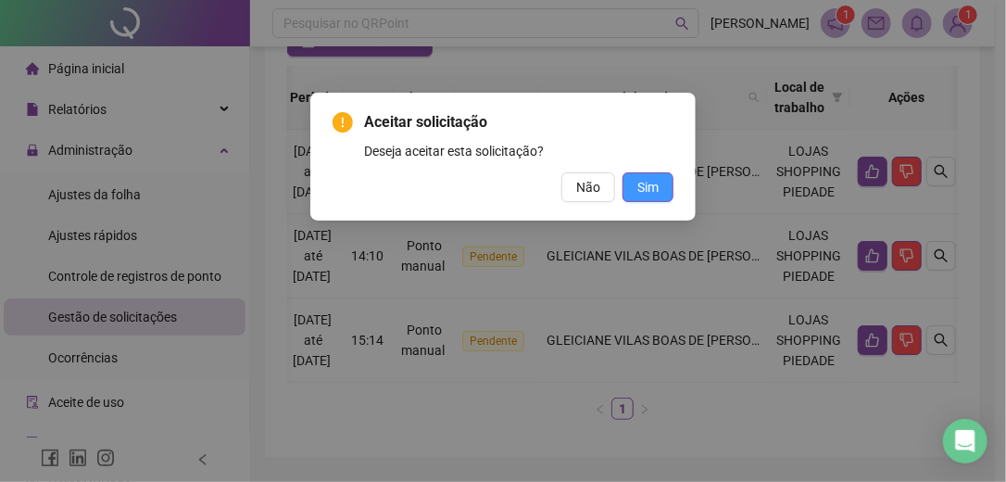
click at [646, 193] on span "Sim" at bounding box center [647, 187] width 21 height 20
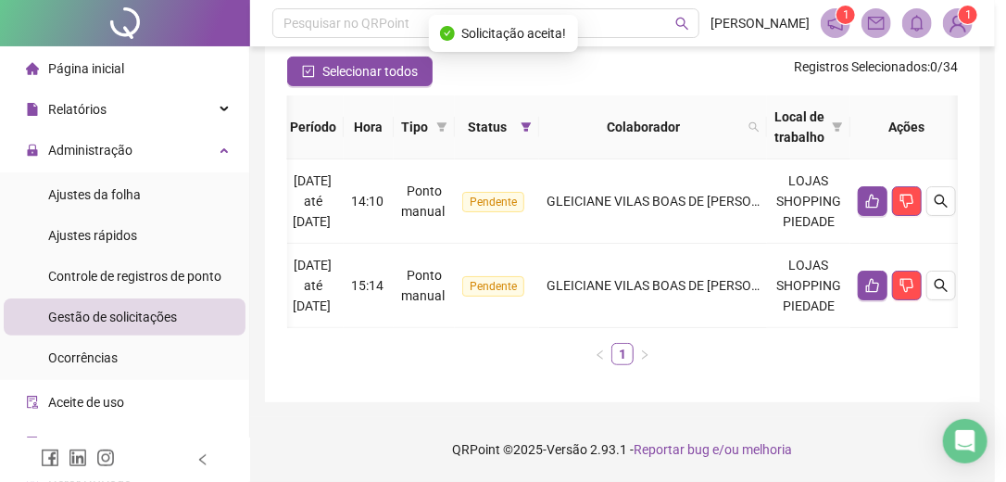
scroll to position [169, 0]
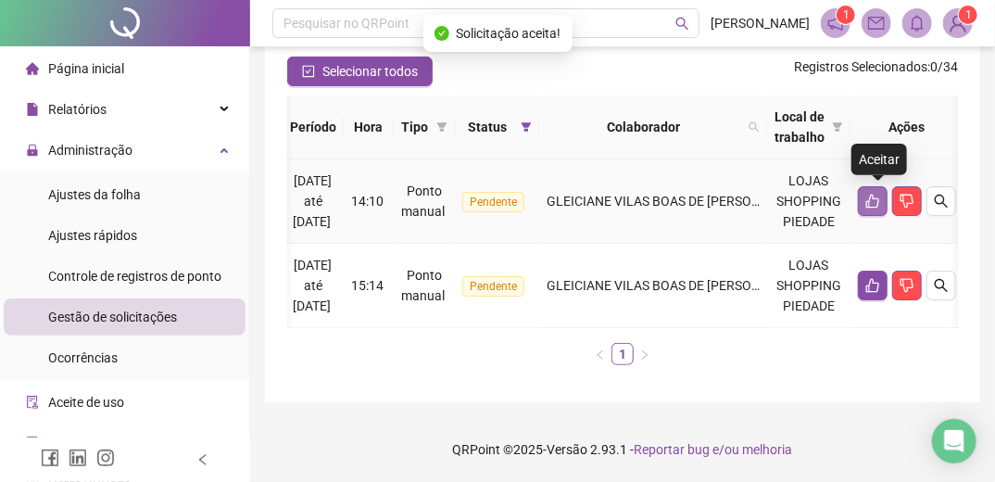
click at [879, 194] on icon "like" at bounding box center [872, 201] width 15 height 15
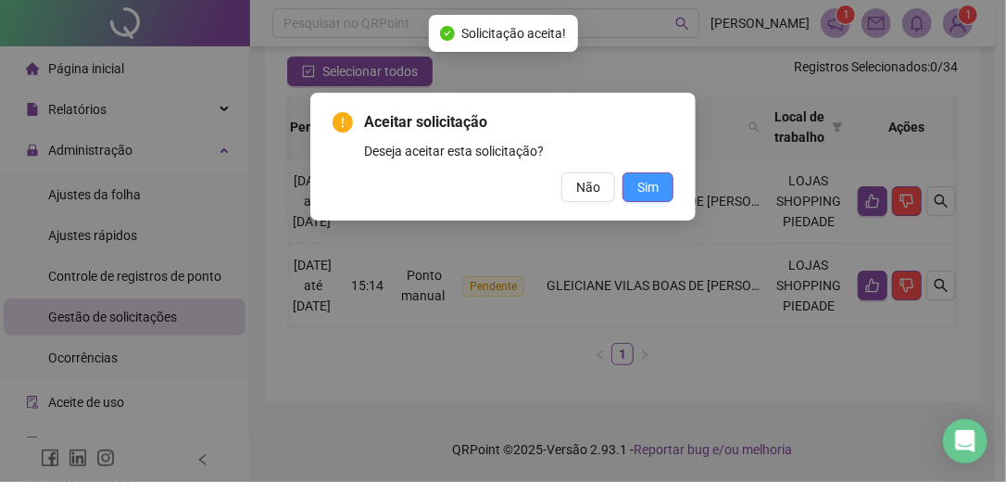
click at [651, 183] on span "Sim" at bounding box center [647, 187] width 21 height 20
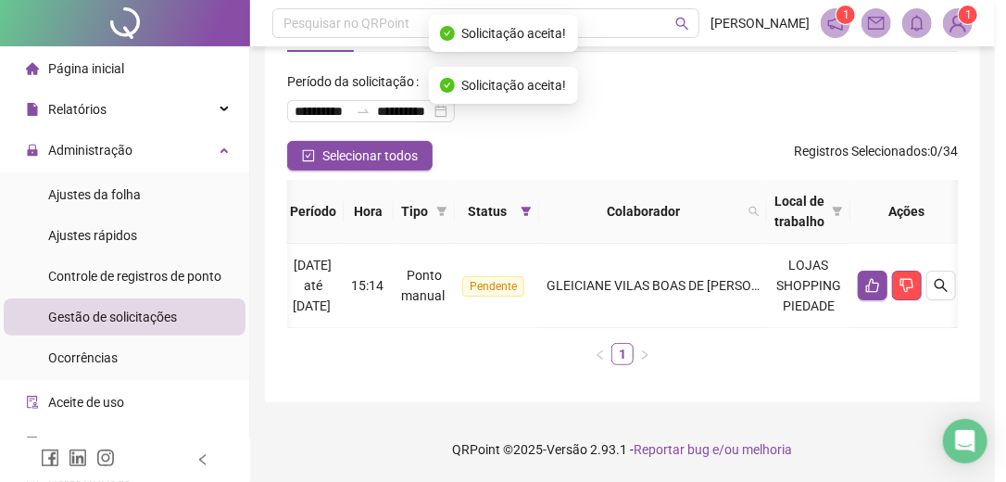
scroll to position [85, 0]
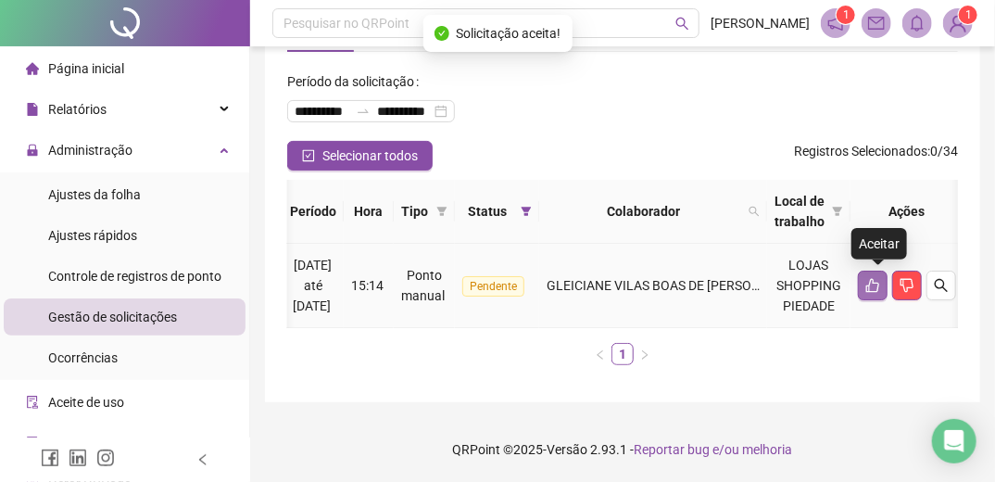
click at [879, 279] on icon "like" at bounding box center [872, 286] width 13 height 14
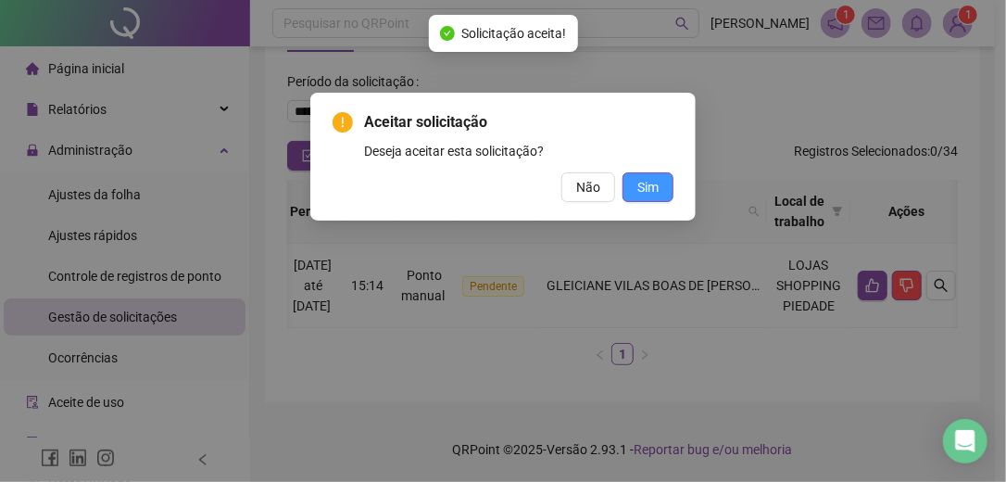
click at [651, 187] on span "Sim" at bounding box center [647, 187] width 21 height 20
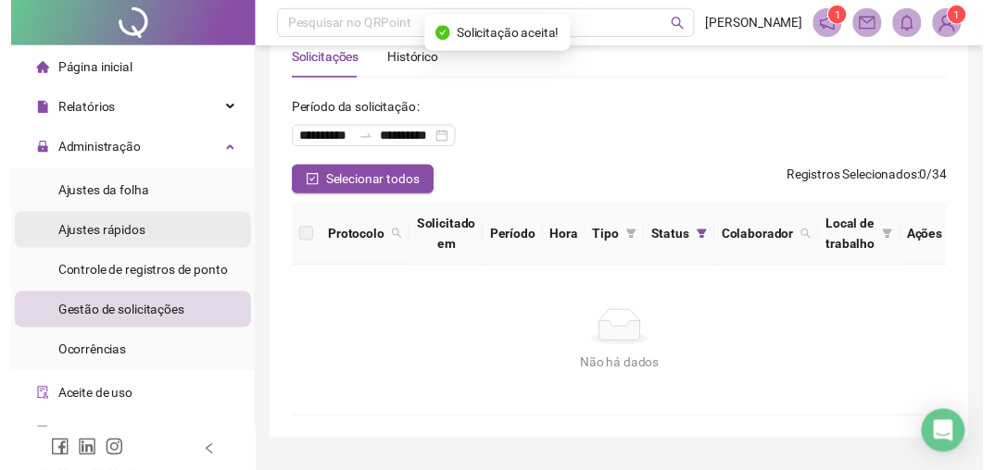
scroll to position [0, 0]
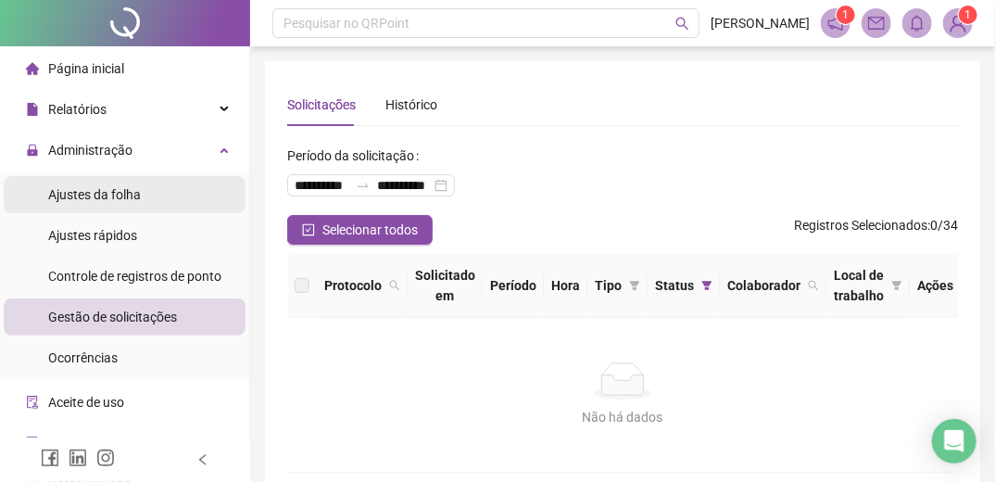
click at [126, 200] on span "Ajustes da folha" at bounding box center [94, 194] width 93 height 15
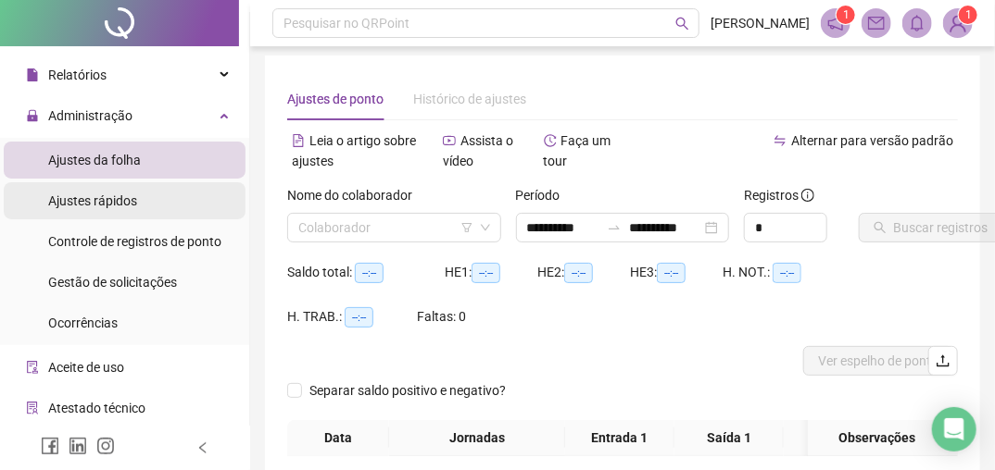
scroll to position [31, 0]
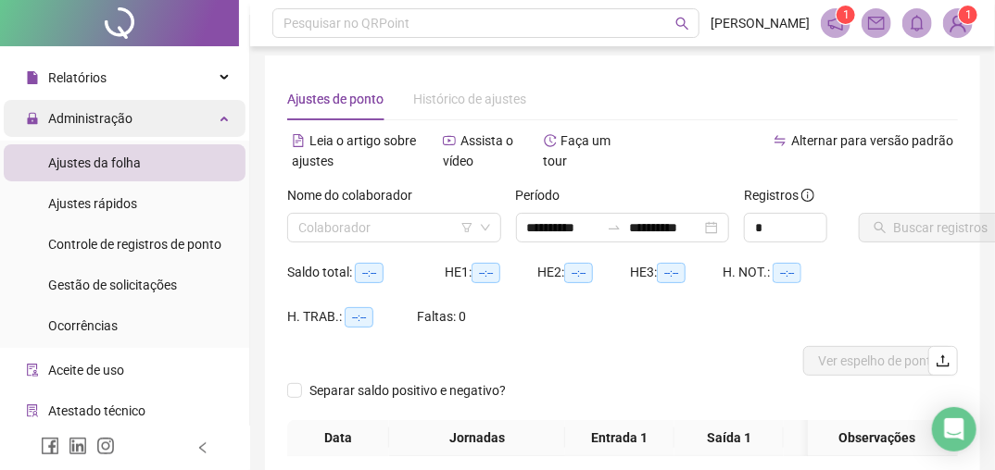
click at [119, 111] on span "Administração" at bounding box center [90, 118] width 84 height 15
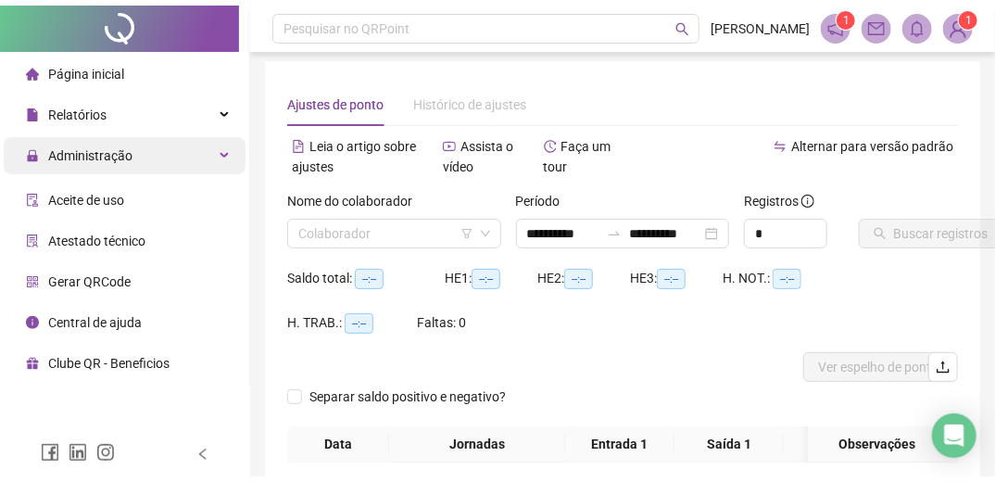
scroll to position [0, 0]
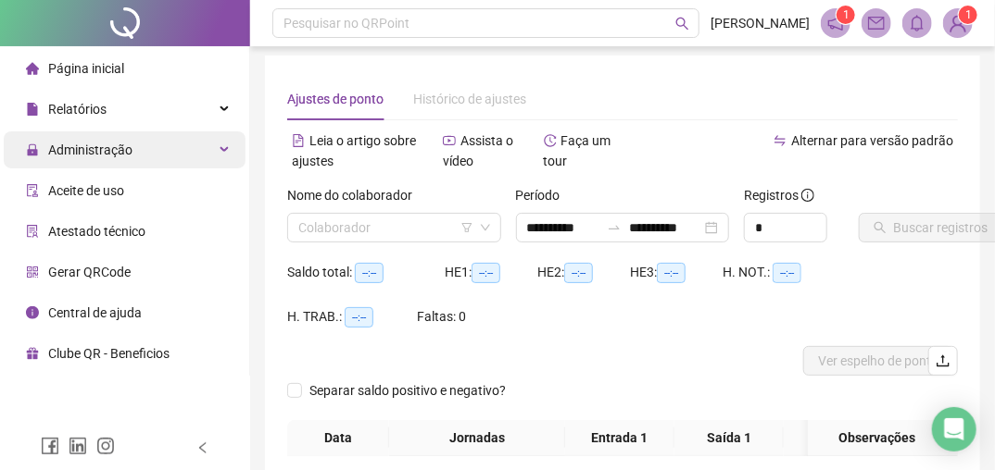
click at [193, 151] on div "Administração" at bounding box center [125, 149] width 242 height 37
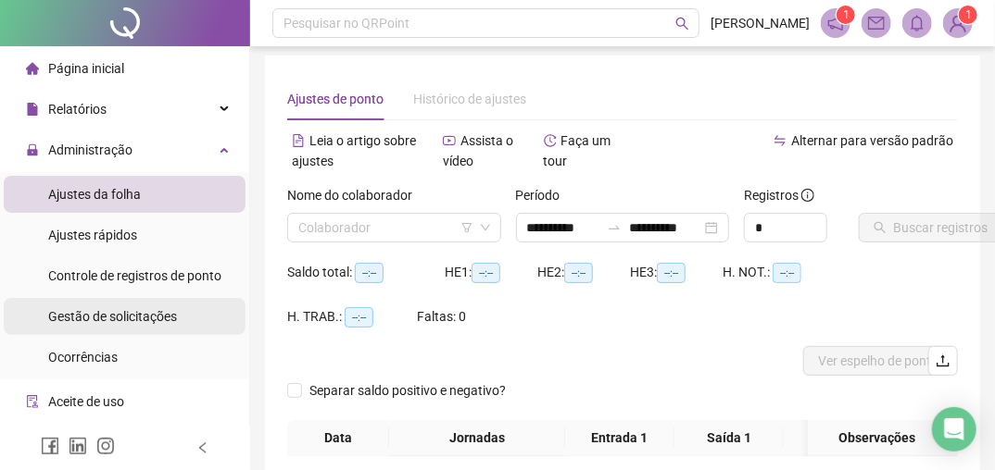
click at [111, 323] on span "Gestão de solicitações" at bounding box center [112, 316] width 129 height 15
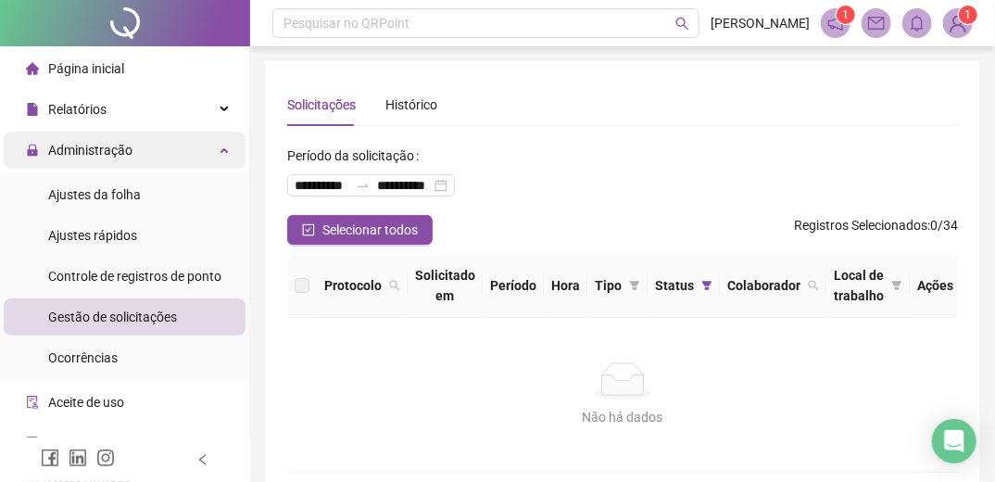
click at [91, 148] on span "Administração" at bounding box center [90, 150] width 84 height 15
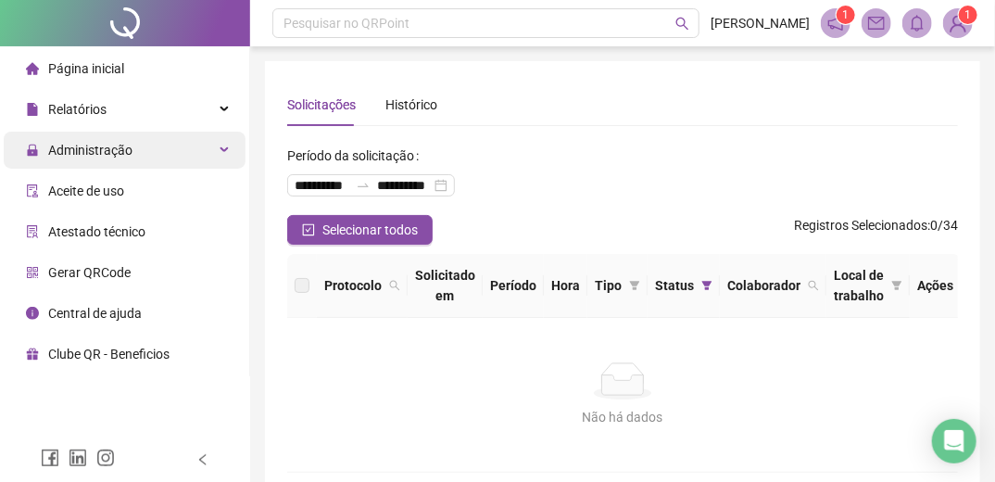
click at [122, 149] on span "Administração" at bounding box center [90, 150] width 84 height 15
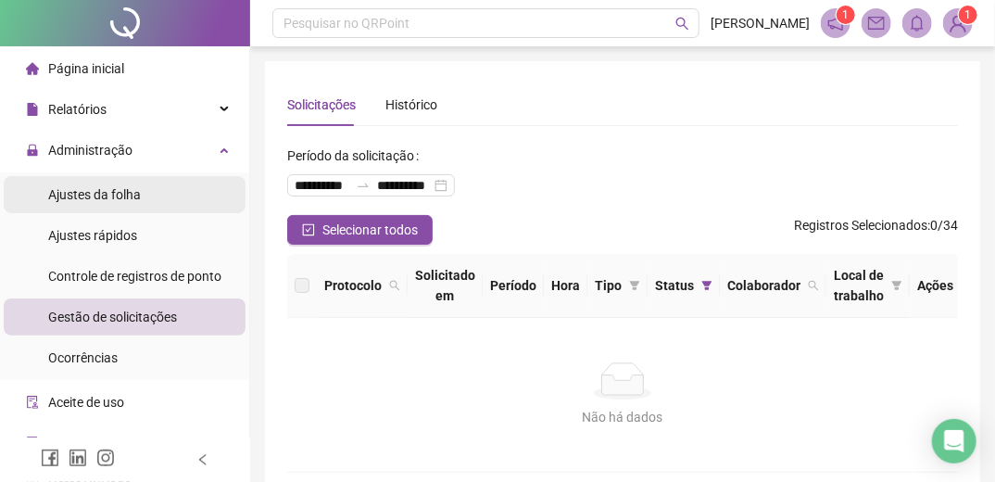
click at [115, 196] on span "Ajustes da folha" at bounding box center [94, 194] width 93 height 15
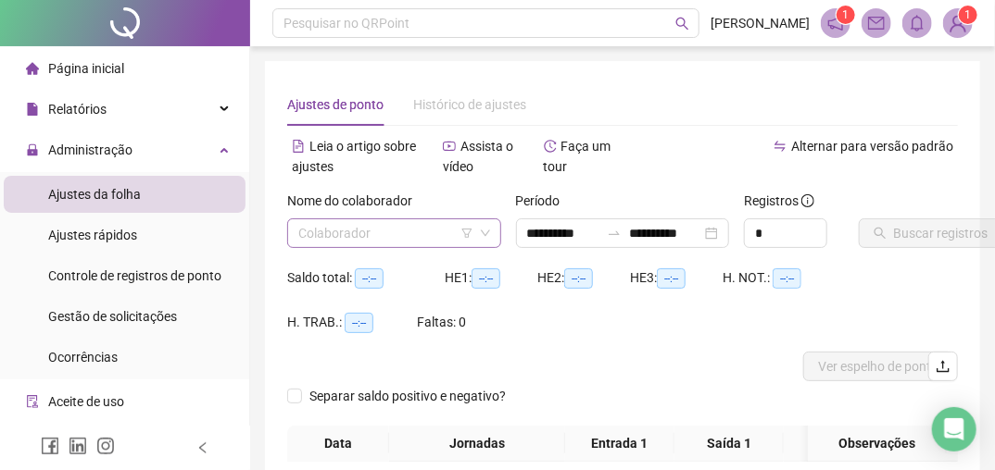
click at [470, 228] on icon "filter" at bounding box center [466, 233] width 11 height 11
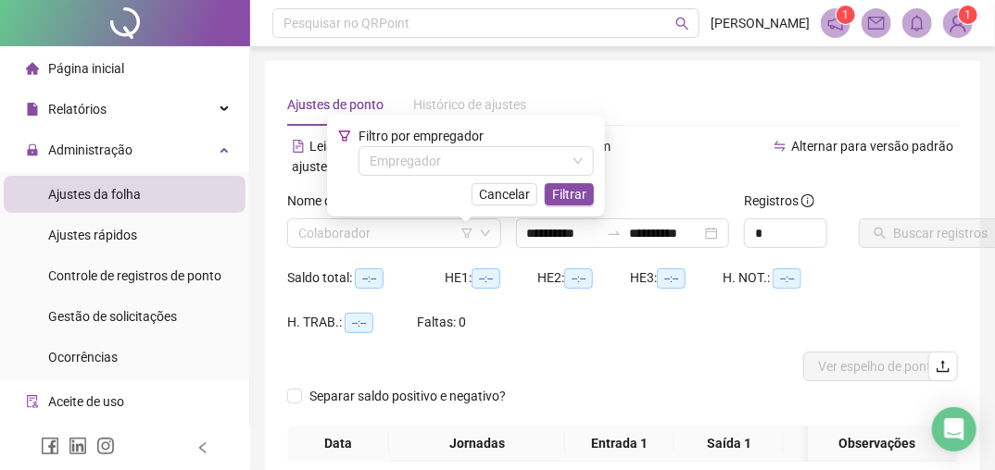
click at [645, 136] on div "Alternar para versão padrão" at bounding box center [789, 146] width 335 height 30
click at [383, 226] on input "search" at bounding box center [385, 233] width 175 height 28
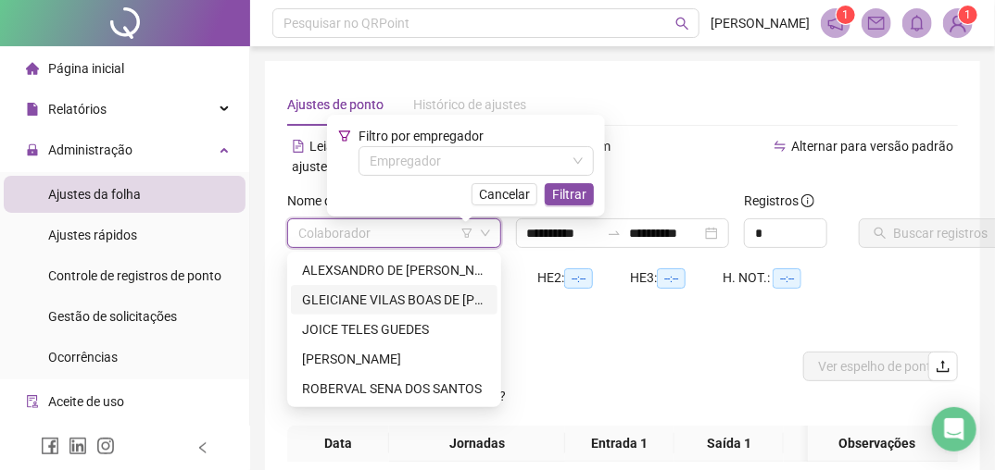
click at [379, 299] on div "GLEICIANE VILAS BOAS DE [PERSON_NAME]" at bounding box center [394, 300] width 184 height 20
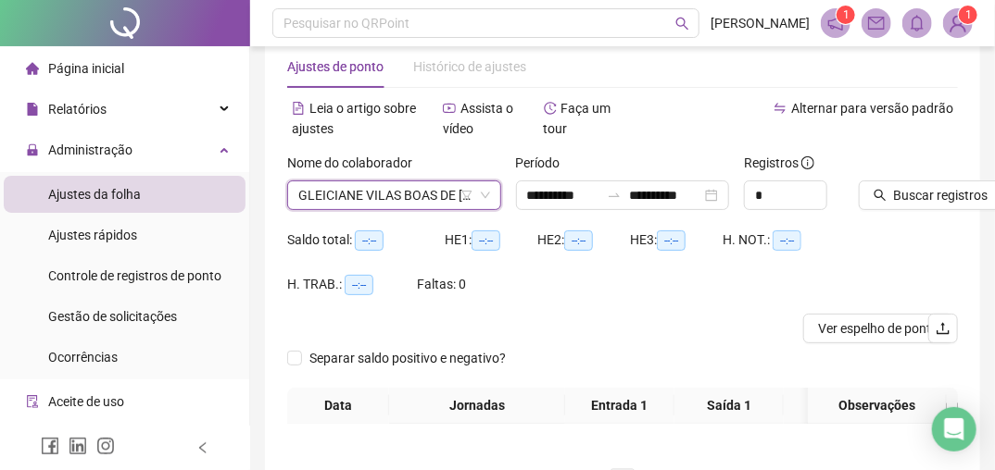
scroll to position [44, 0]
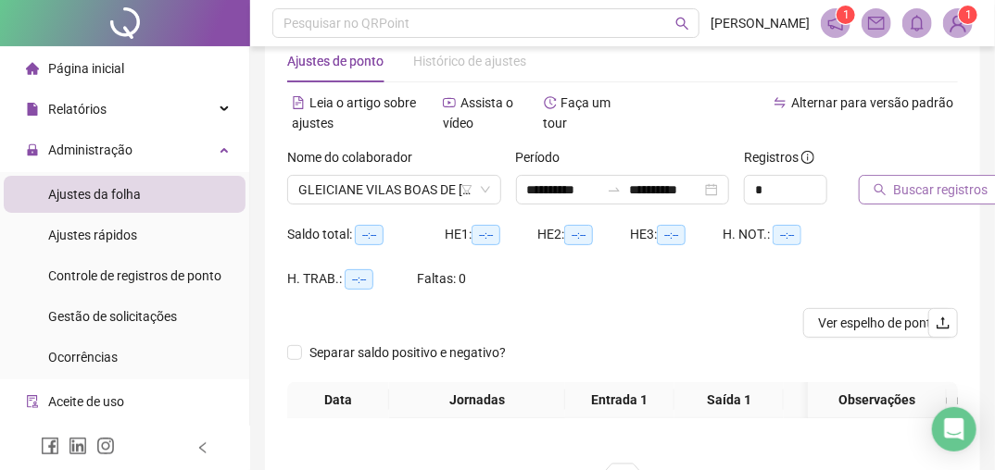
click at [940, 190] on span "Buscar registros" at bounding box center [941, 190] width 94 height 20
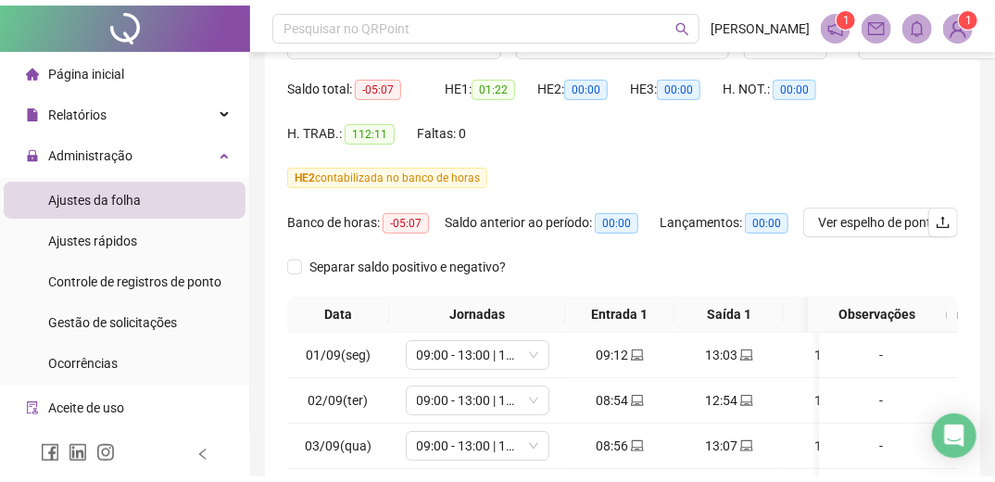
scroll to position [169, 0]
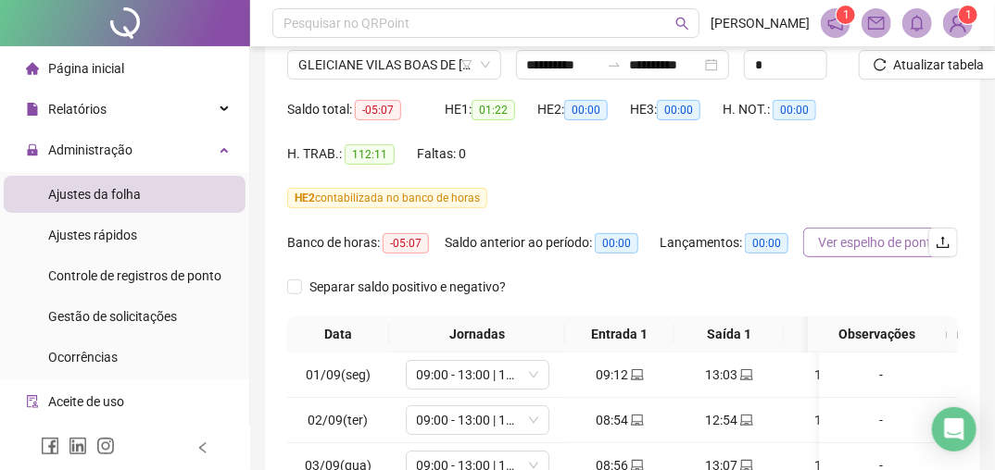
click at [885, 244] on span "Ver espelho de ponto" at bounding box center [878, 242] width 120 height 20
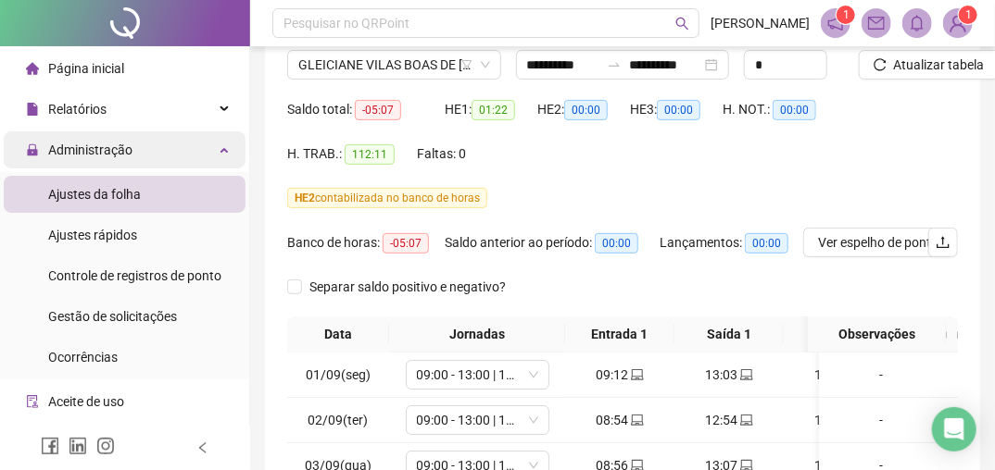
click at [132, 151] on div "Administração" at bounding box center [125, 149] width 242 height 37
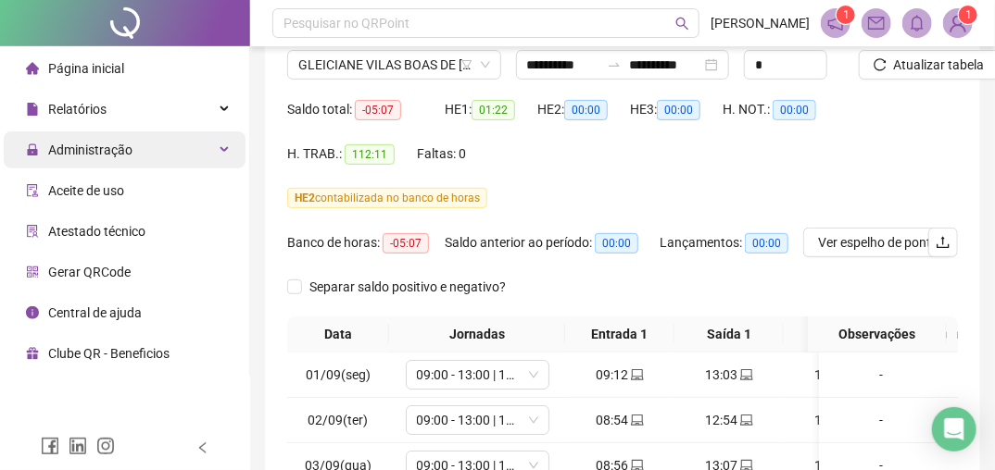
click at [135, 146] on div "Administração" at bounding box center [125, 149] width 242 height 37
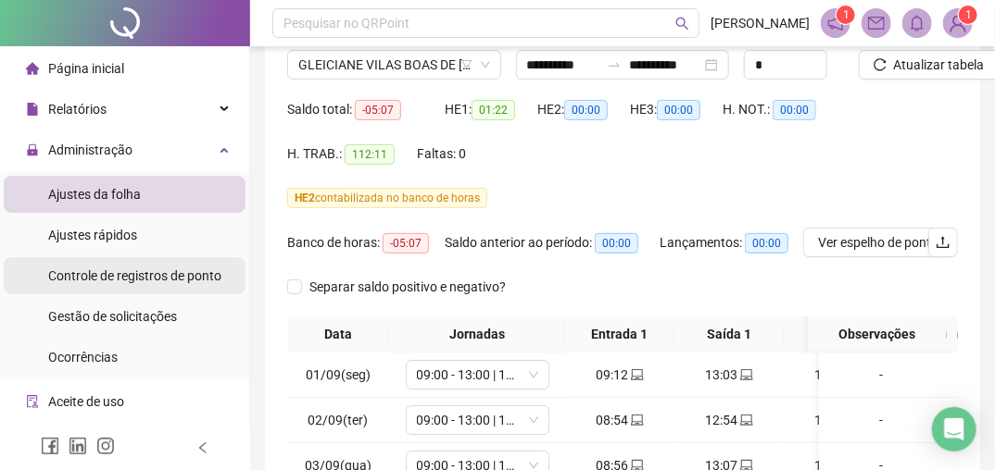
click at [155, 278] on span "Controle de registros de ponto" at bounding box center [134, 276] width 173 height 15
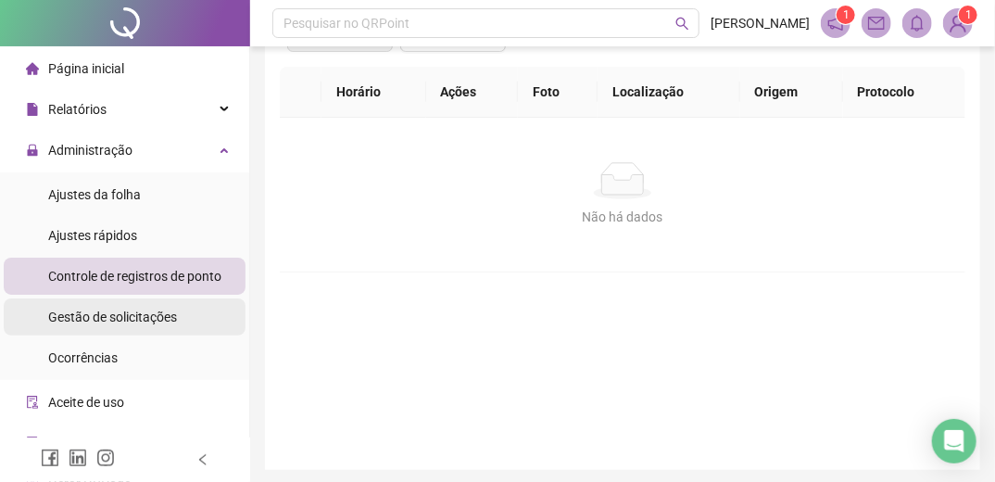
click at [132, 319] on span "Gestão de solicitações" at bounding box center [112, 316] width 129 height 15
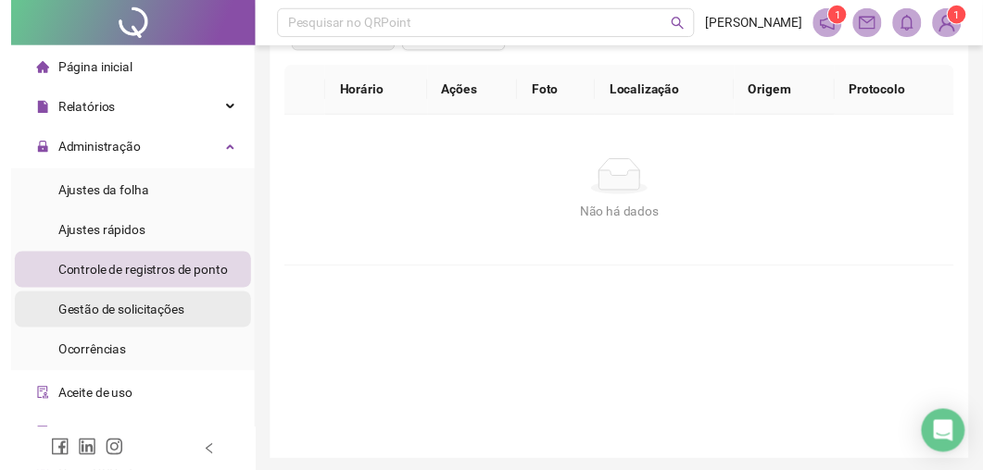
scroll to position [93, 0]
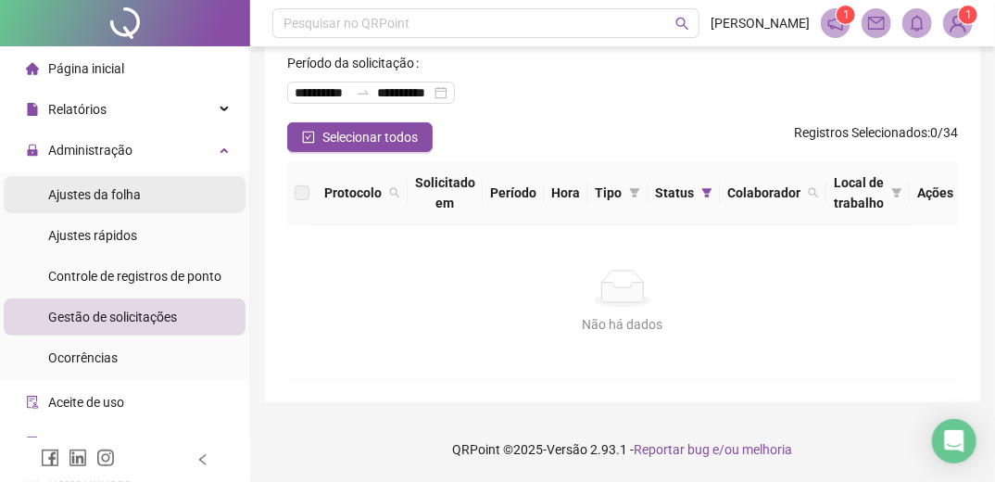
click at [86, 198] on span "Ajustes da folha" at bounding box center [94, 194] width 93 height 15
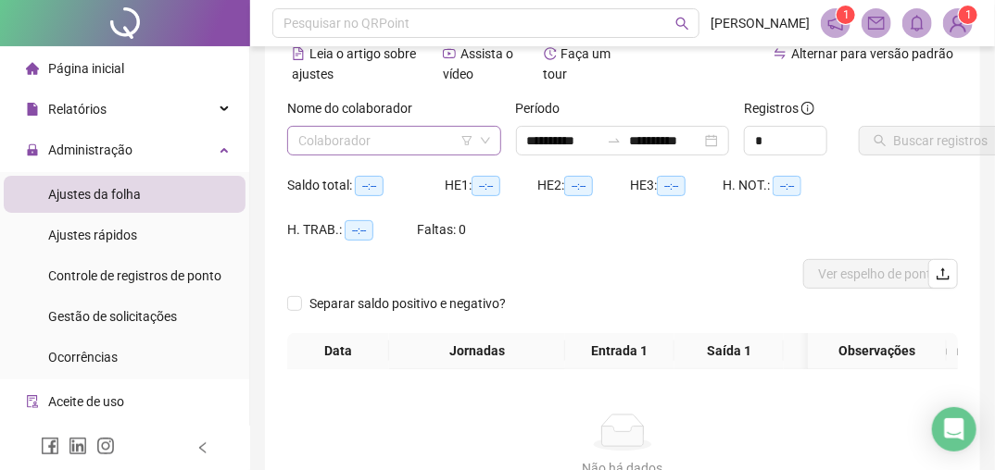
click at [428, 136] on input "search" at bounding box center [385, 141] width 175 height 28
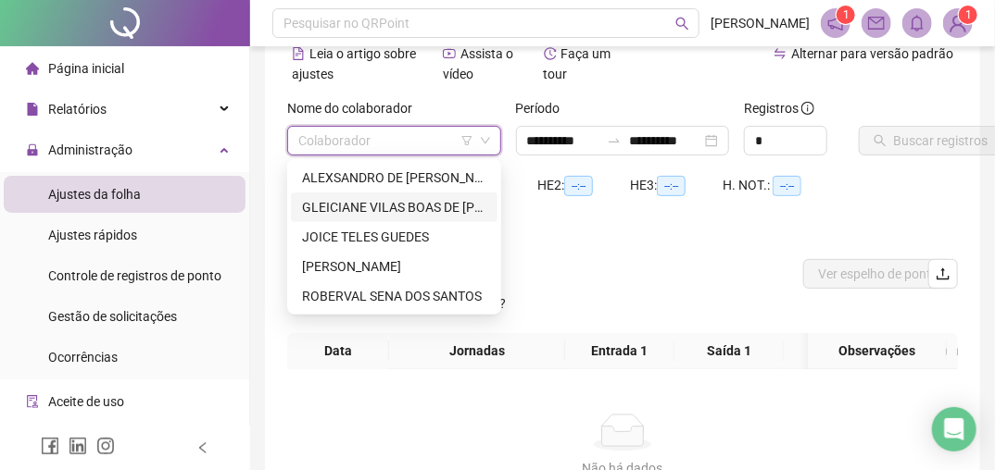
click at [389, 205] on div "GLEICIANE VILAS BOAS DE [PERSON_NAME]" at bounding box center [394, 207] width 184 height 20
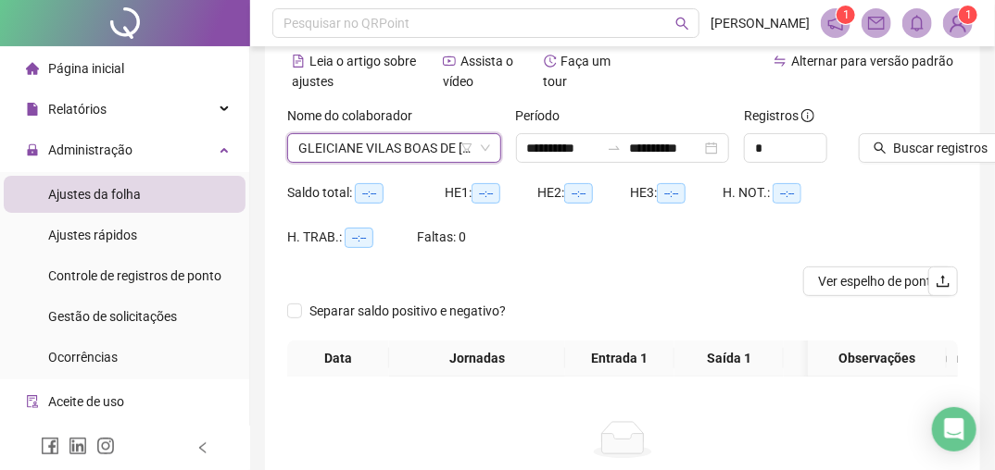
scroll to position [37, 0]
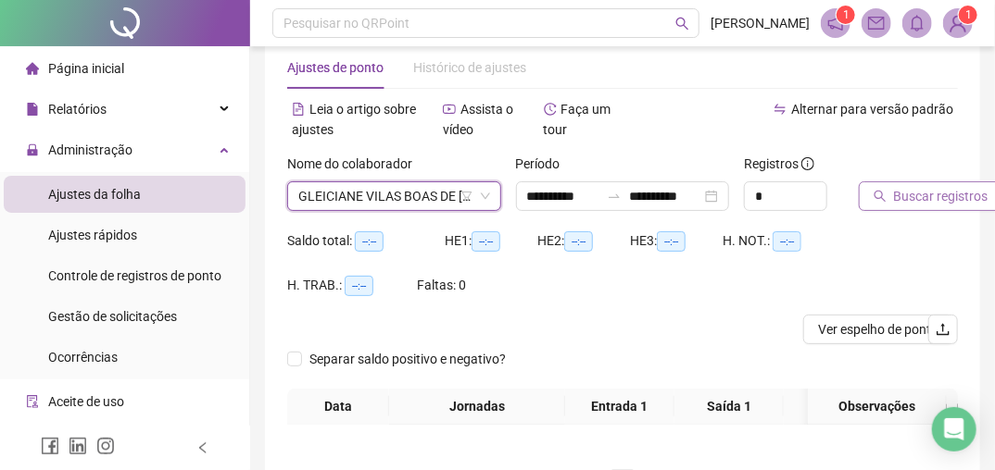
click at [927, 200] on span "Buscar registros" at bounding box center [941, 196] width 94 height 20
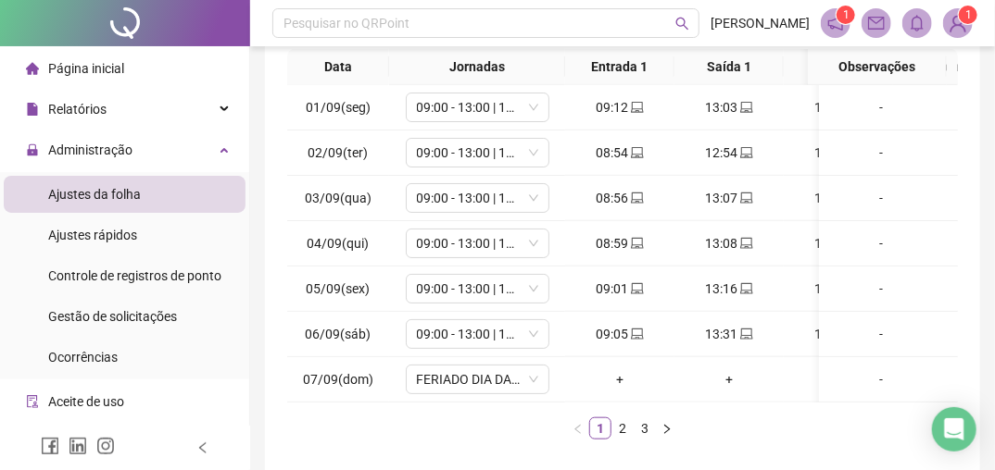
scroll to position [426, 0]
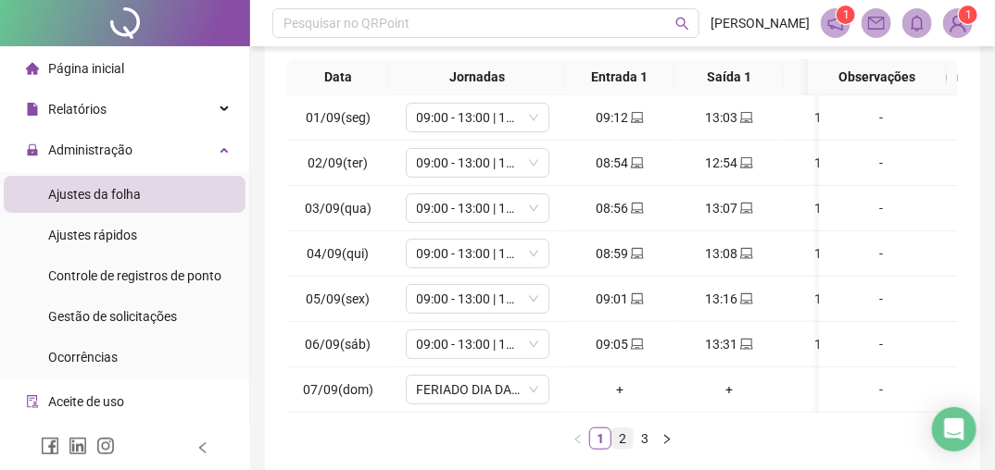
click at [620, 449] on link "2" at bounding box center [622, 439] width 20 height 20
click at [645, 449] on link "3" at bounding box center [644, 439] width 20 height 20
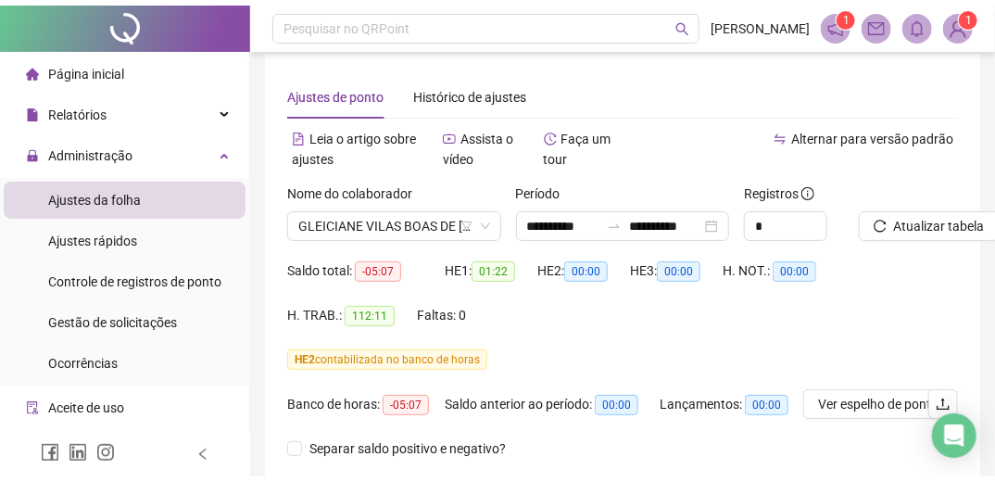
scroll to position [10, 0]
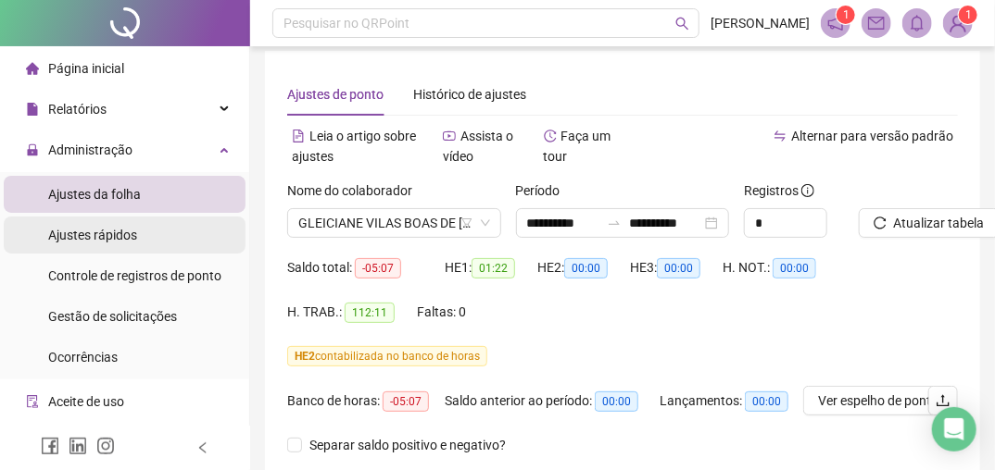
click at [85, 234] on span "Ajustes rápidos" at bounding box center [92, 235] width 89 height 15
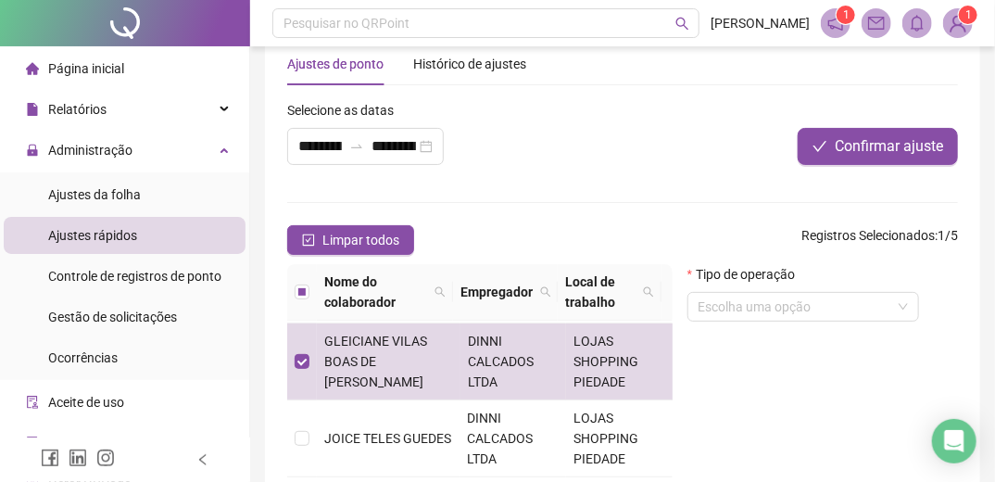
scroll to position [37, 0]
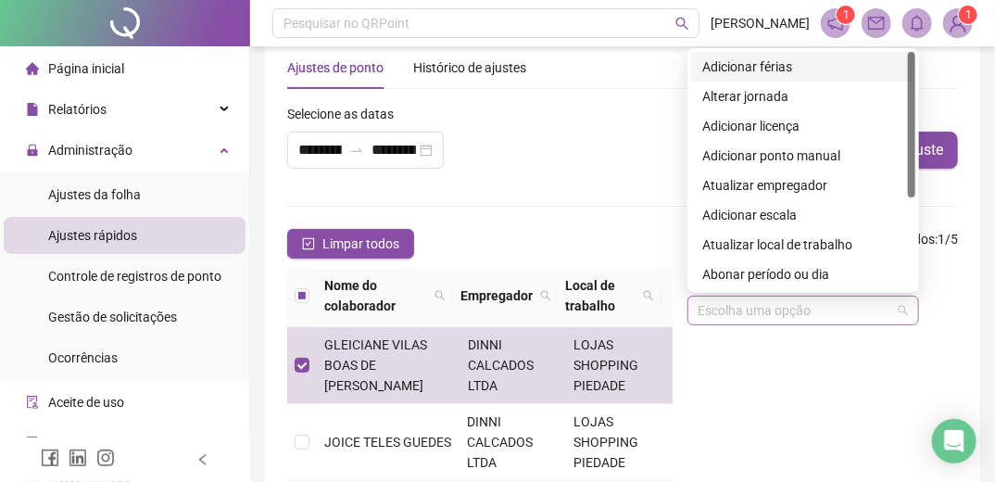
click at [904, 305] on span at bounding box center [802, 310] width 209 height 28
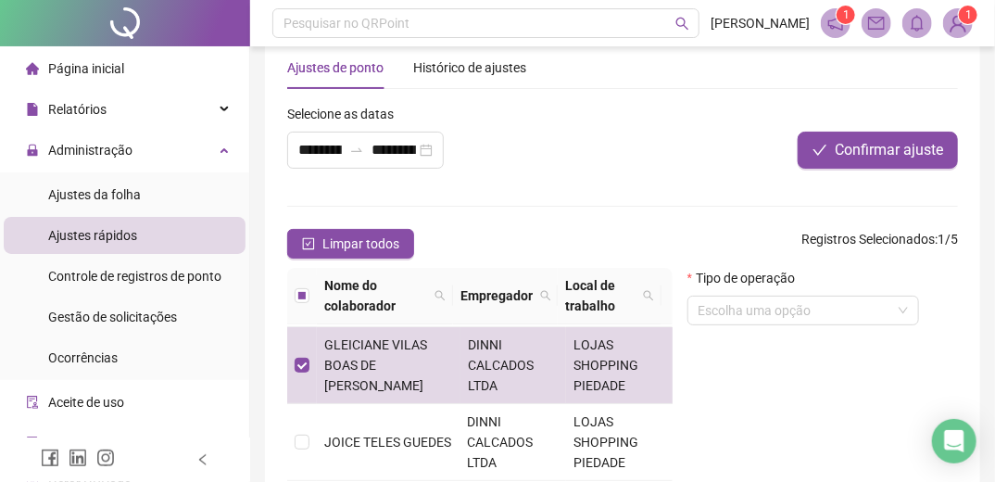
click at [612, 166] on div "**********" at bounding box center [483, 144] width 402 height 80
click at [429, 148] on div "**********" at bounding box center [365, 149] width 157 height 37
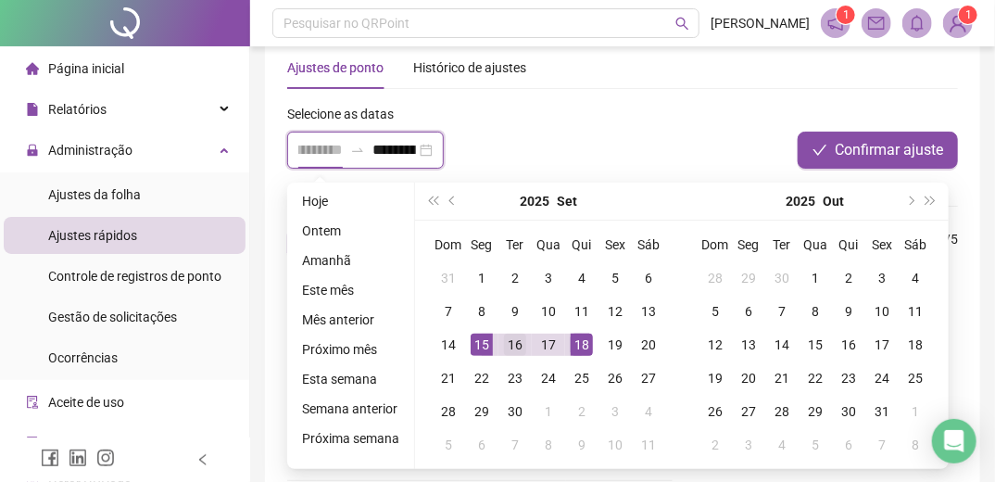
type input "**********"
click at [513, 348] on div "16" at bounding box center [515, 344] width 22 height 22
click at [426, 146] on div "**********" at bounding box center [365, 149] width 157 height 37
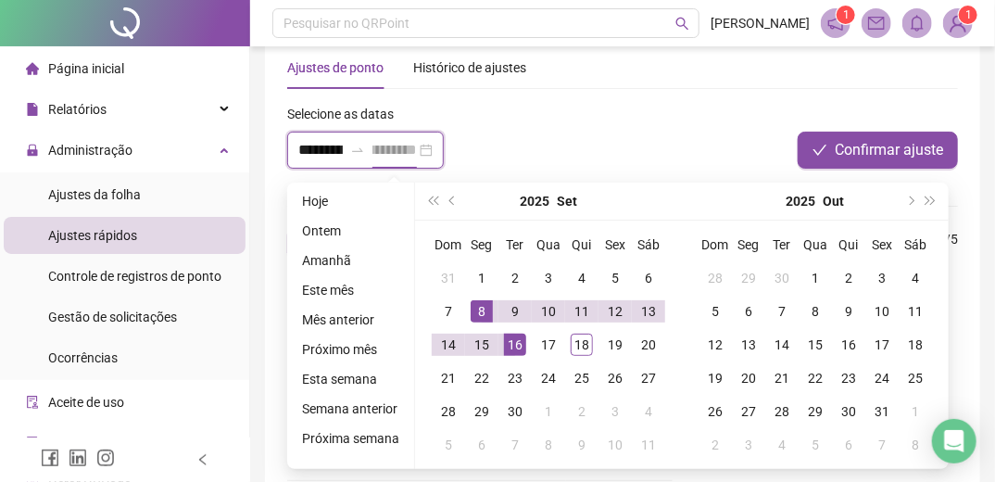
type input "**********"
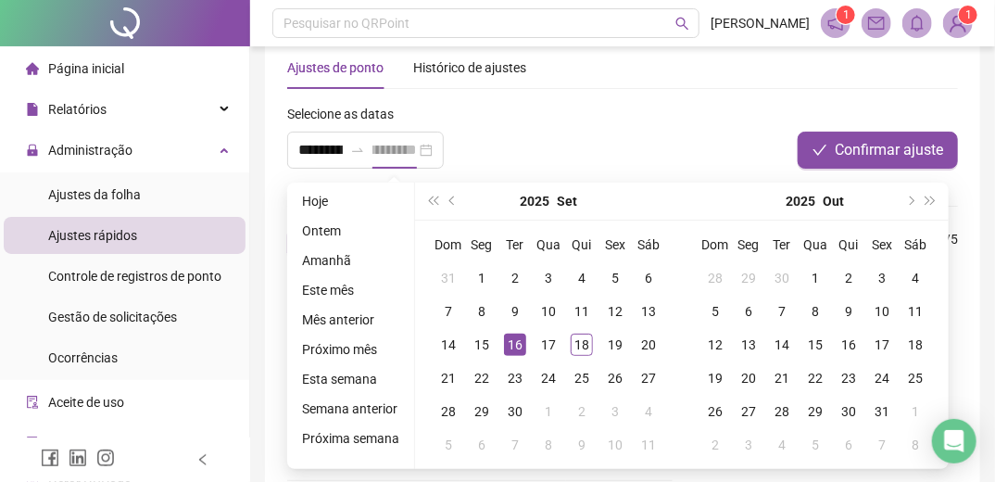
scroll to position [0, 0]
click at [511, 344] on div "16" at bounding box center [515, 344] width 22 height 22
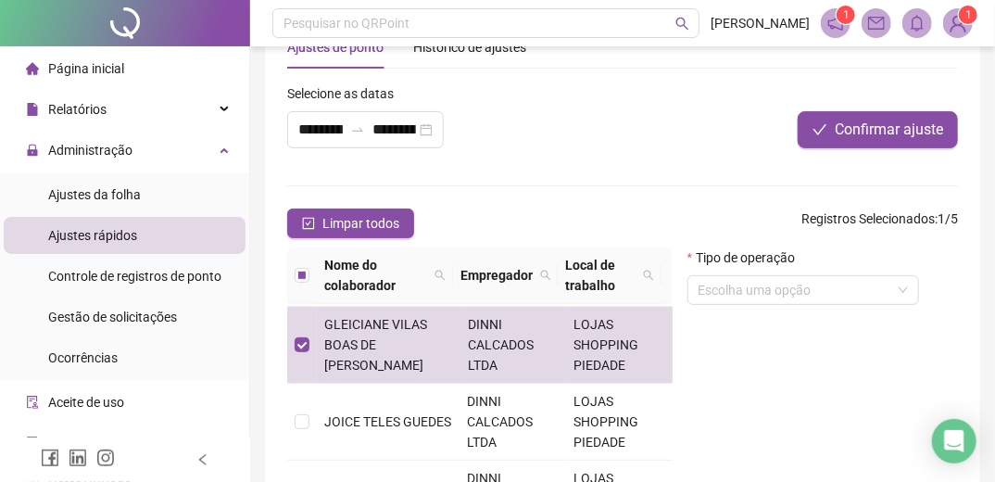
scroll to position [51, 0]
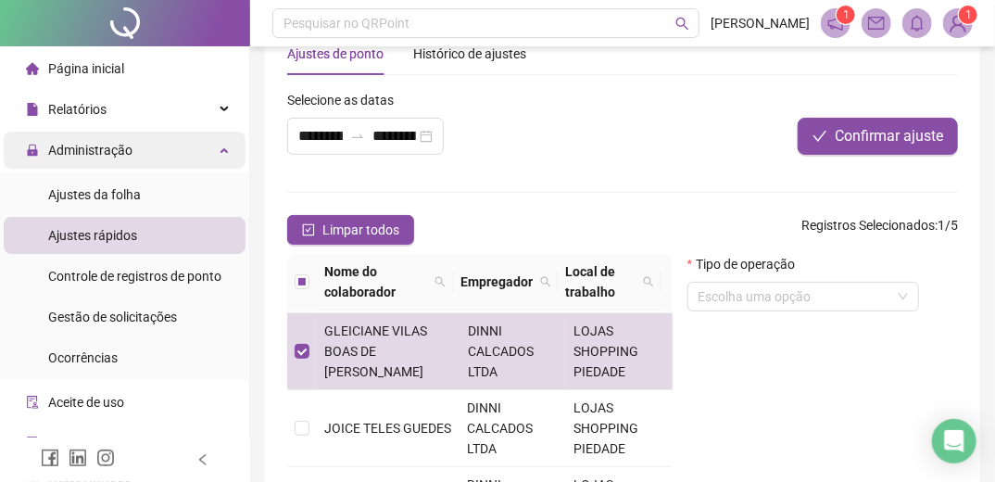
click at [89, 149] on span "Administração" at bounding box center [90, 150] width 84 height 15
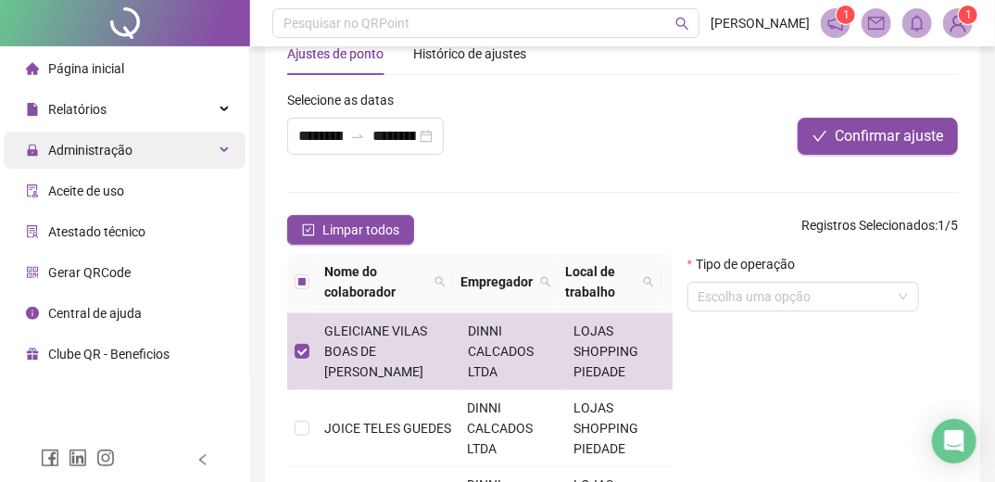
click at [118, 152] on span "Administração" at bounding box center [90, 150] width 84 height 15
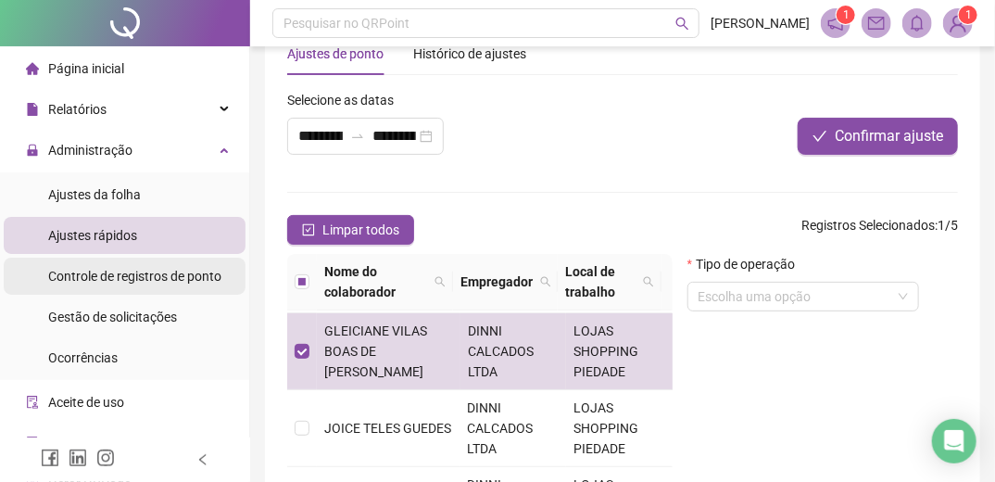
click at [119, 278] on span "Controle de registros de ponto" at bounding box center [134, 276] width 173 height 15
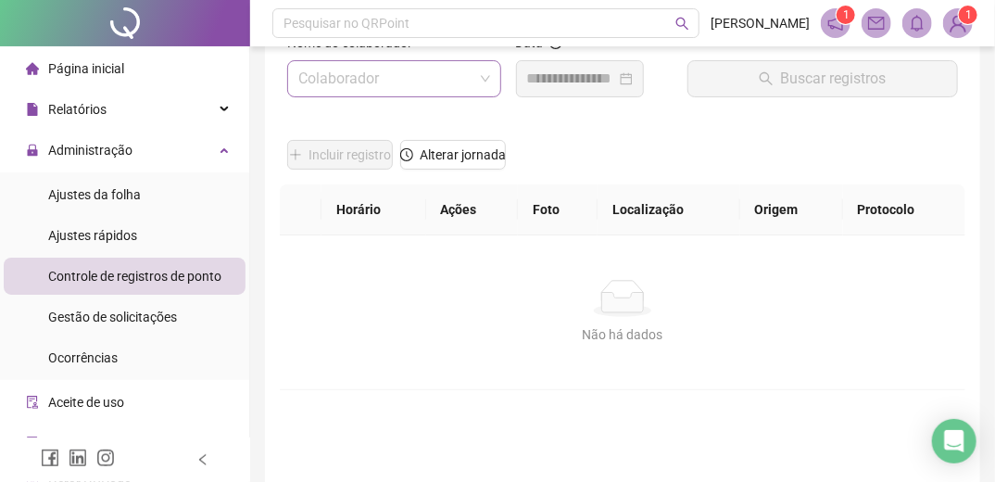
click at [433, 78] on input "search" at bounding box center [385, 78] width 175 height 35
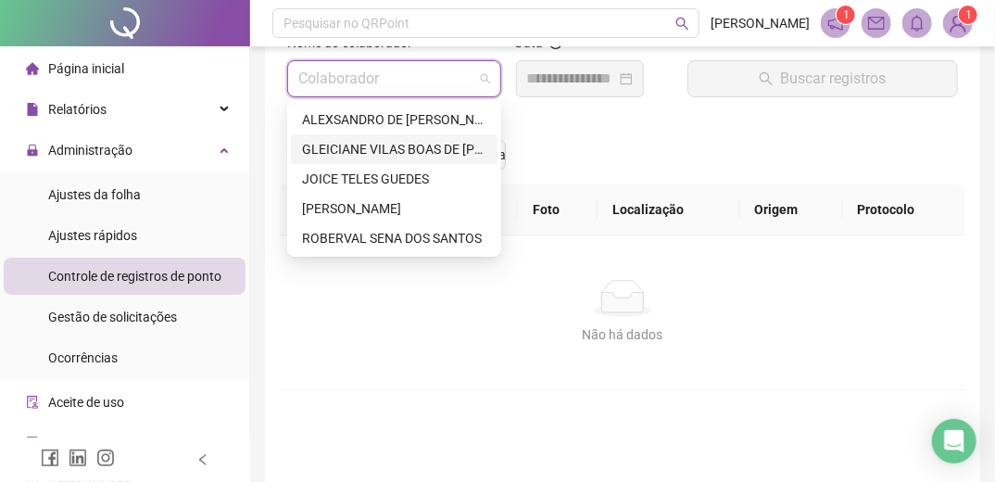
click at [368, 147] on div "GLEICIANE VILAS BOAS DE [PERSON_NAME]" at bounding box center [394, 149] width 184 height 20
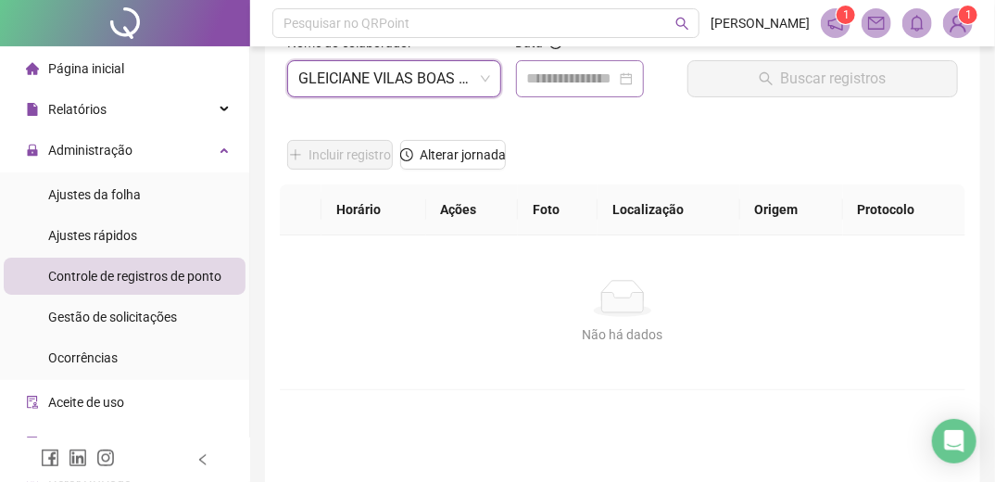
click at [632, 77] on div at bounding box center [580, 79] width 106 height 22
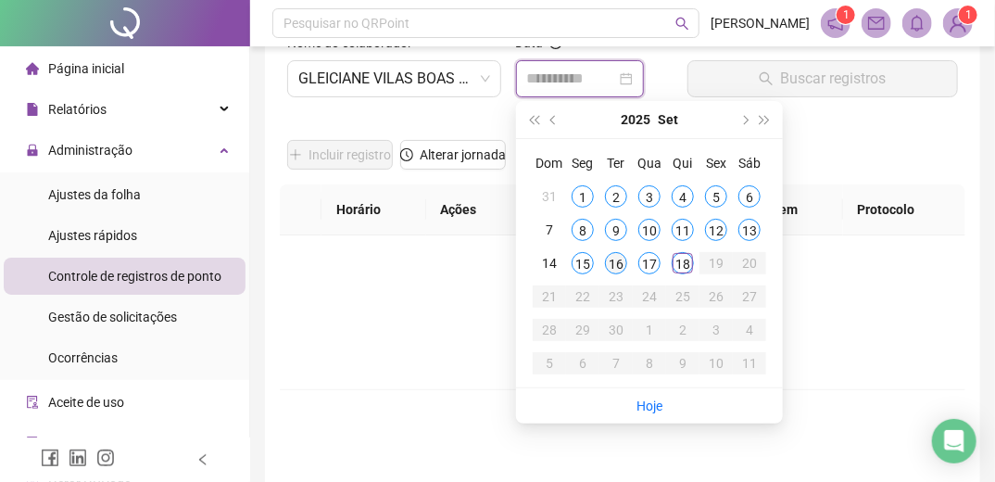
type input "**********"
click at [615, 263] on div "16" at bounding box center [616, 263] width 22 height 22
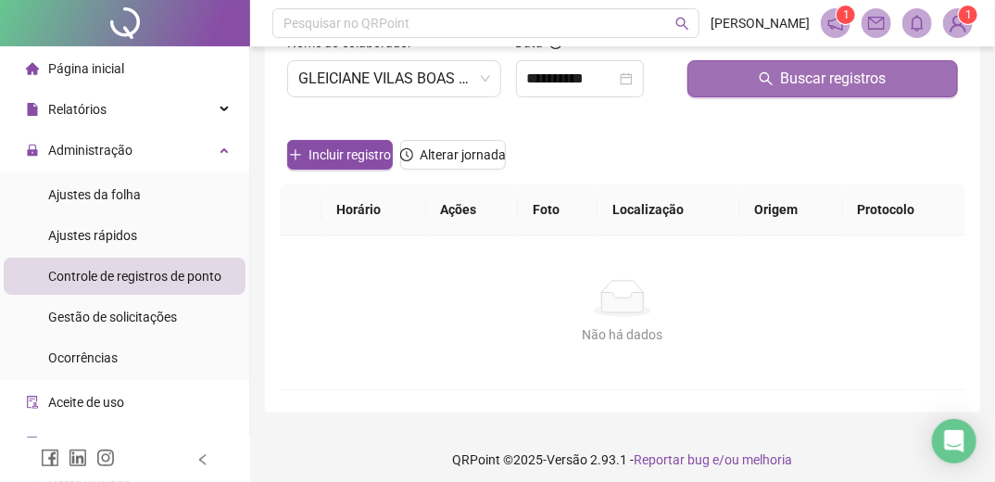
click at [835, 81] on span "Buscar registros" at bounding box center [834, 79] width 106 height 22
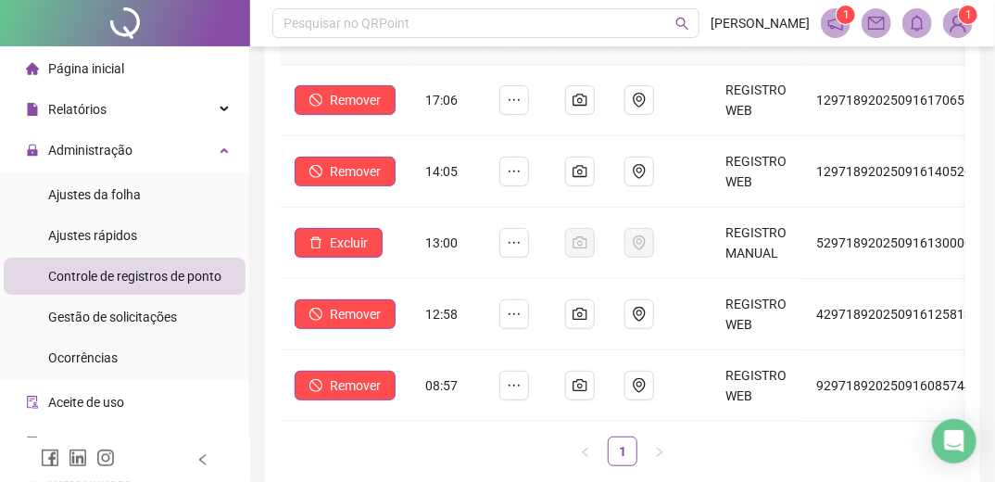
scroll to position [222, 0]
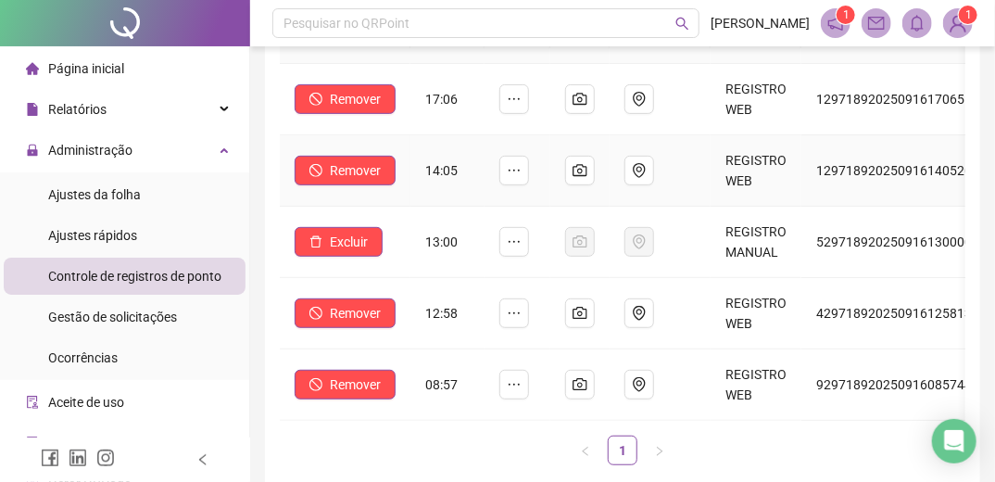
click at [521, 203] on td at bounding box center [517, 170] width 66 height 71
click at [346, 239] on span "Excluir" at bounding box center [349, 242] width 38 height 20
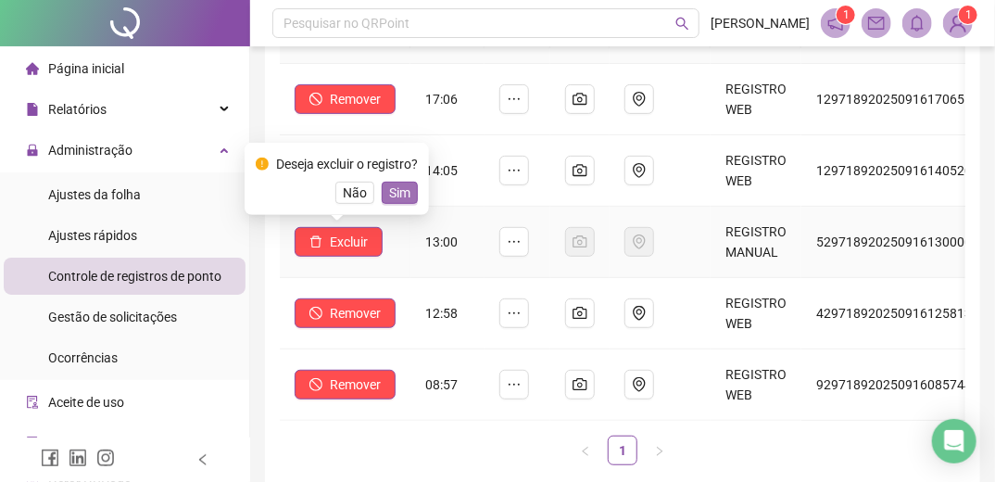
click at [400, 189] on span "Sim" at bounding box center [399, 192] width 21 height 20
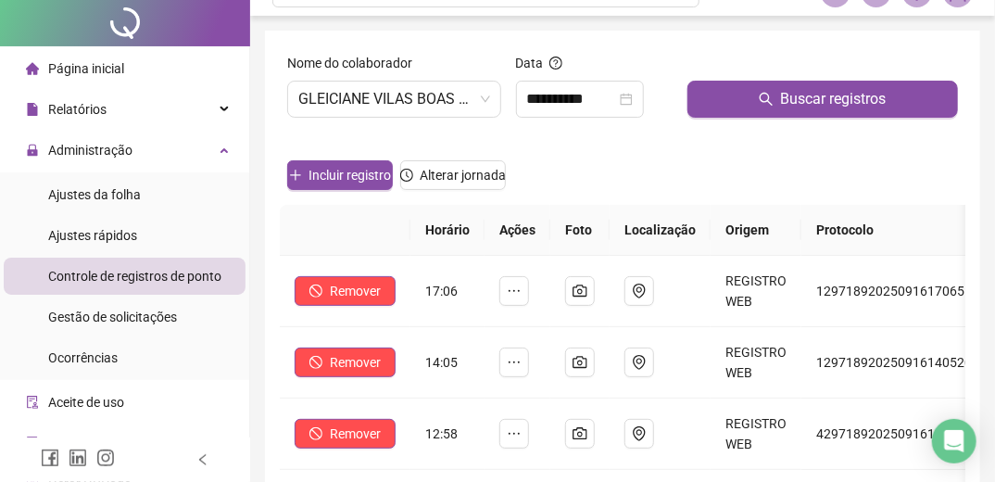
scroll to position [0, 0]
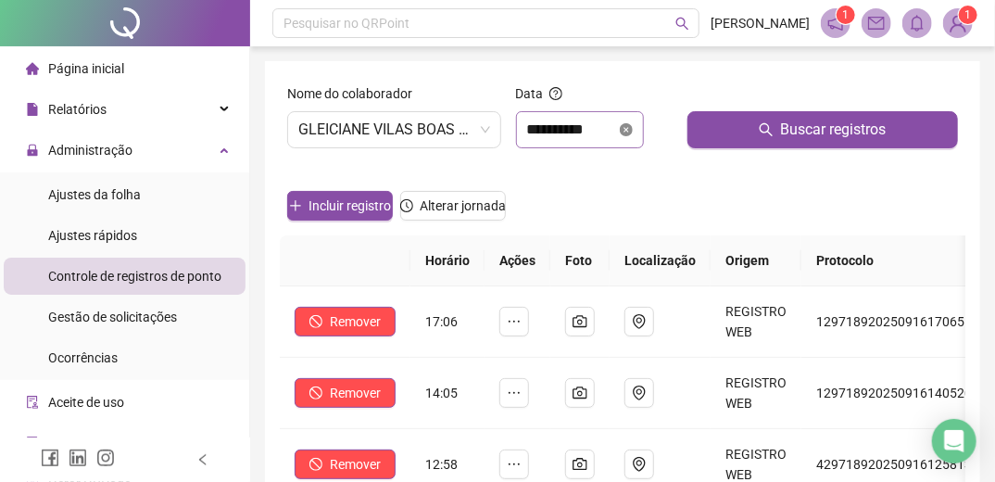
click at [632, 131] on icon "close-circle" at bounding box center [626, 129] width 13 height 13
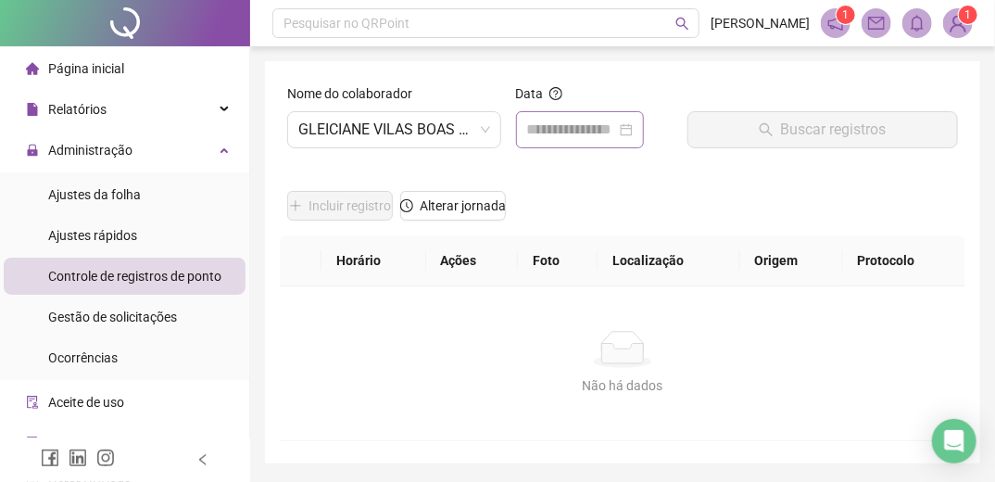
click at [632, 131] on div at bounding box center [580, 130] width 106 height 22
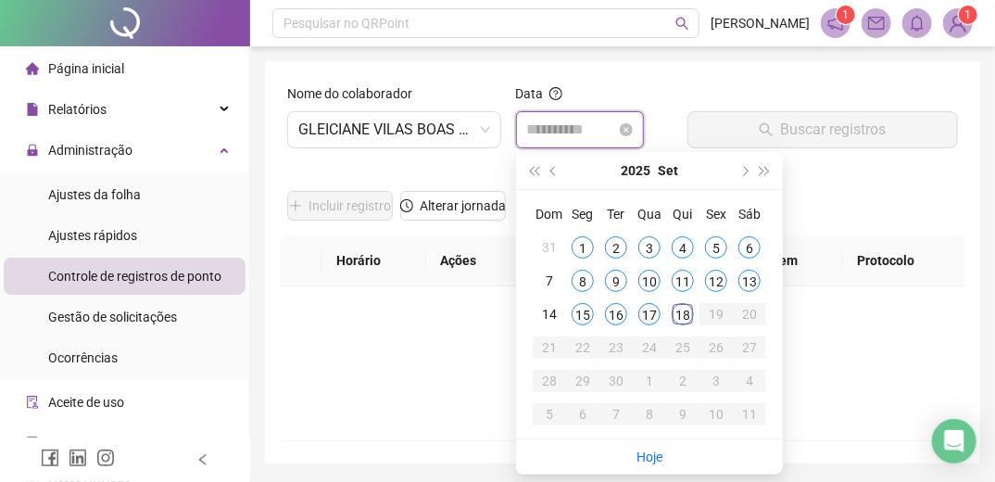
type input "**********"
click at [651, 318] on div "17" at bounding box center [649, 314] width 22 height 22
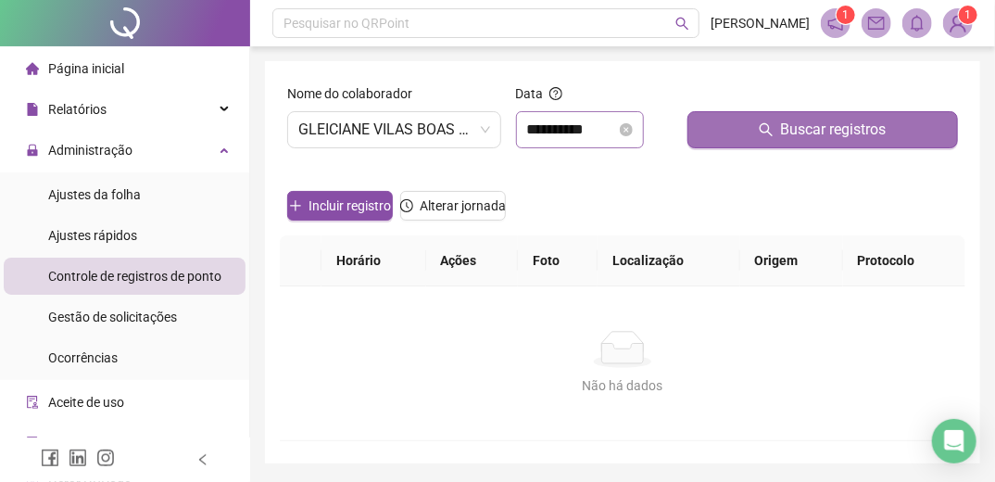
click at [799, 126] on span "Buscar registros" at bounding box center [834, 130] width 106 height 22
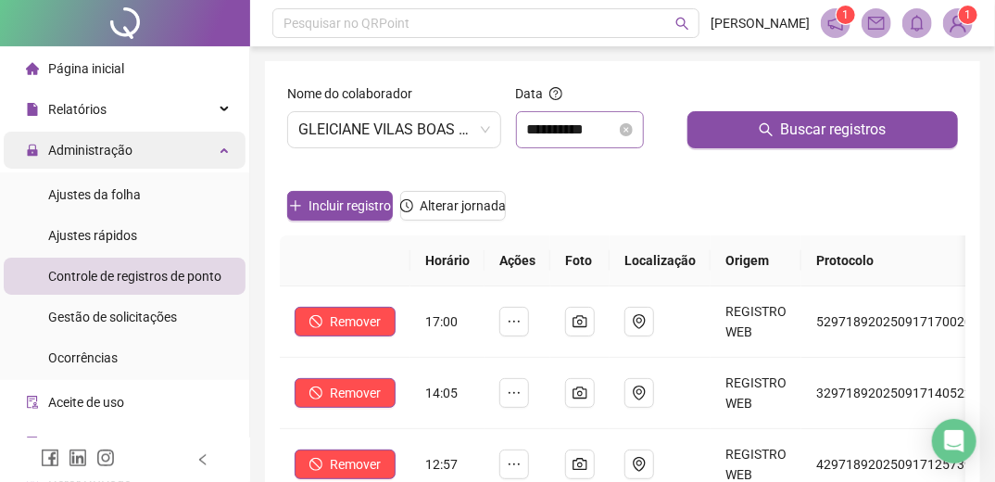
click at [107, 146] on span "Administração" at bounding box center [90, 150] width 84 height 15
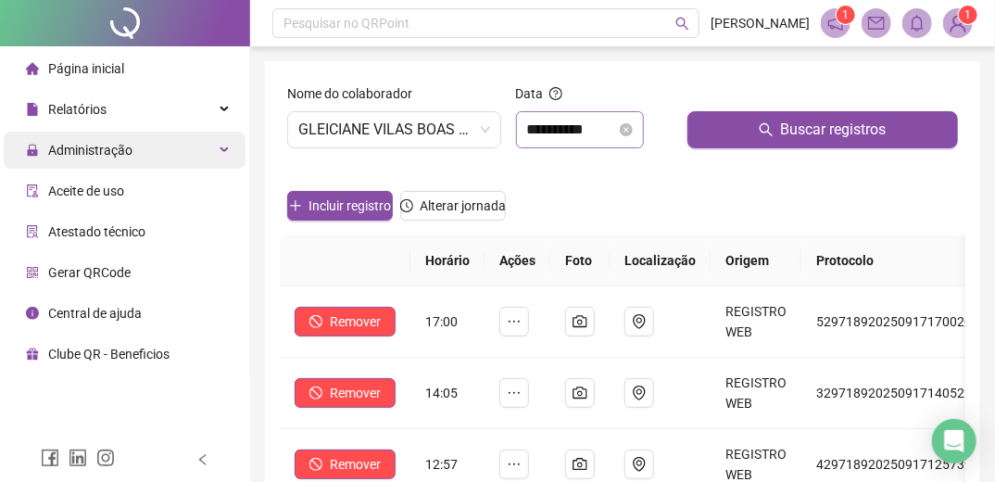
click at [107, 146] on span "Administração" at bounding box center [90, 150] width 84 height 15
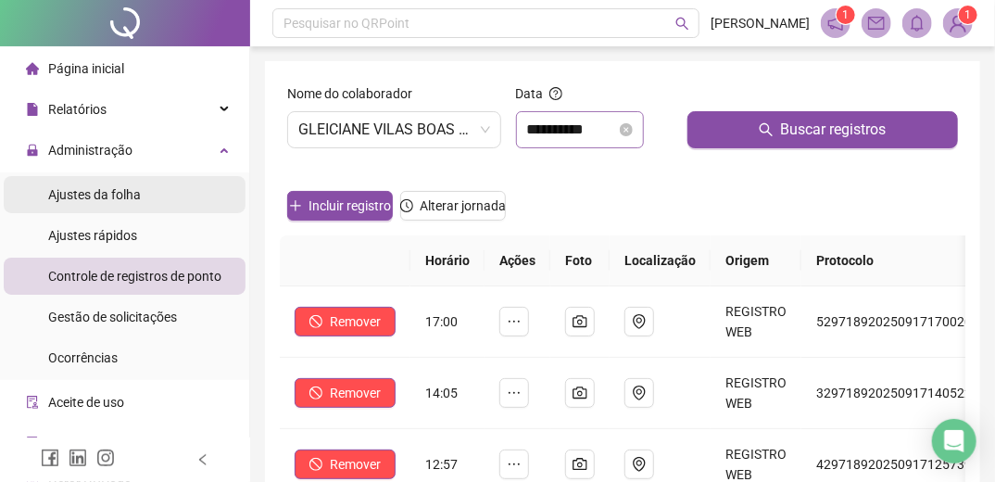
click at [83, 195] on span "Ajustes da folha" at bounding box center [94, 194] width 93 height 15
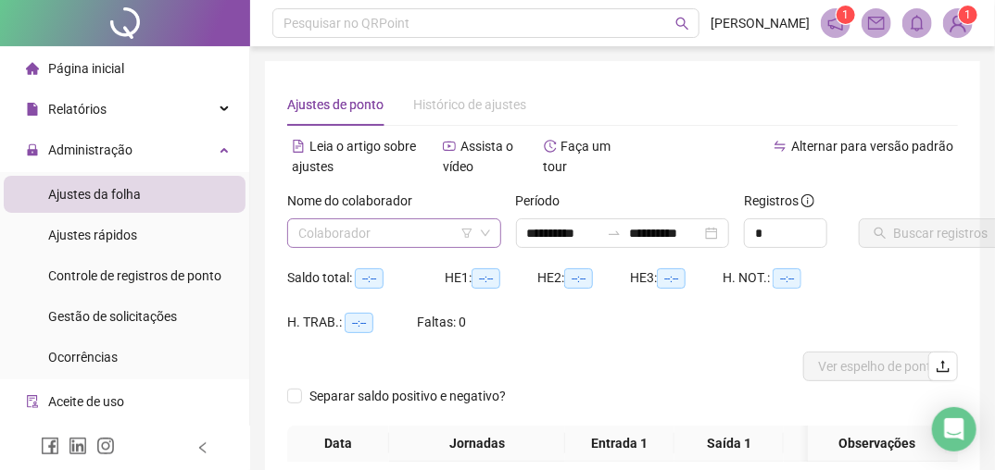
click at [426, 242] on input "search" at bounding box center [385, 233] width 175 height 28
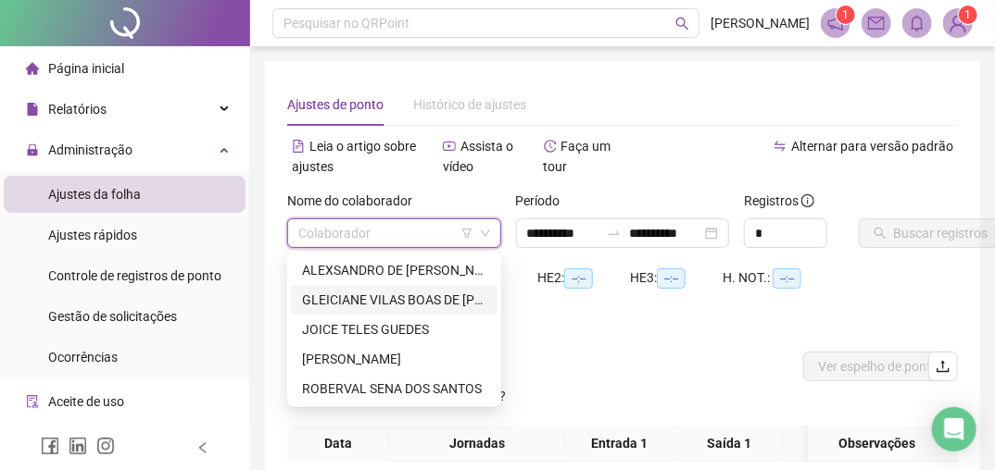
click at [360, 300] on div "GLEICIANE VILAS BOAS DE [PERSON_NAME]" at bounding box center [394, 300] width 184 height 20
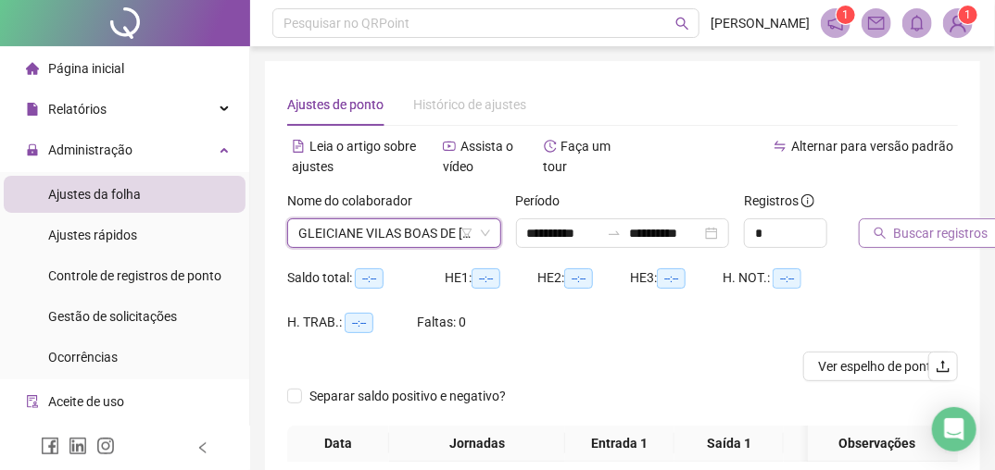
click at [919, 241] on span "Buscar registros" at bounding box center [941, 233] width 94 height 20
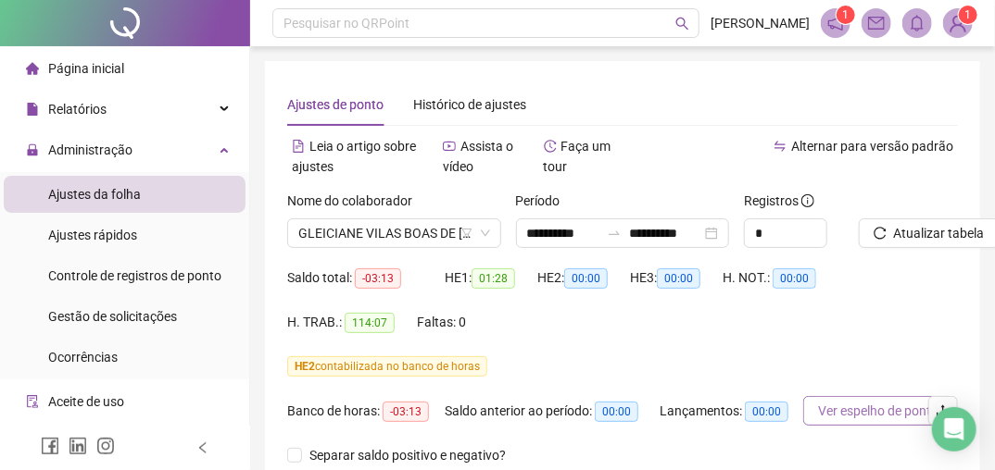
click at [864, 417] on span "Ver espelho de ponto" at bounding box center [878, 411] width 120 height 20
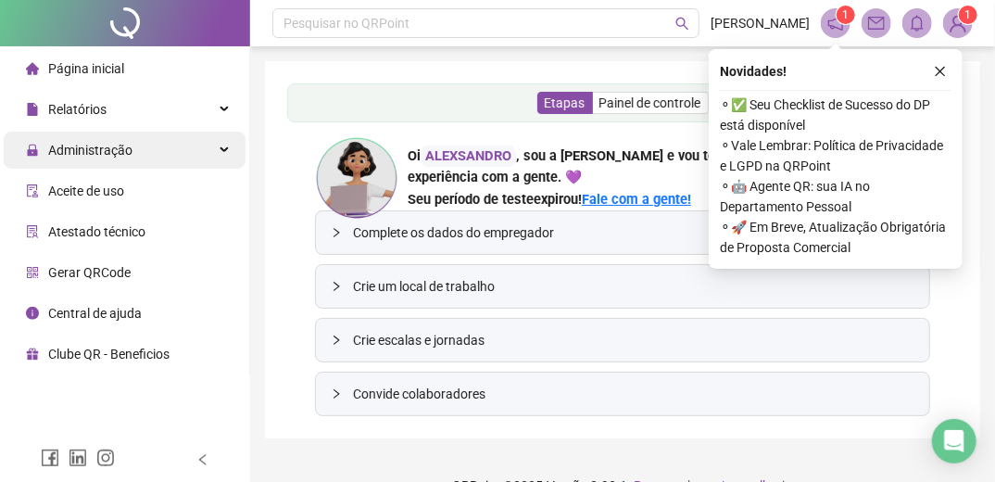
click at [103, 157] on span "Administração" at bounding box center [90, 150] width 84 height 15
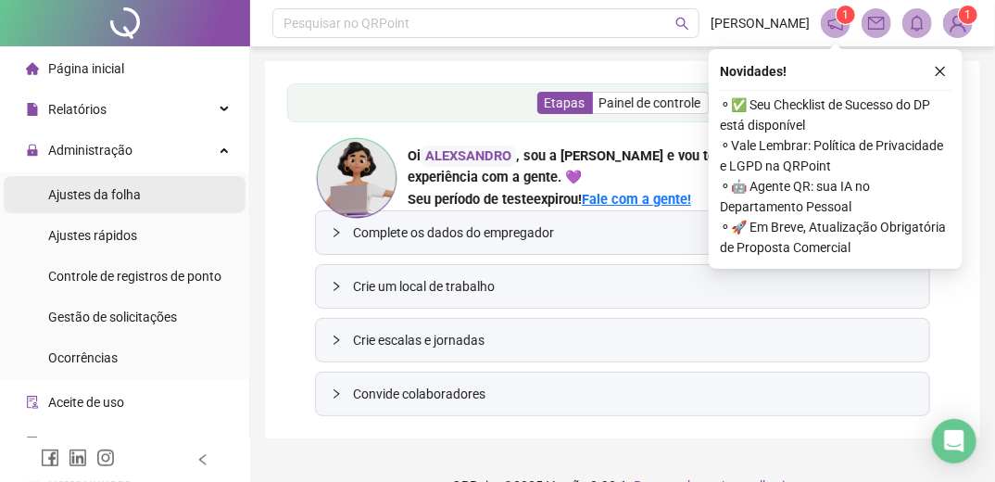
click at [95, 200] on span "Ajustes da folha" at bounding box center [94, 194] width 93 height 15
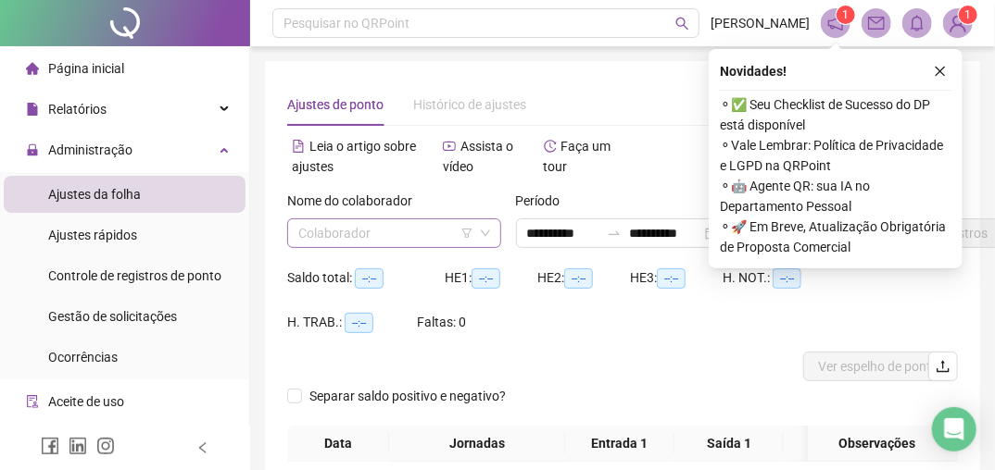
click at [487, 233] on icon "down" at bounding box center [485, 233] width 11 height 11
click at [437, 232] on input "search" at bounding box center [385, 233] width 175 height 28
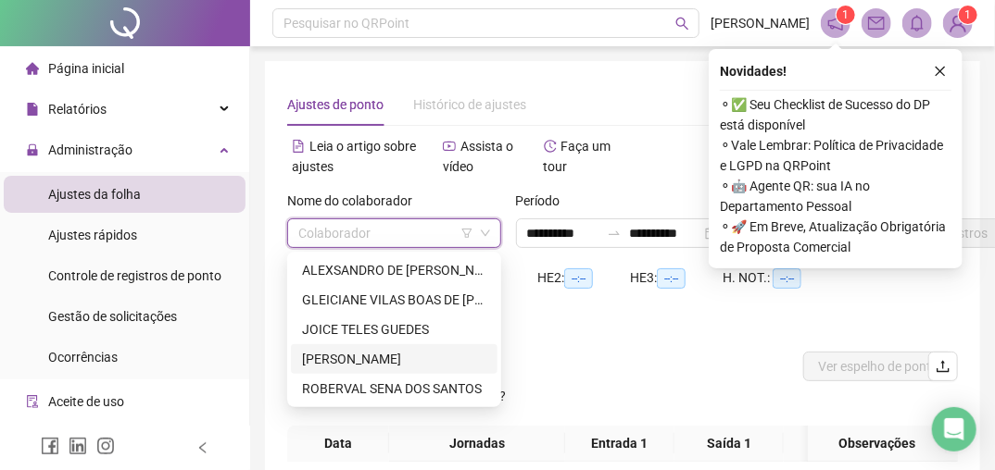
click at [348, 362] on div "[PERSON_NAME]" at bounding box center [394, 359] width 184 height 20
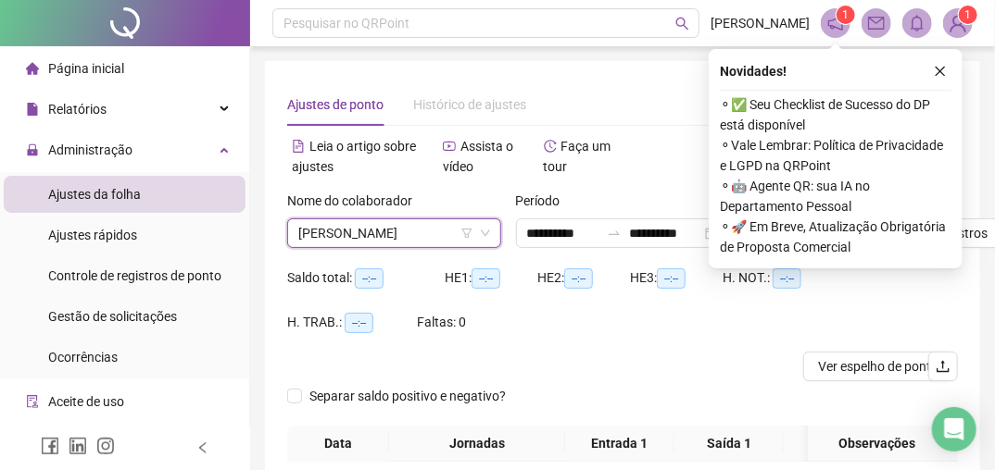
click at [940, 70] on icon "close" at bounding box center [940, 72] width 10 height 10
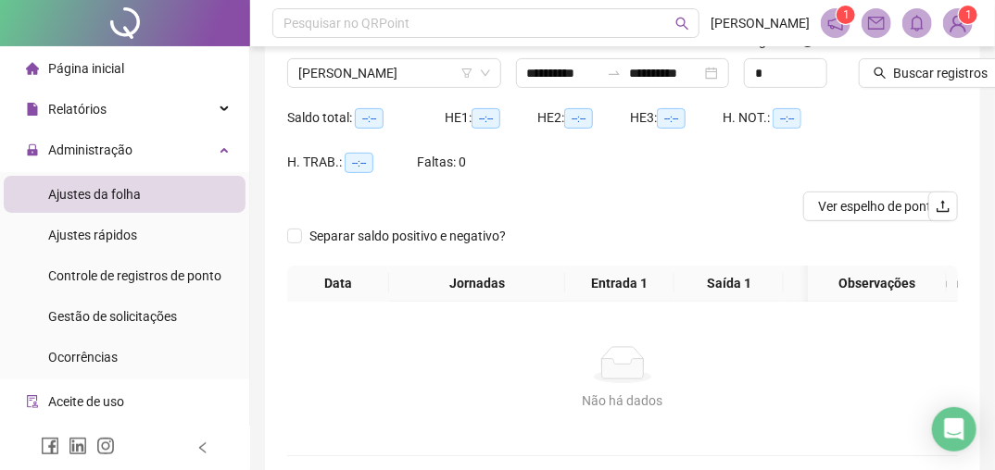
scroll to position [37, 0]
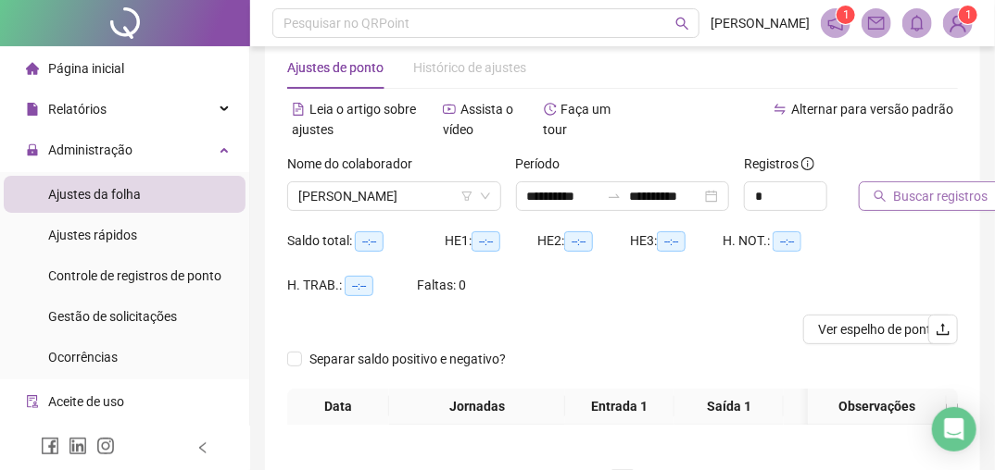
click at [920, 198] on span "Buscar registros" at bounding box center [941, 196] width 94 height 20
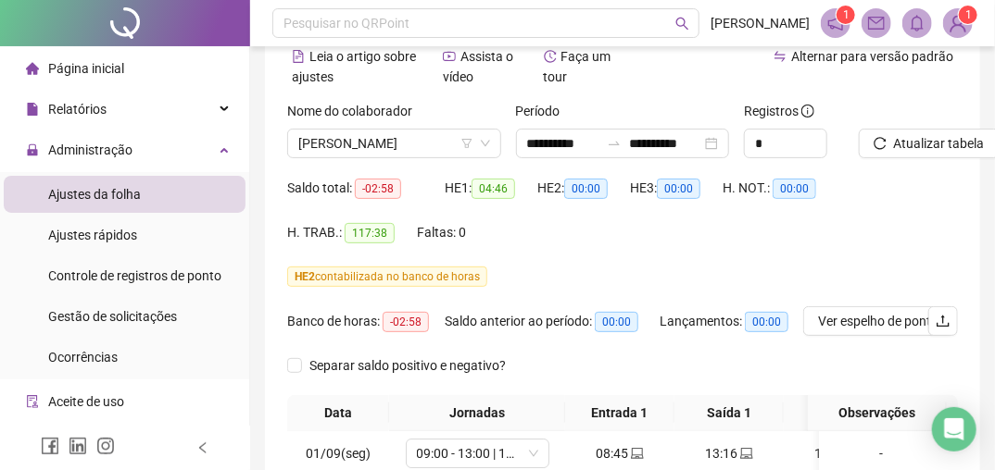
scroll to position [161, 0]
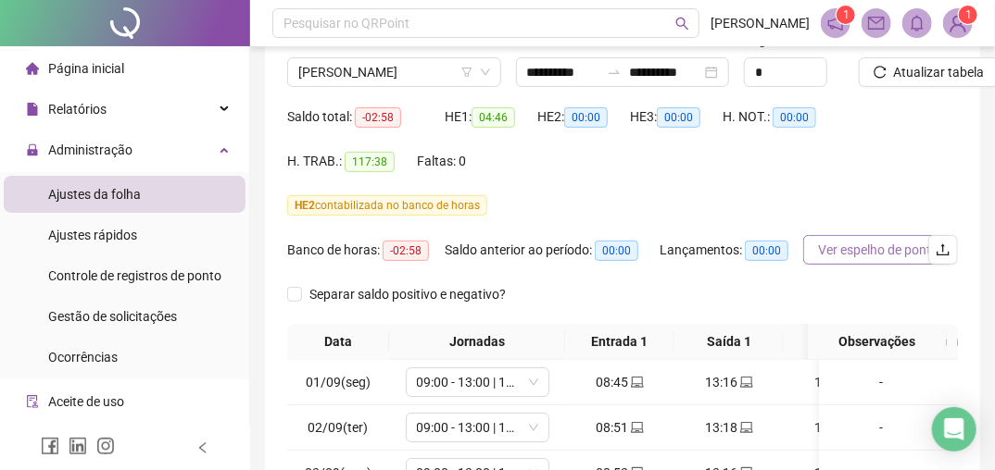
click at [874, 254] on span "Ver espelho de ponto" at bounding box center [878, 250] width 120 height 20
